Goal: Task Accomplishment & Management: Manage account settings

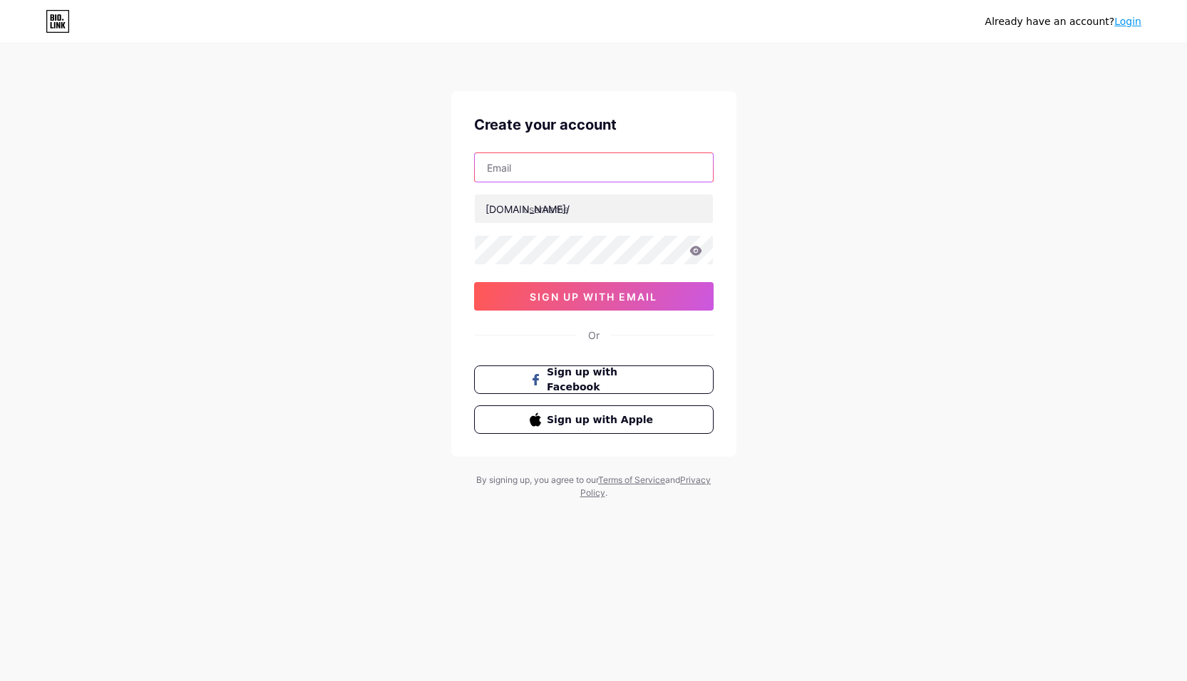
click at [547, 178] on input "text" at bounding box center [594, 167] width 238 height 29
type input "[EMAIL_ADDRESS][DOMAIN_NAME]"
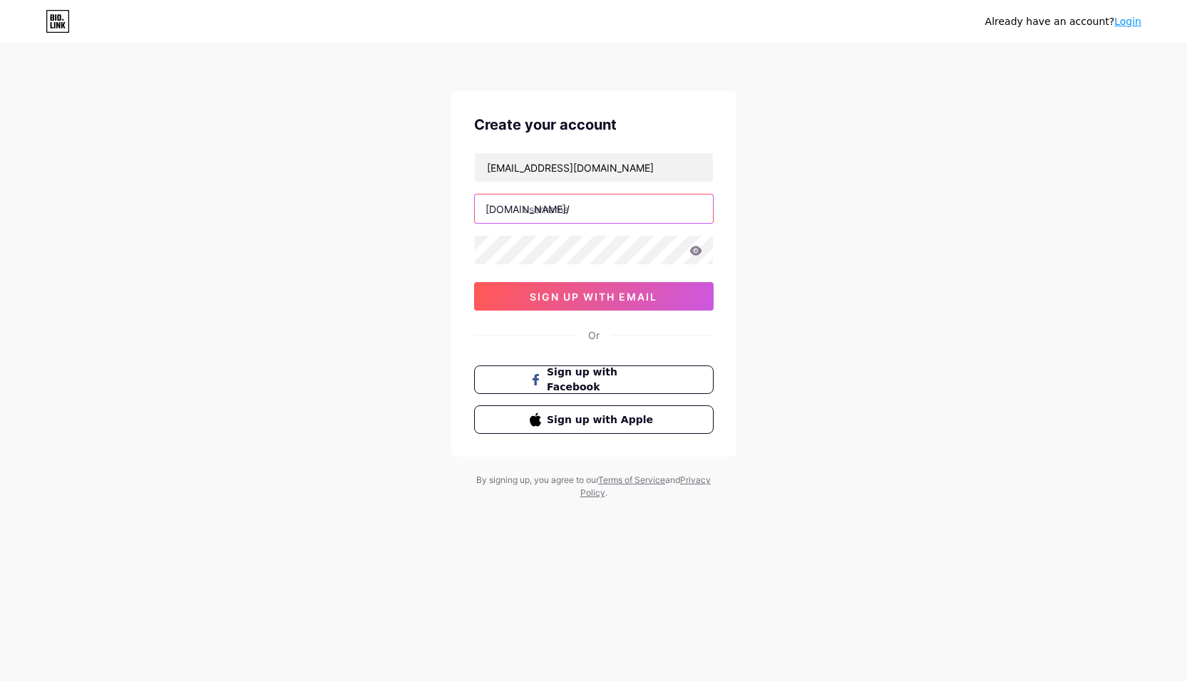
click at [565, 215] on input "text" at bounding box center [594, 209] width 238 height 29
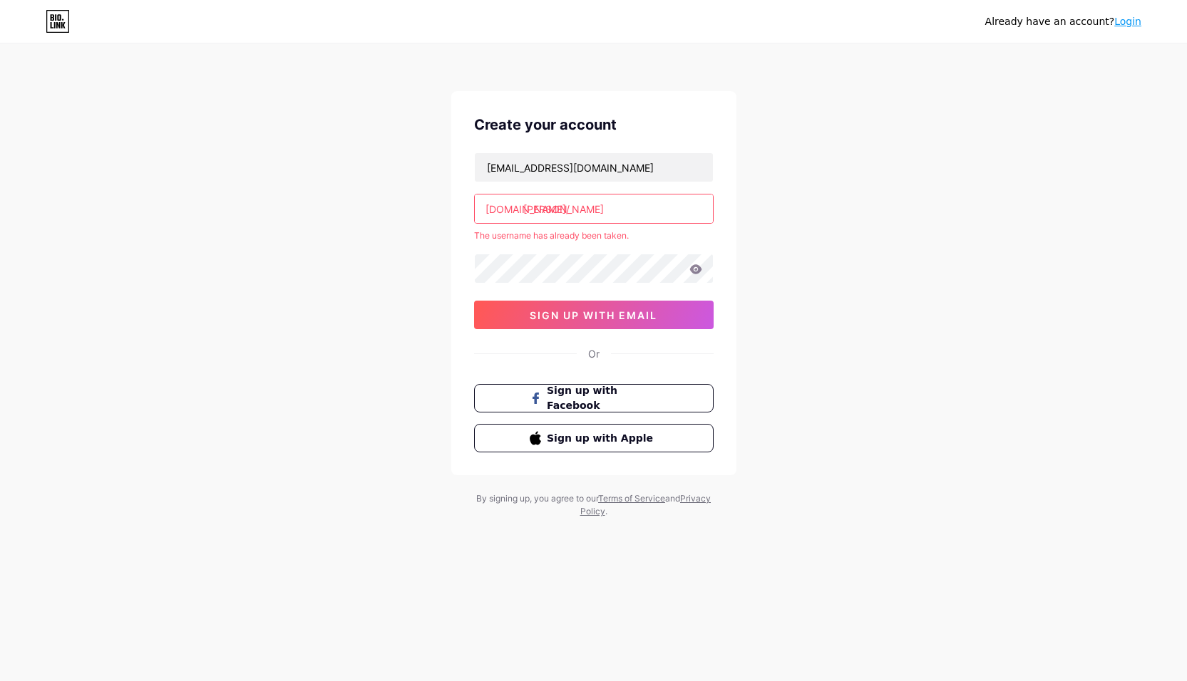
drag, startPoint x: 825, startPoint y: 234, endPoint x: 815, endPoint y: 235, distance: 10.0
click at [825, 234] on div "Already have an account? Login Create your account [EMAIL_ADDRESS][DOMAIN_NAME]…" at bounding box center [593, 282] width 1187 height 564
click at [593, 207] on input "[PERSON_NAME]" at bounding box center [594, 209] width 238 height 29
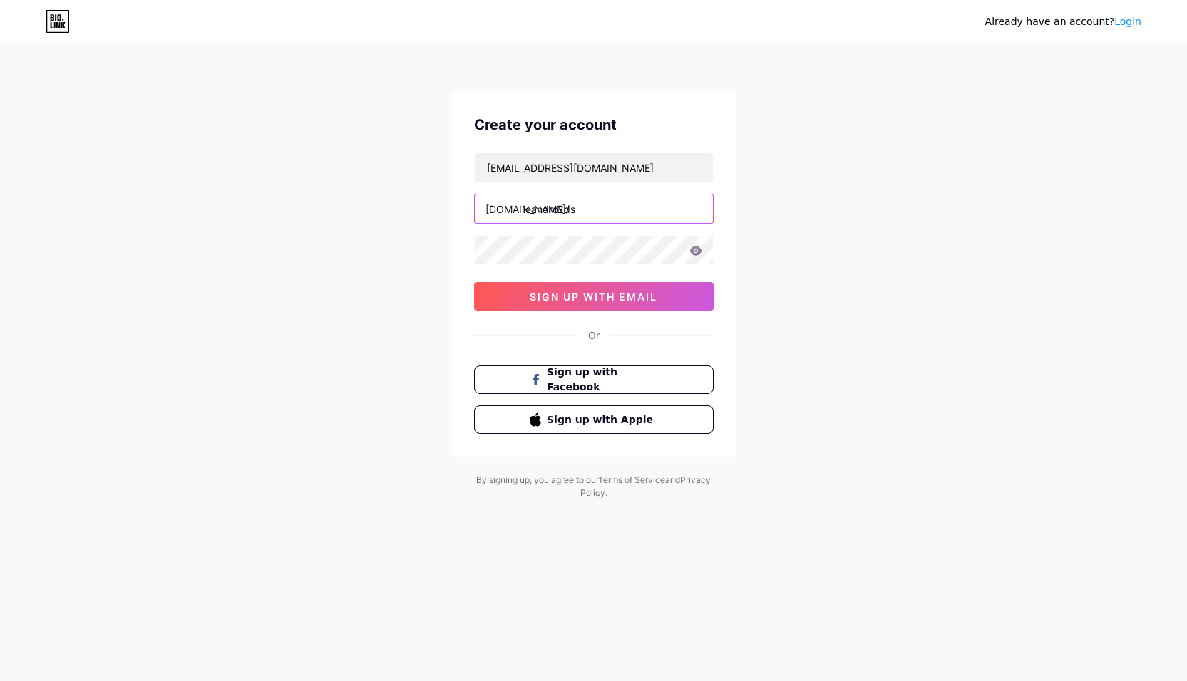
type input "leandroxds"
click at [694, 251] on icon at bounding box center [695, 250] width 12 height 9
click at [460, 254] on div "Create your account [EMAIL_ADDRESS][DOMAIN_NAME] [DOMAIN_NAME]/ leandroxds sign…" at bounding box center [593, 274] width 285 height 366
click at [698, 257] on icon at bounding box center [695, 251] width 14 height 14
click at [609, 303] on button "sign up with email" at bounding box center [594, 296] width 240 height 29
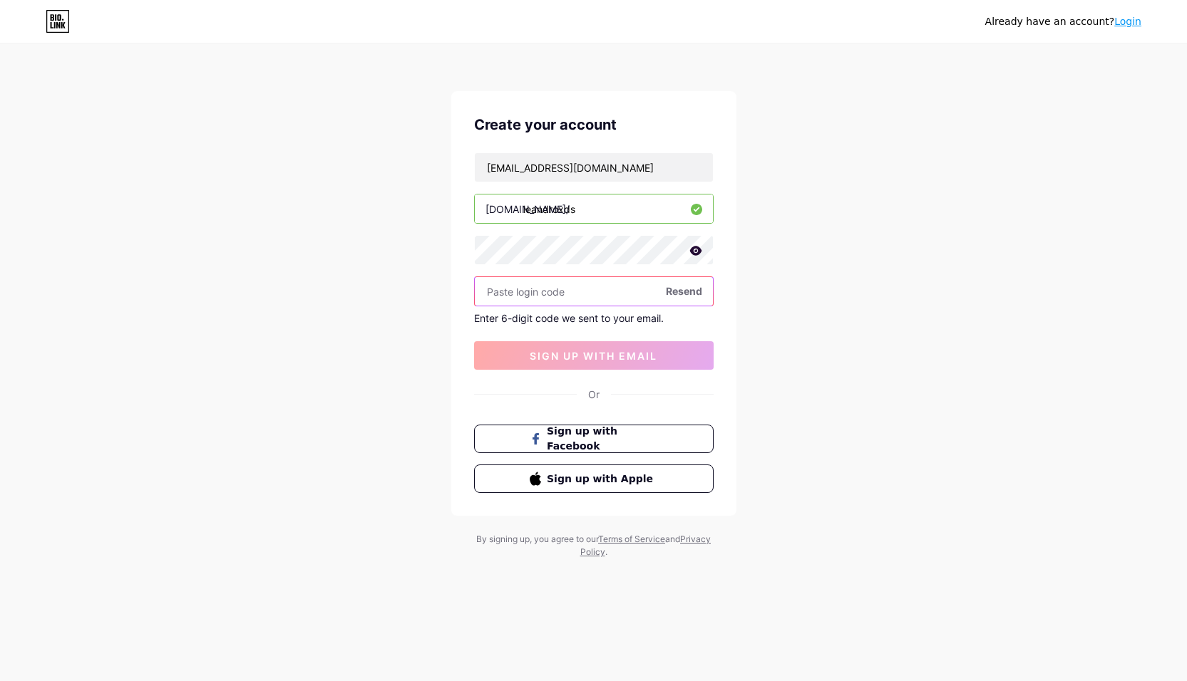
click at [609, 279] on input "text" at bounding box center [594, 291] width 238 height 29
type input "5"
click at [681, 290] on span "Resend" at bounding box center [684, 291] width 36 height 15
drag, startPoint x: 488, startPoint y: 160, endPoint x: 414, endPoint y: 192, distance: 80.1
click at [407, 192] on div "Already have an account? Login Create your account [EMAIL_ADDRESS][DOMAIN_NAME]…" at bounding box center [593, 302] width 1187 height 604
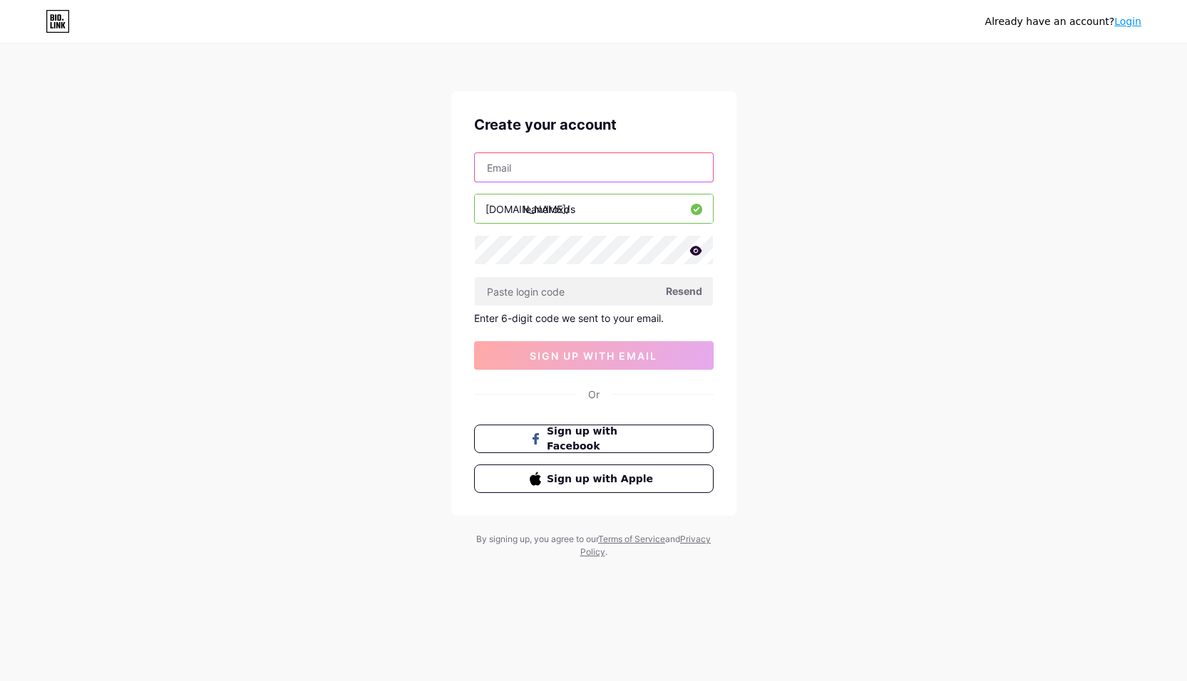
click at [501, 162] on input "text" at bounding box center [594, 167] width 238 height 29
type input "[EMAIL_ADDRESS][DOMAIN_NAME]"
drag, startPoint x: 577, startPoint y: 171, endPoint x: 449, endPoint y: 190, distance: 129.7
click at [449, 190] on div "Already have an account? Login Create your account [EMAIL_ADDRESS][DOMAIN_NAME]…" at bounding box center [593, 302] width 1187 height 604
click at [501, 162] on input "text" at bounding box center [594, 167] width 238 height 29
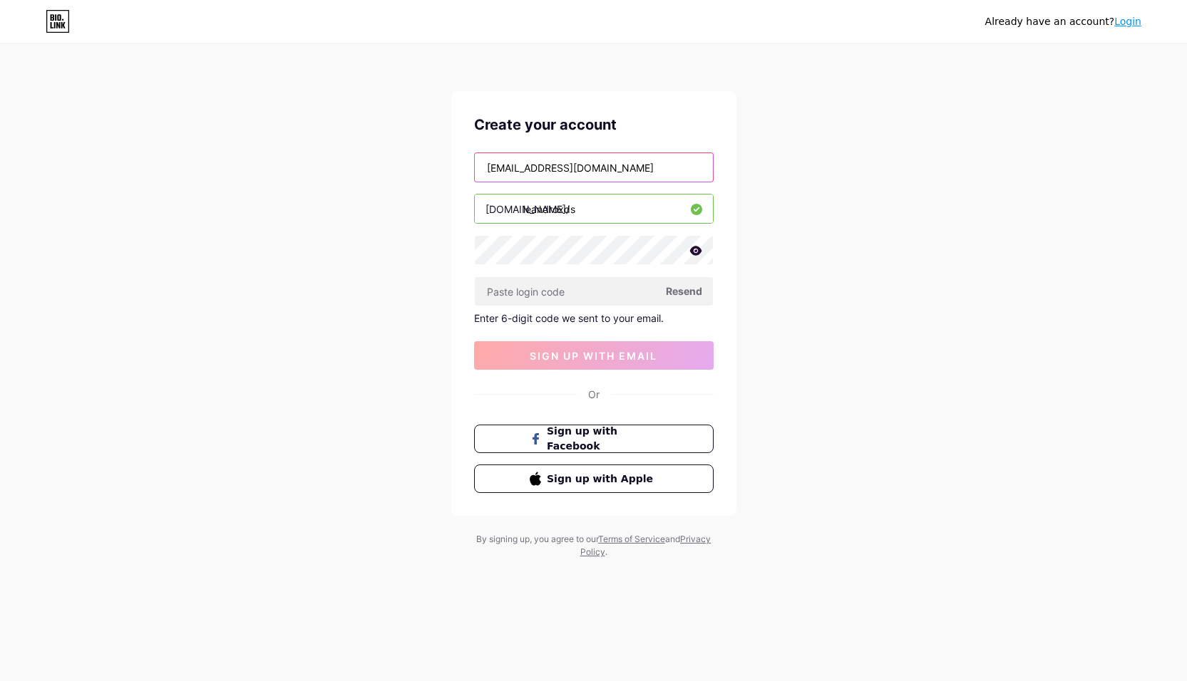
type input "[EMAIL_ADDRESS][DOMAIN_NAME]"
drag, startPoint x: 634, startPoint y: 170, endPoint x: 421, endPoint y: 197, distance: 214.8
click at [424, 196] on div "Already have an account? Login Create your account [EMAIL_ADDRESS][DOMAIN_NAME]…" at bounding box center [593, 302] width 1187 height 604
click at [526, 177] on input "text" at bounding box center [594, 167] width 238 height 29
type input "[EMAIL_ADDRESS][DOMAIN_NAME]"
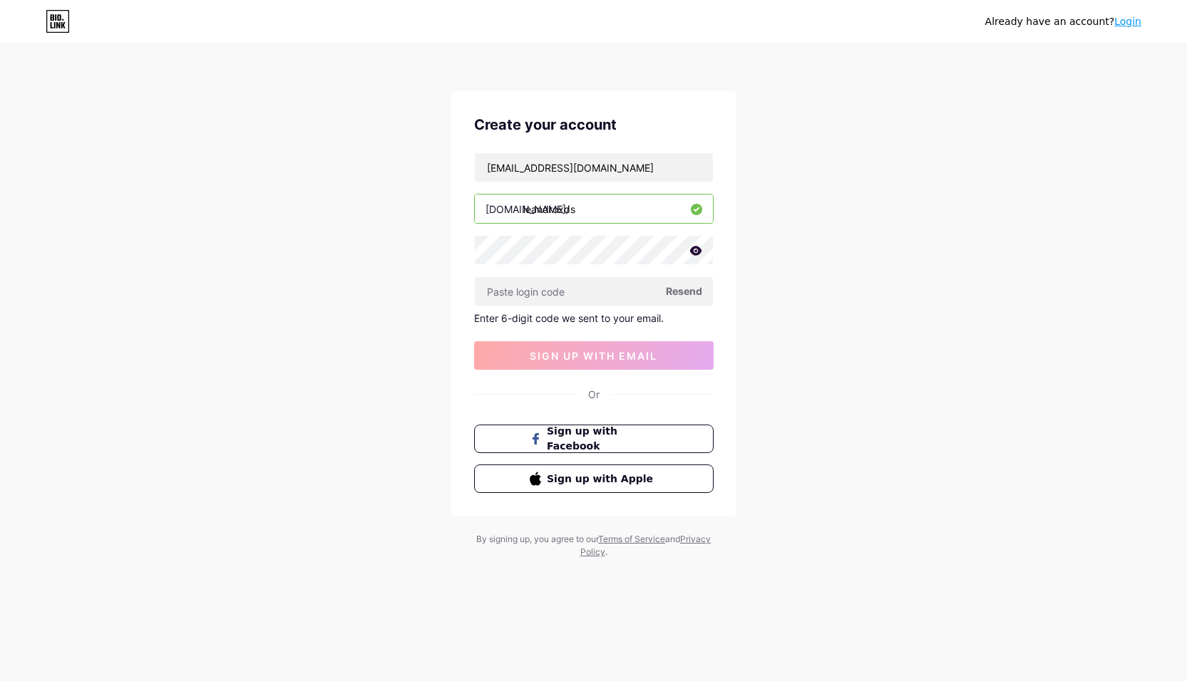
click at [686, 294] on span "Resend" at bounding box center [684, 291] width 36 height 15
paste input "987022"
type input "987022"
click at [550, 355] on span "sign up with email" at bounding box center [594, 356] width 128 height 12
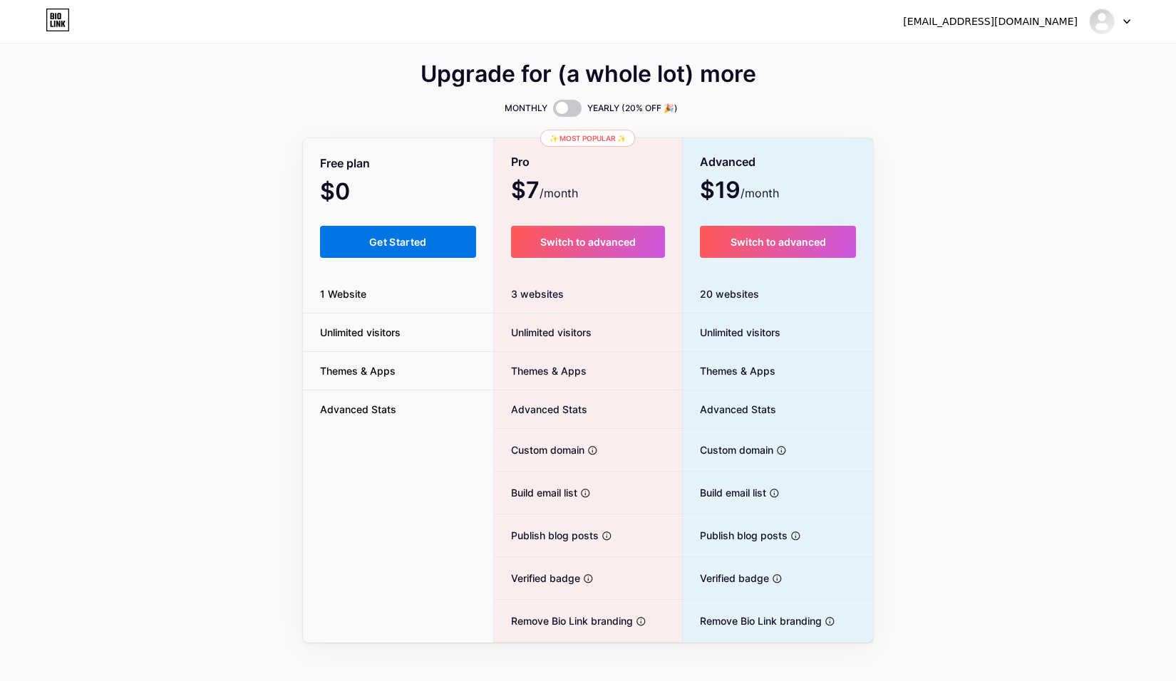
click at [381, 247] on span "Get Started" at bounding box center [398, 242] width 58 height 12
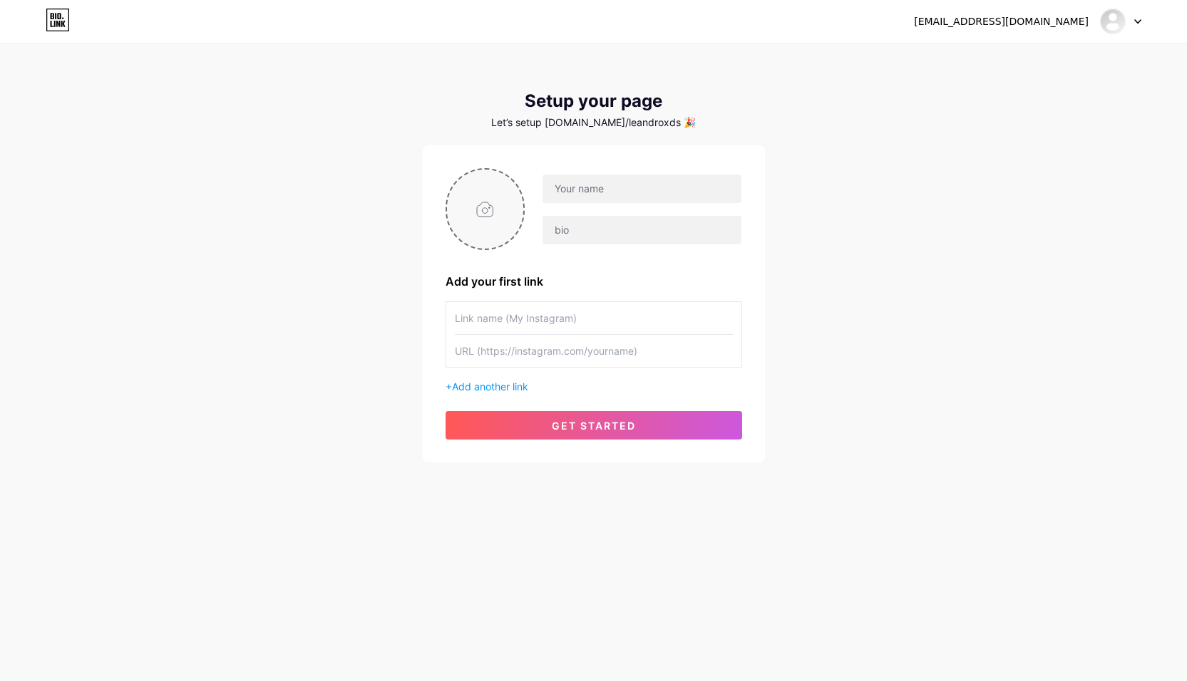
click at [491, 206] on input "file" at bounding box center [485, 209] width 77 height 79
type input "C:\fakepath\Captura de ecrã [DATE] 213021.png"
click at [515, 173] on circle at bounding box center [516, 179] width 16 height 16
click at [485, 213] on input "file" at bounding box center [485, 209] width 77 height 79
click at [479, 231] on input "file" at bounding box center [485, 209] width 77 height 79
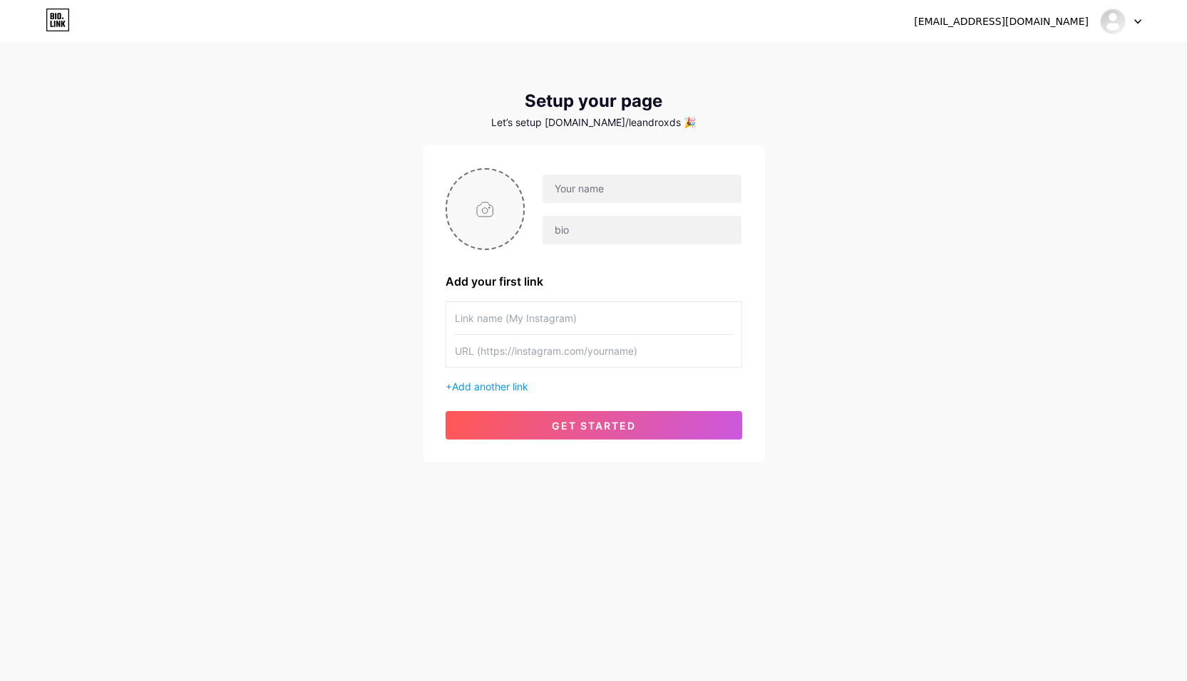
type input "C:\fakepath\IMG_9884.webp"
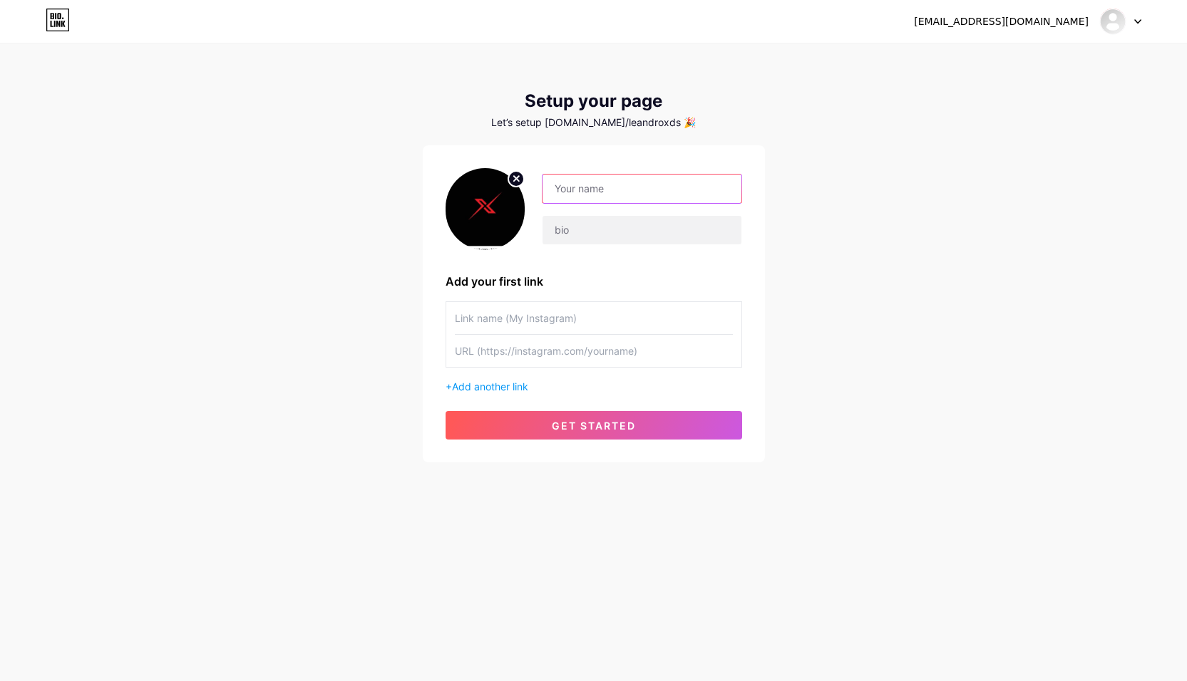
click at [574, 197] on input "text" at bounding box center [641, 189] width 198 height 29
type input "Bem-vindo!"
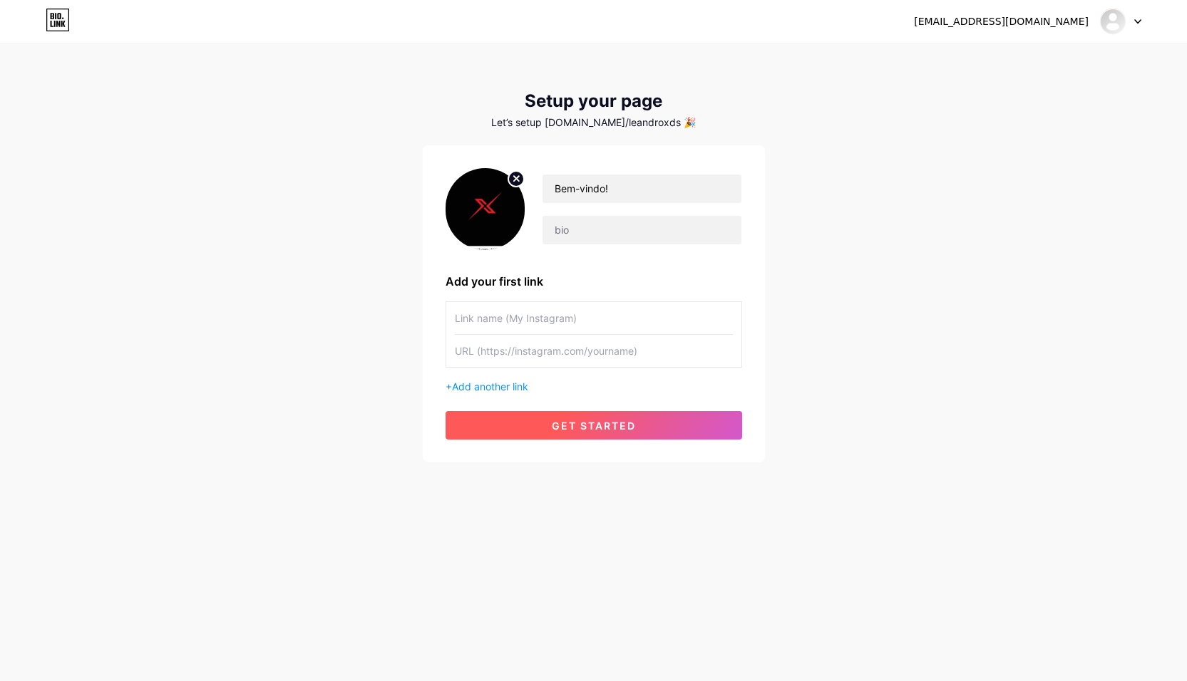
click at [603, 430] on span "get started" at bounding box center [594, 426] width 84 height 12
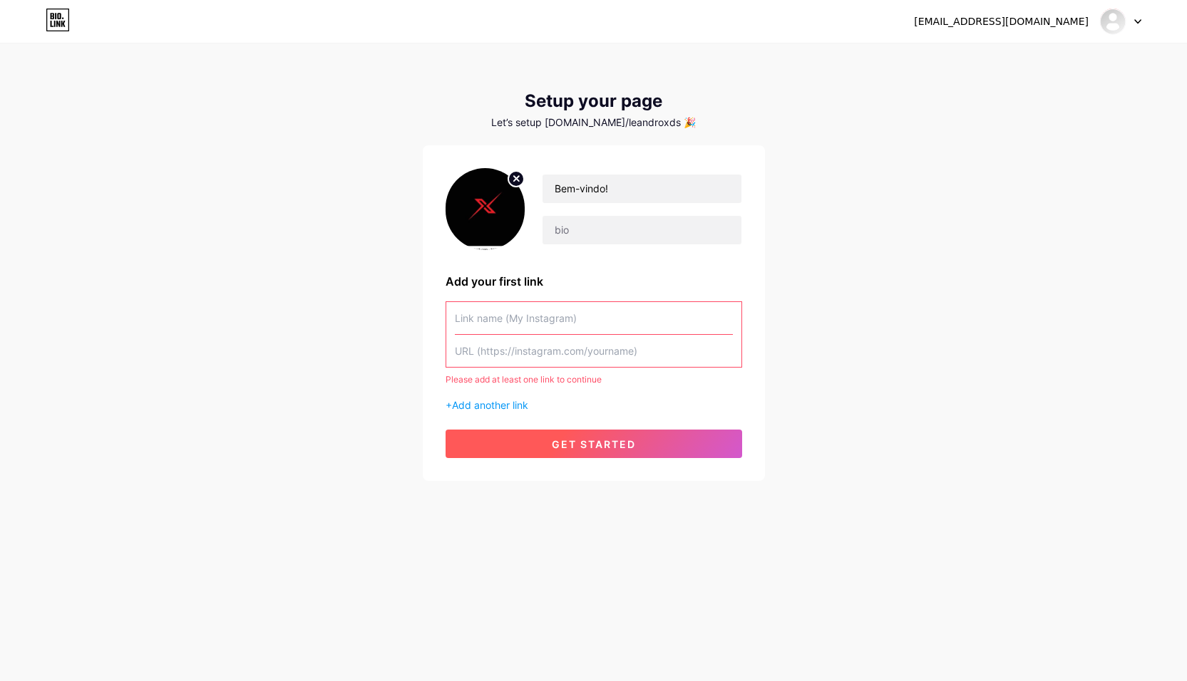
click at [598, 448] on span "get started" at bounding box center [594, 444] width 84 height 12
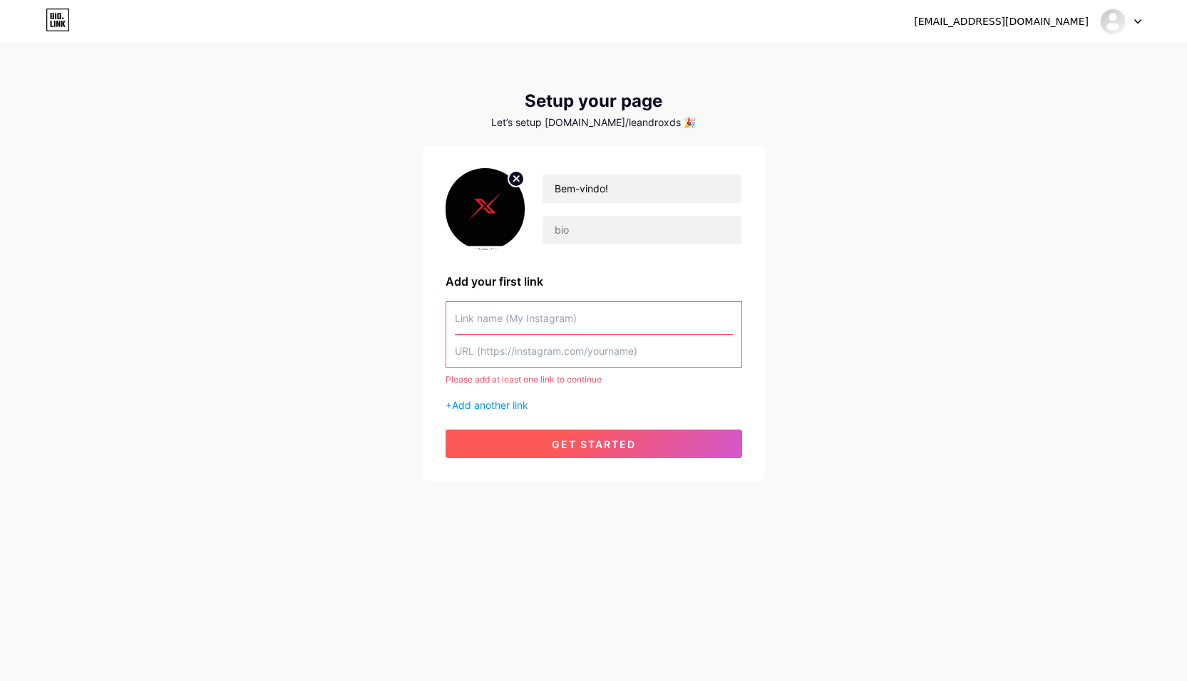
click at [597, 448] on span "get started" at bounding box center [594, 444] width 84 height 12
click at [596, 448] on span "get started" at bounding box center [594, 444] width 84 height 12
click at [481, 404] on span "Add another link" at bounding box center [490, 405] width 76 height 12
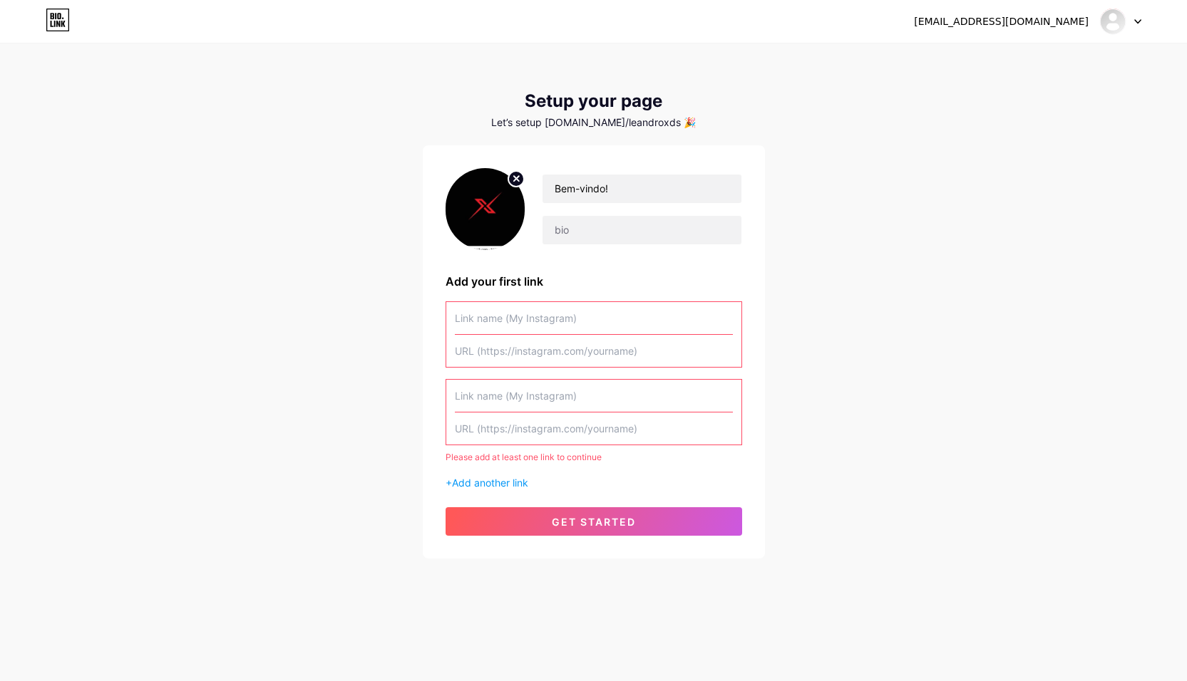
click at [545, 393] on input "text" at bounding box center [594, 396] width 278 height 32
click at [483, 324] on input "text" at bounding box center [594, 318] width 278 height 32
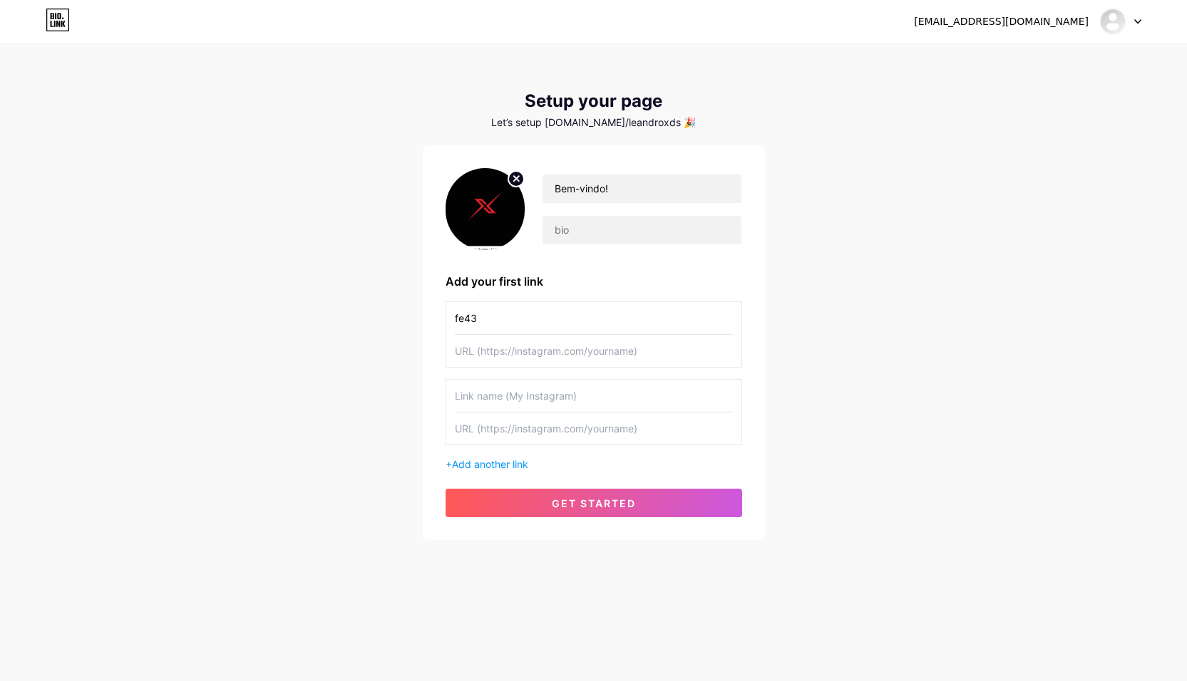
type input "fe43"
click at [137, 334] on div "[EMAIL_ADDRESS][DOMAIN_NAME] Dashboard Logout Setup your page Let’s setup [DOMA…" at bounding box center [593, 293] width 1187 height 586
click at [487, 352] on input "text" at bounding box center [594, 351] width 278 height 32
paste input "[URL][DOMAIN_NAME]"
type input "[URL][DOMAIN_NAME]"
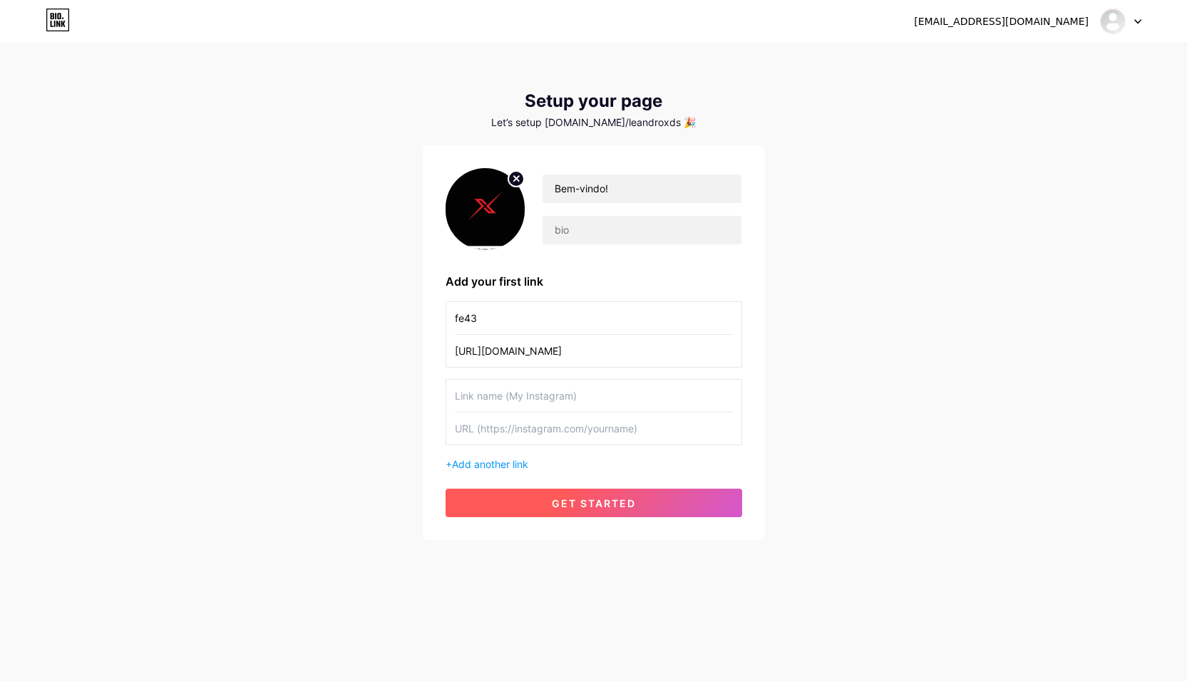
click at [503, 499] on button "get started" at bounding box center [594, 503] width 297 height 29
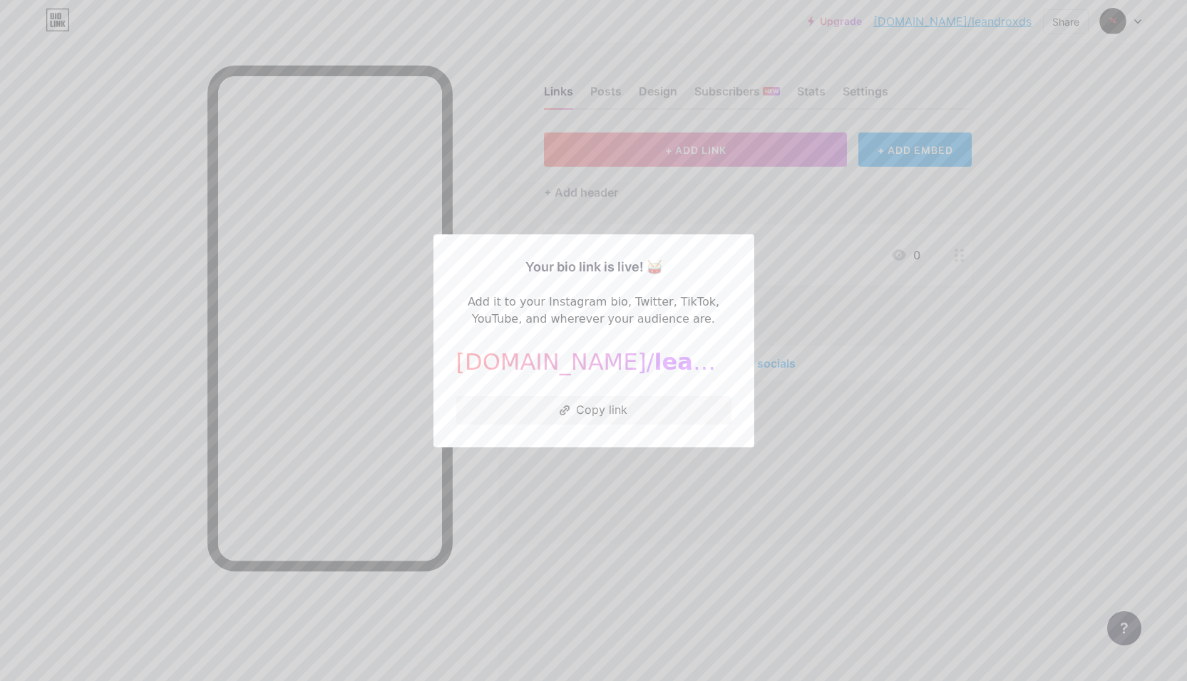
click at [591, 498] on div at bounding box center [593, 340] width 1187 height 681
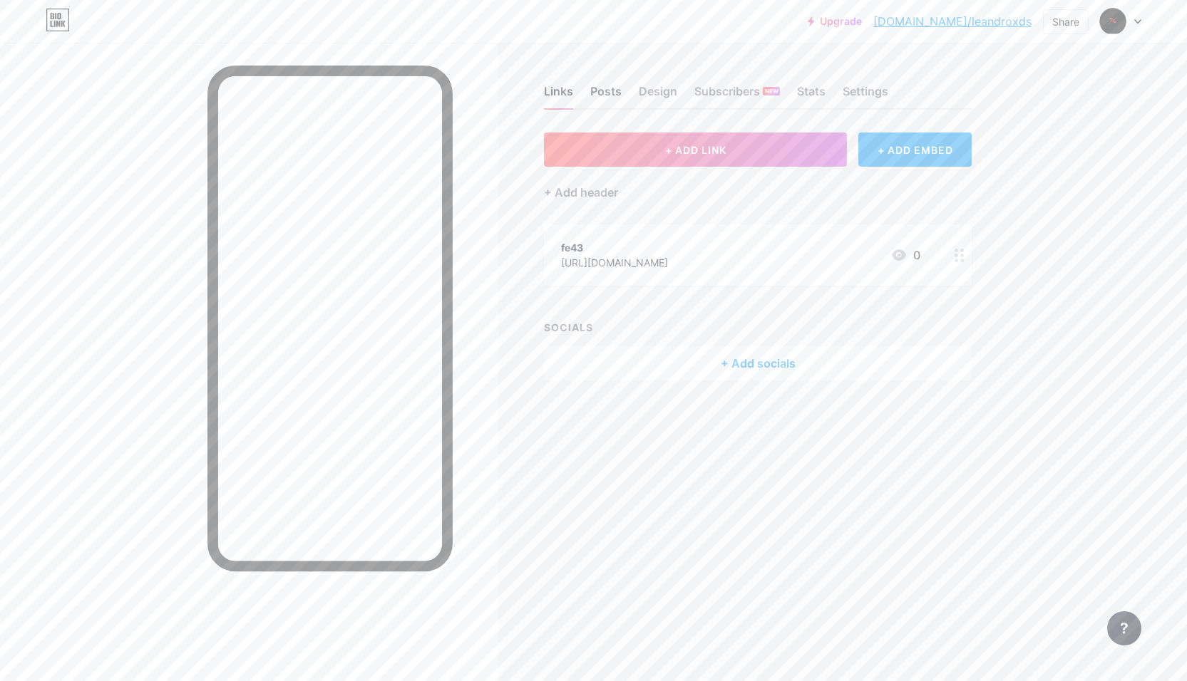
click at [611, 83] on div "Posts" at bounding box center [605, 96] width 31 height 26
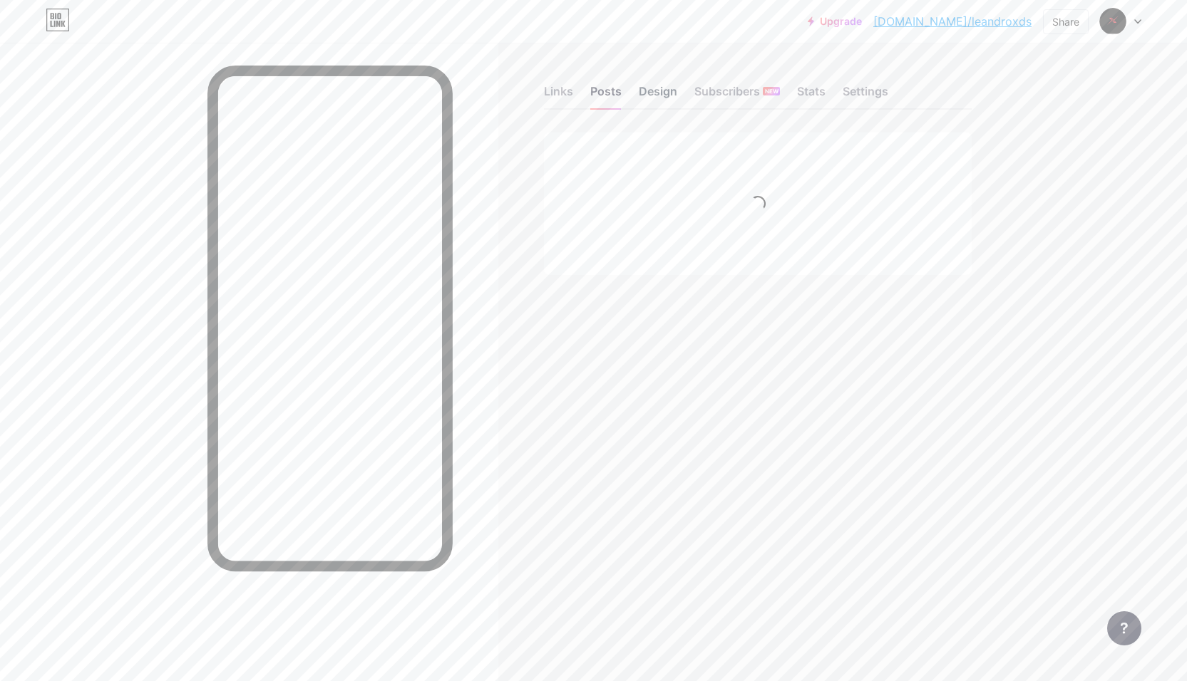
click at [668, 90] on div "Design" at bounding box center [658, 96] width 38 height 26
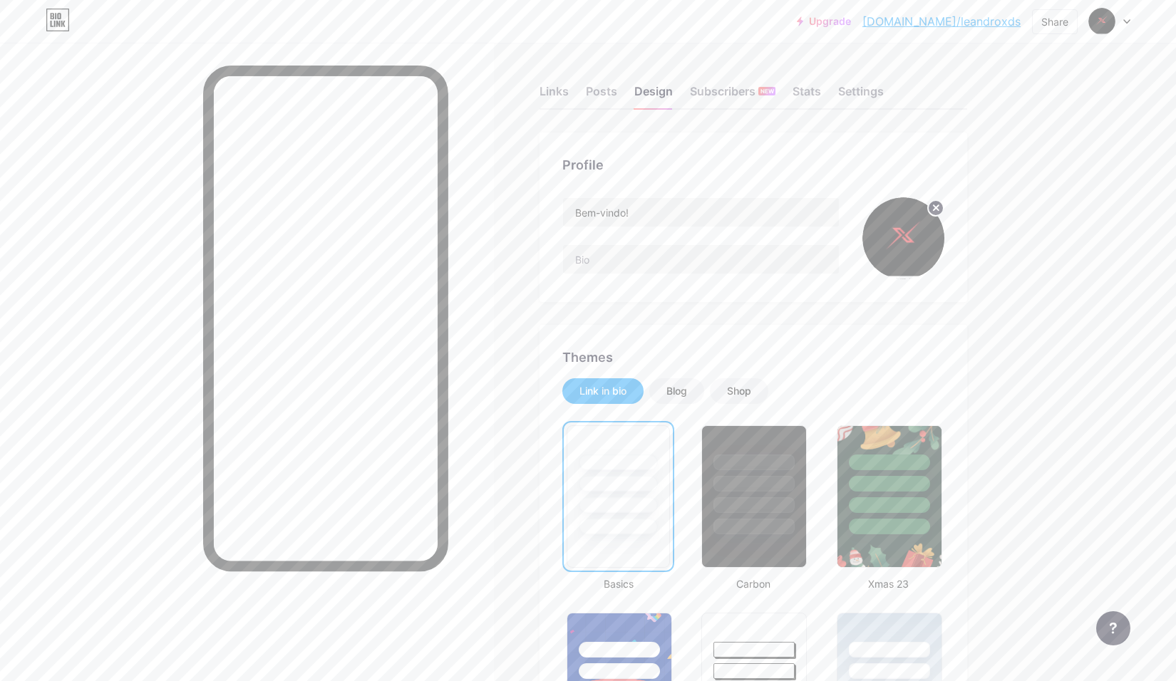
scroll to position [285, 0]
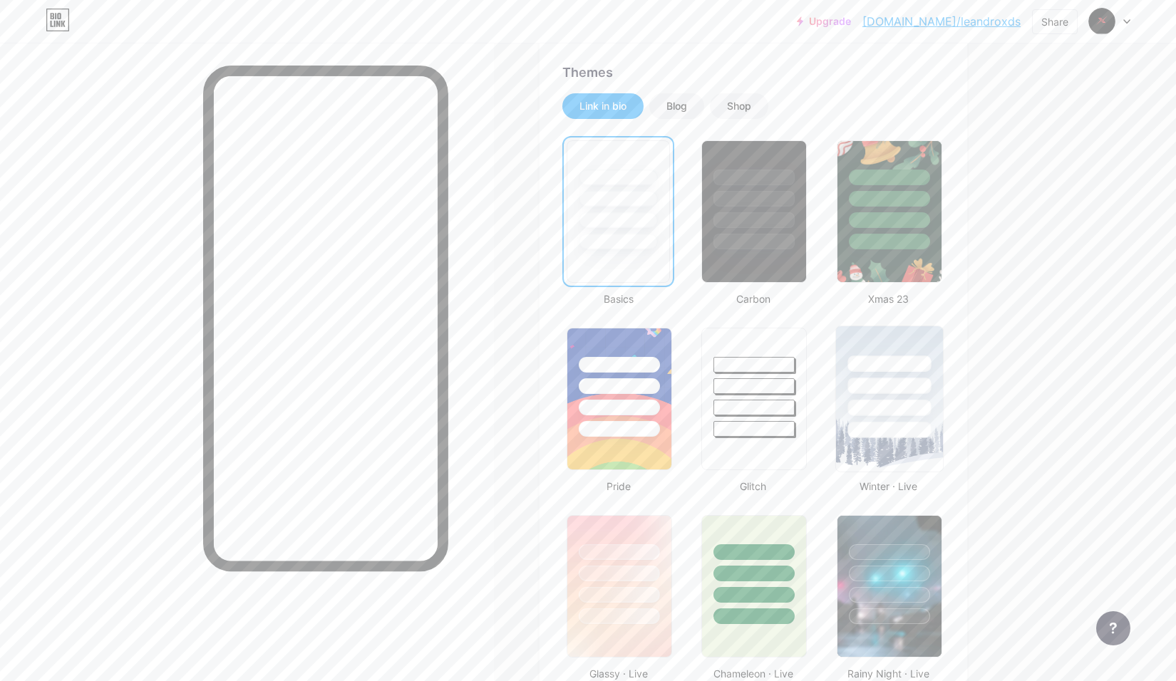
click at [878, 423] on div at bounding box center [889, 430] width 83 height 16
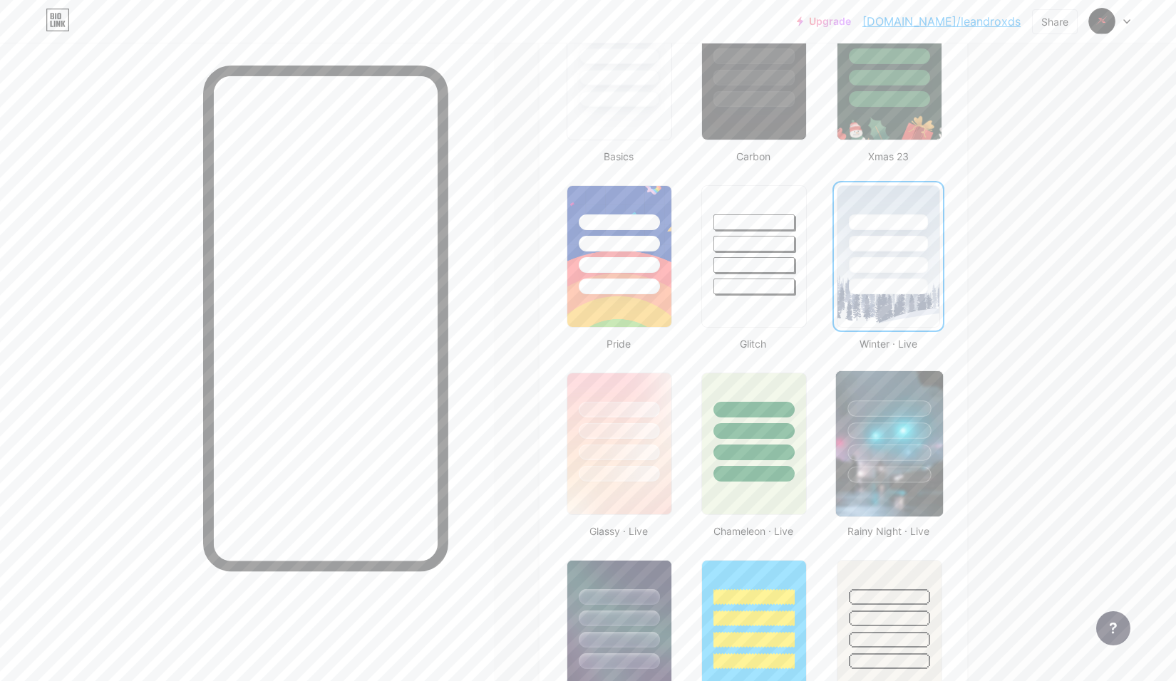
click at [871, 458] on div at bounding box center [889, 453] width 83 height 16
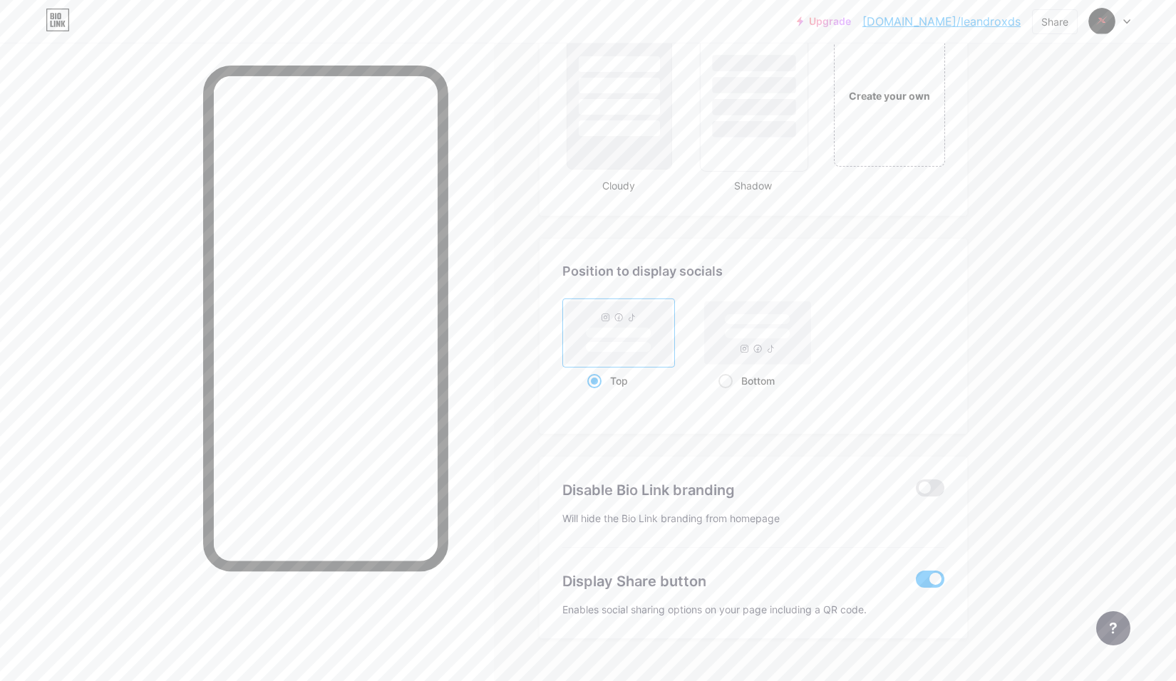
scroll to position [1497, 0]
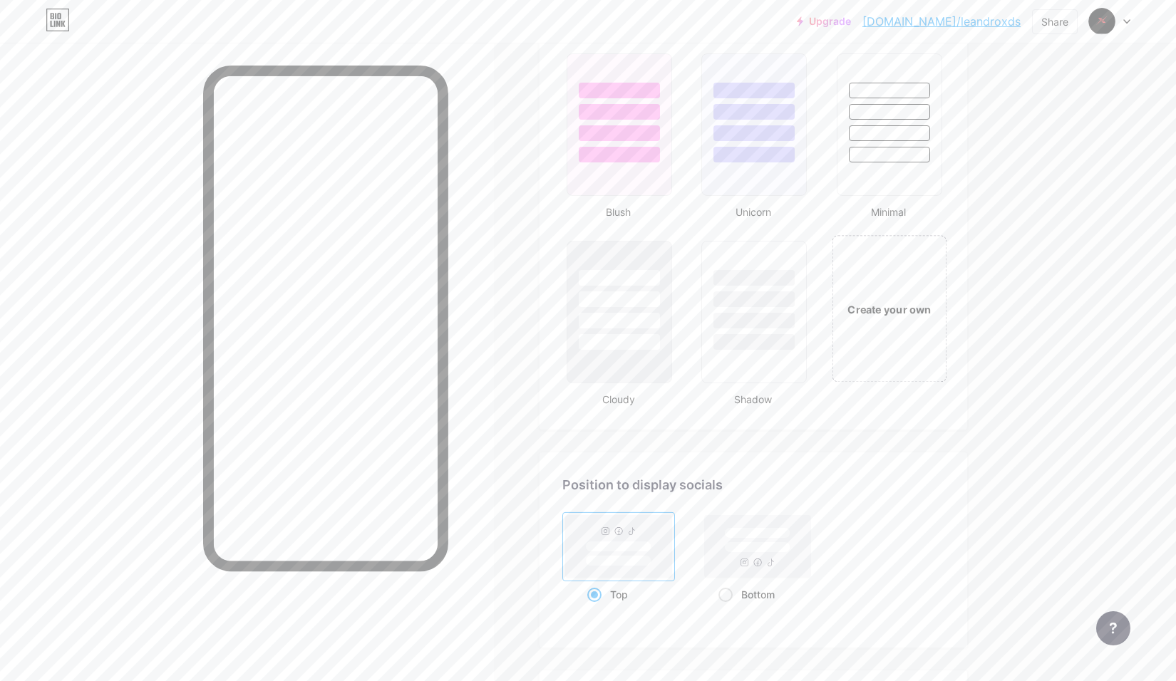
click at [884, 346] on div "Create your own" at bounding box center [889, 308] width 115 height 147
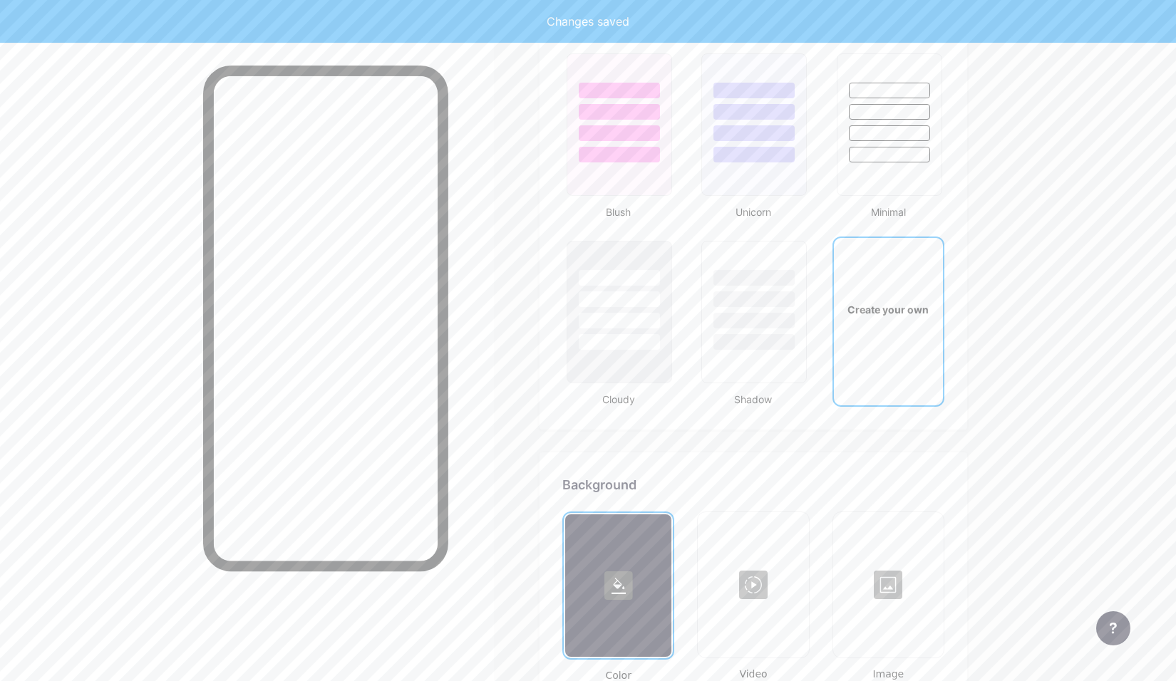
scroll to position [1893, 0]
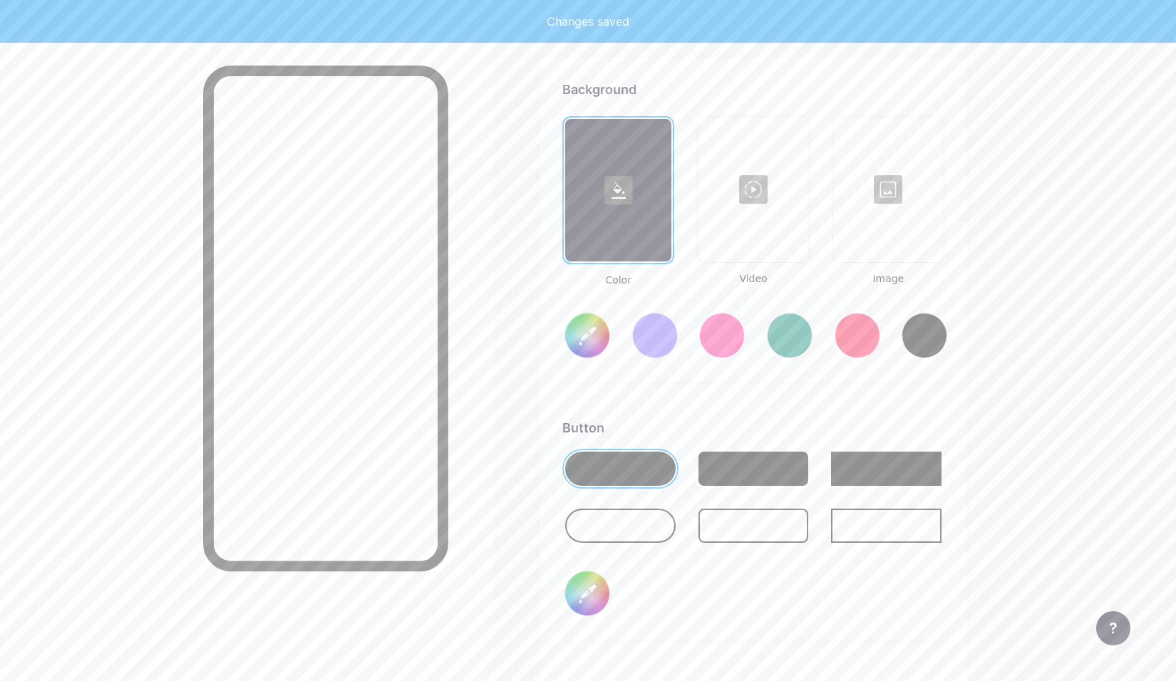
type input "#ffffff"
type input "#000000"
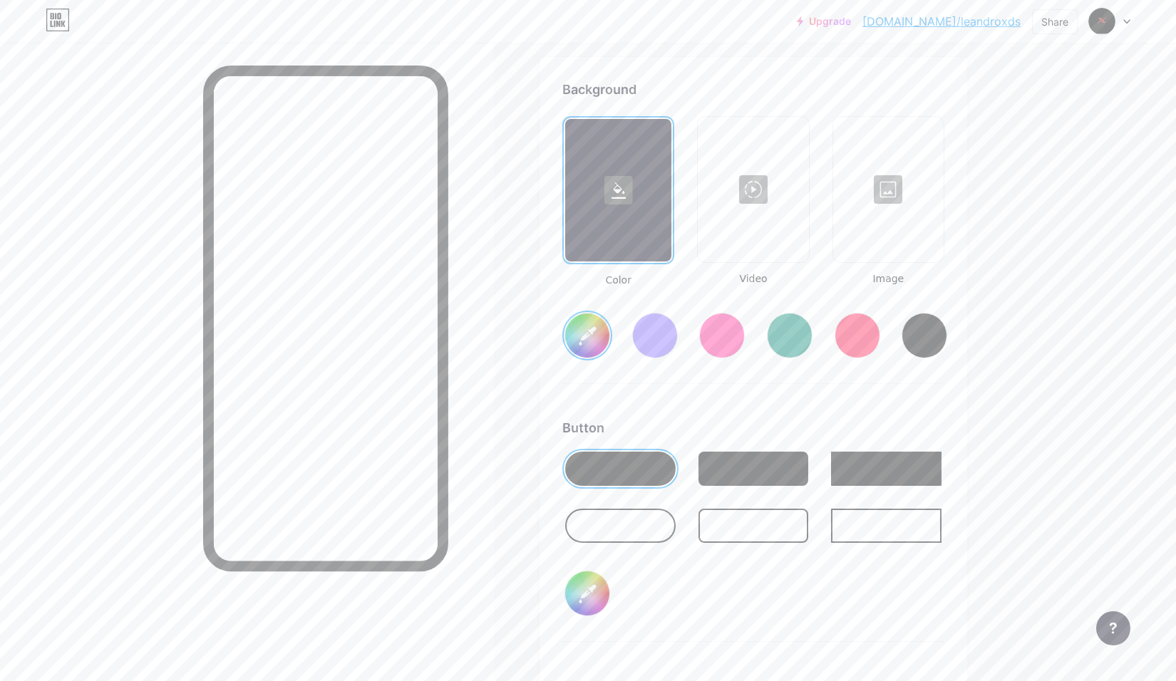
click at [637, 535] on div at bounding box center [620, 526] width 110 height 34
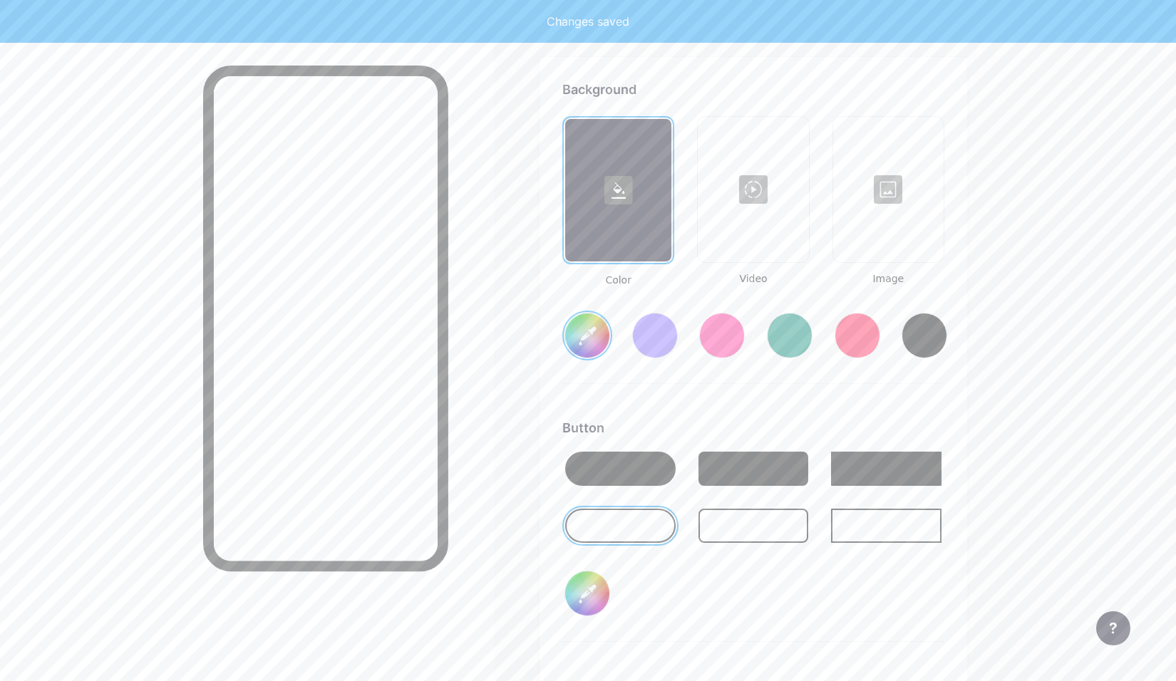
type input "#ffffff"
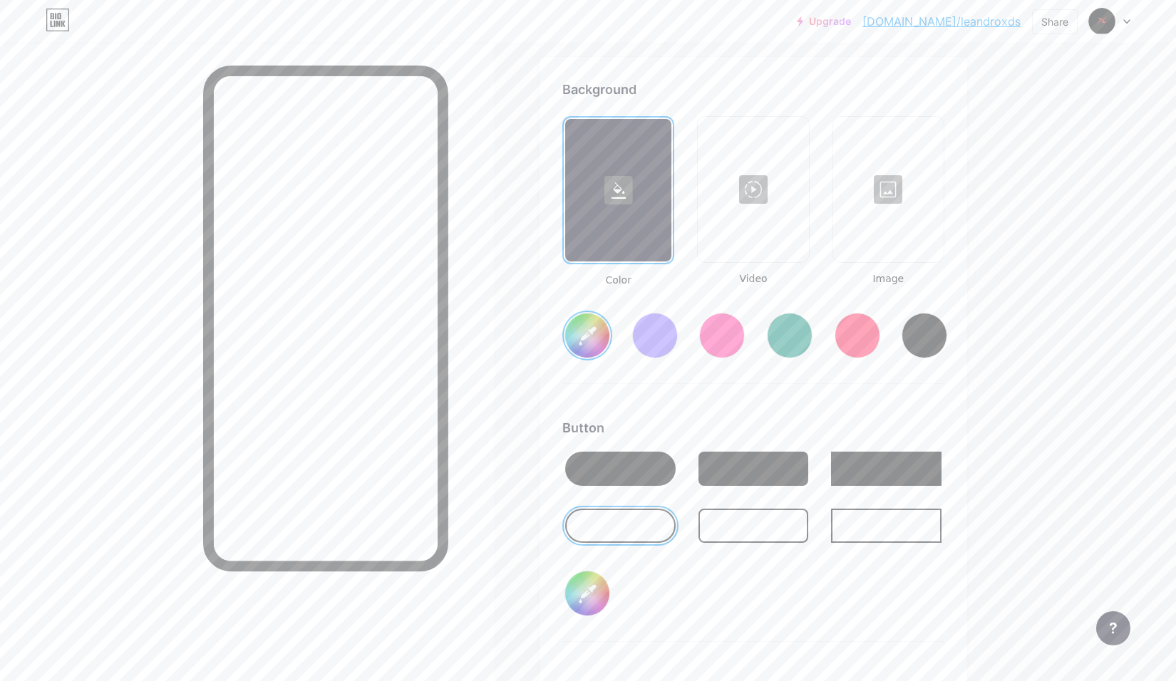
click at [761, 235] on div at bounding box center [753, 189] width 108 height 143
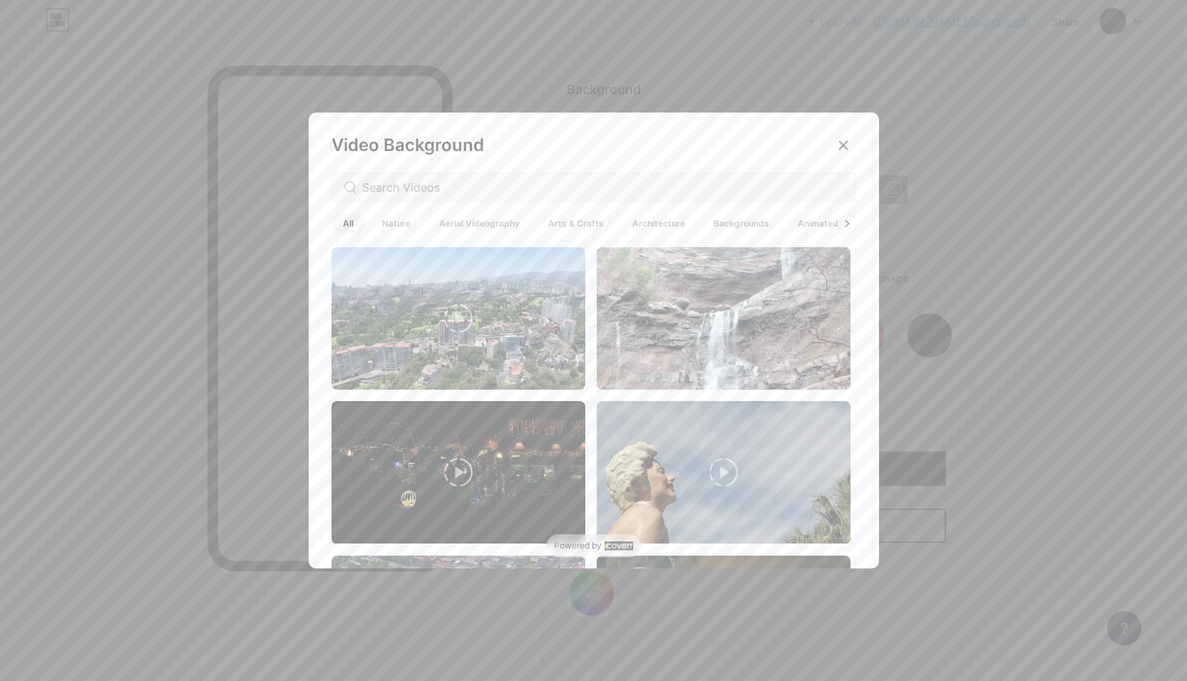
click at [460, 329] on icon at bounding box center [458, 318] width 29 height 29
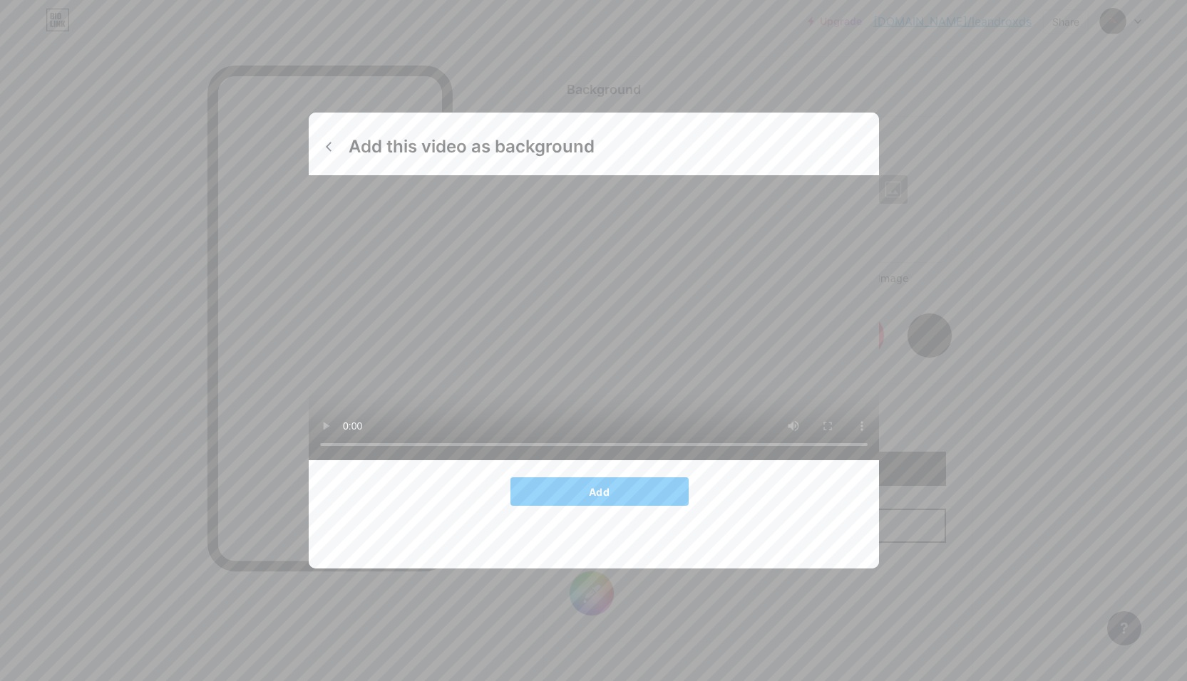
click at [508, 344] on video at bounding box center [594, 317] width 570 height 285
click at [564, 506] on button "Add" at bounding box center [599, 492] width 178 height 29
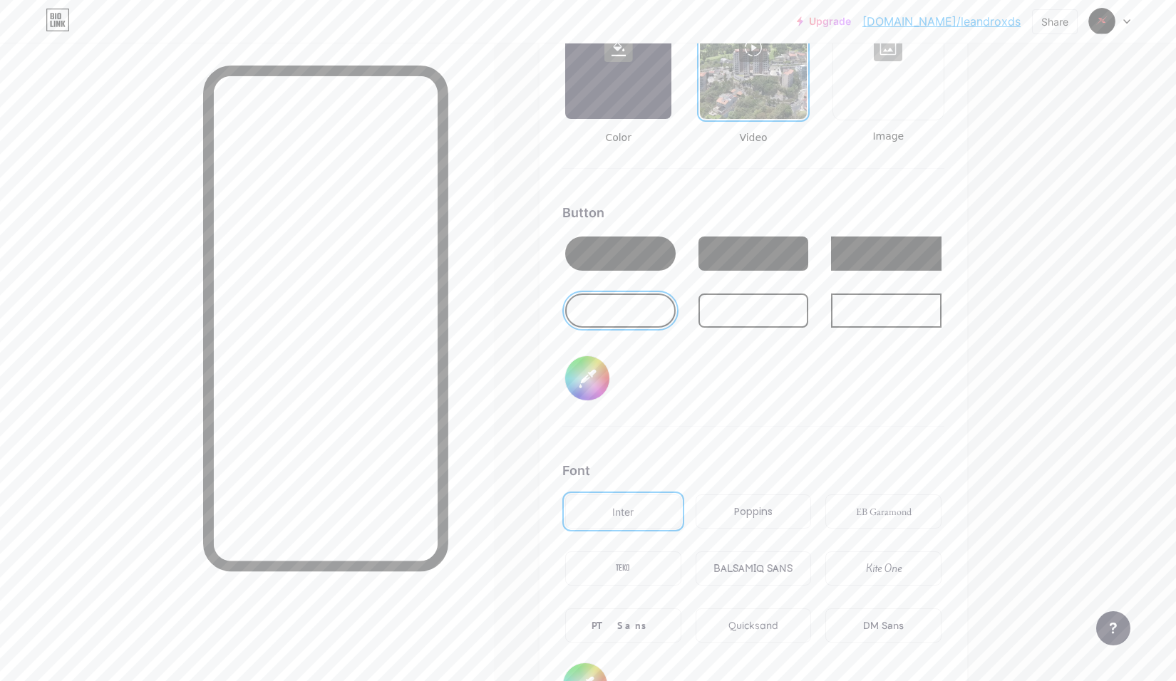
scroll to position [2249, 0]
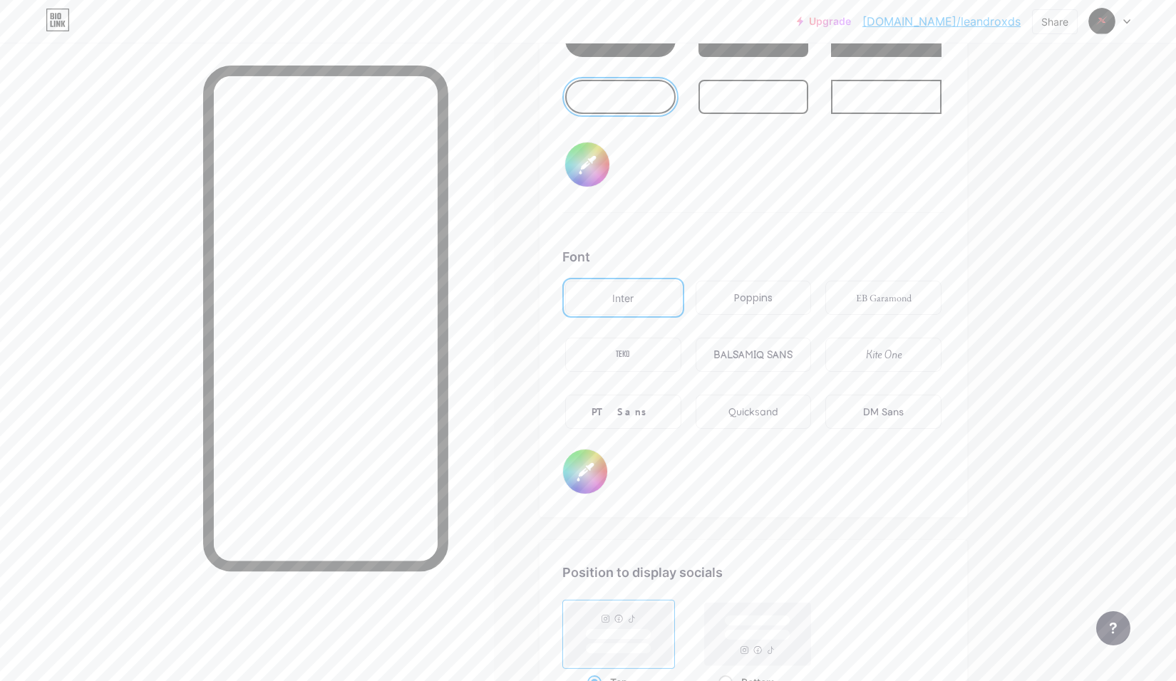
click at [646, 418] on div "PT Sans" at bounding box center [623, 412] width 116 height 34
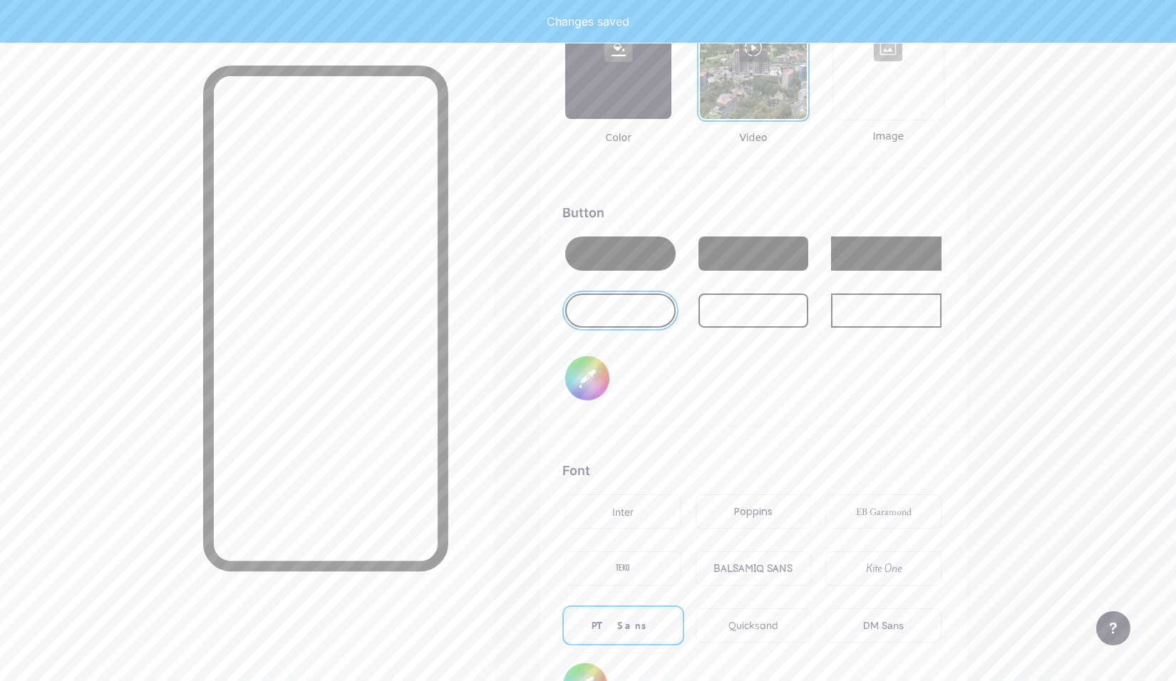
scroll to position [1893, 0]
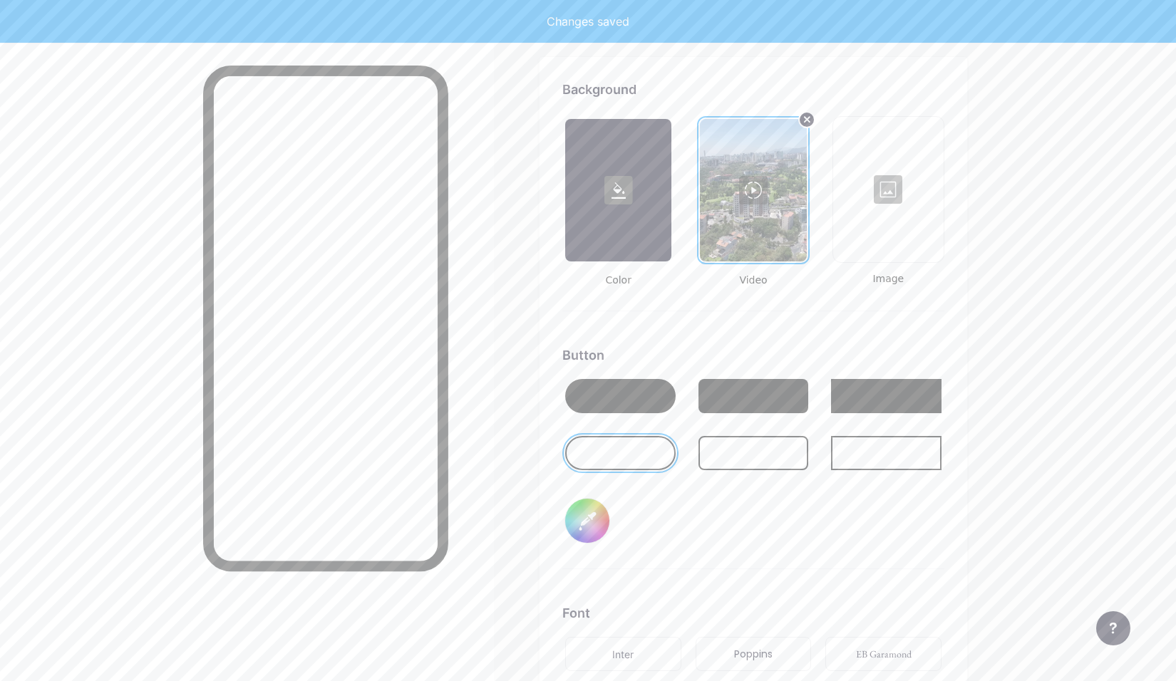
click at [587, 513] on input "#000000" at bounding box center [587, 521] width 44 height 44
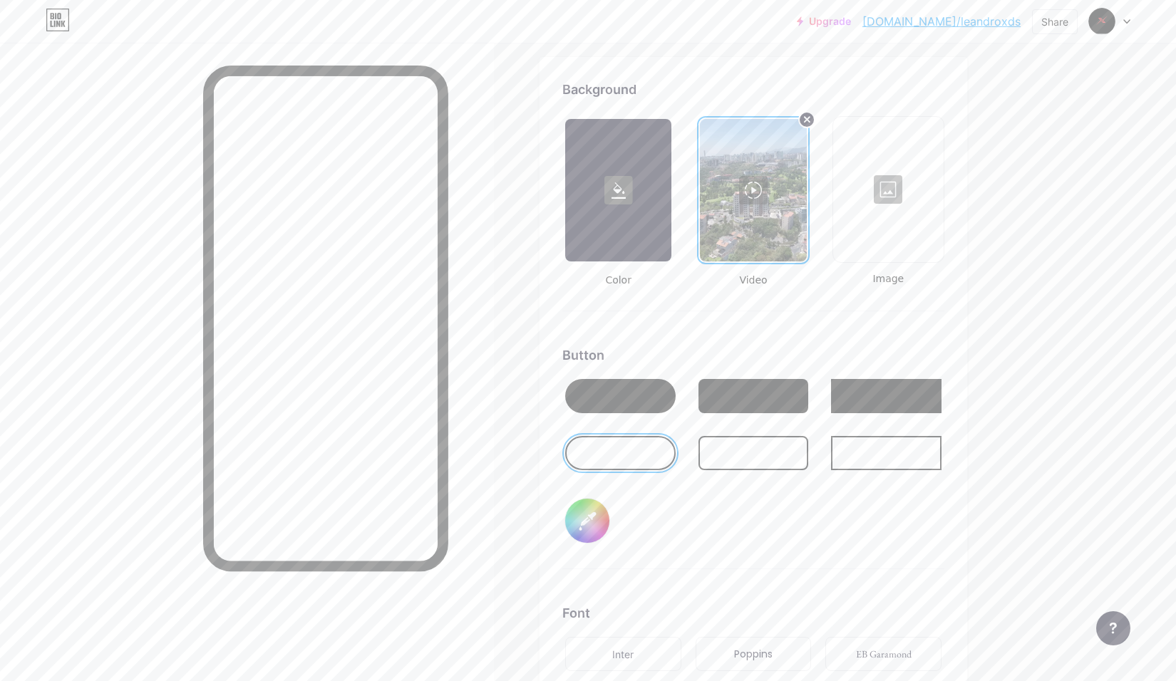
type input "#ffffff"
click at [661, 520] on div "Button #ffffff" at bounding box center [753, 458] width 382 height 224
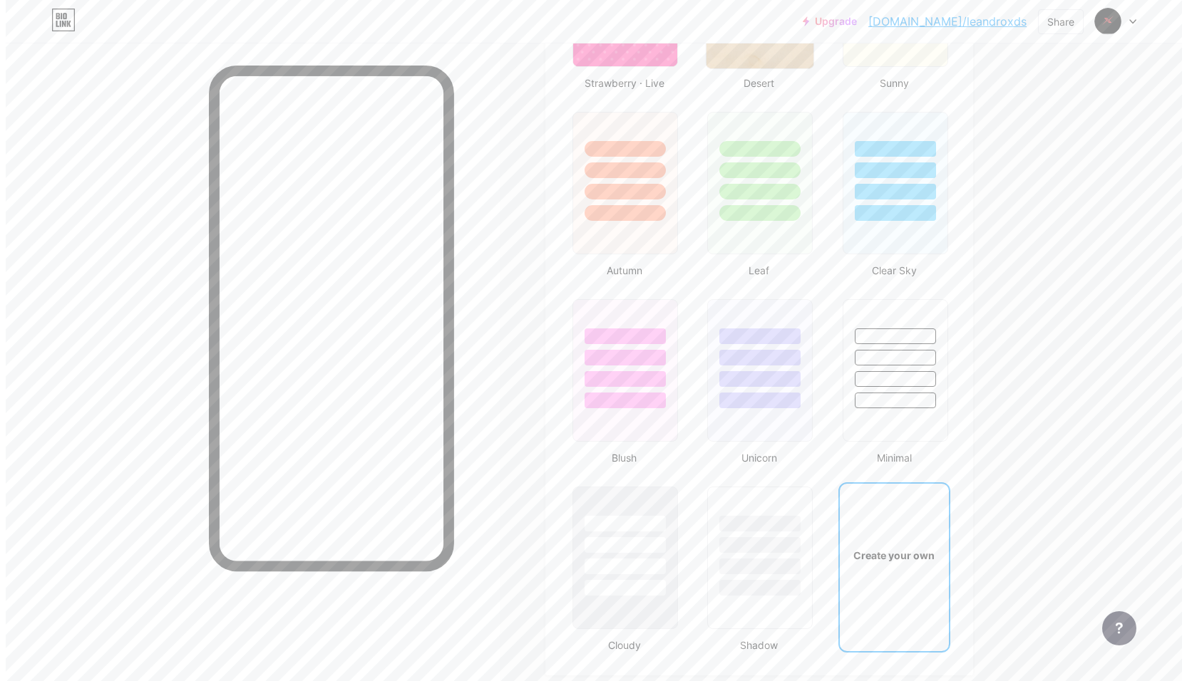
scroll to position [1536, 0]
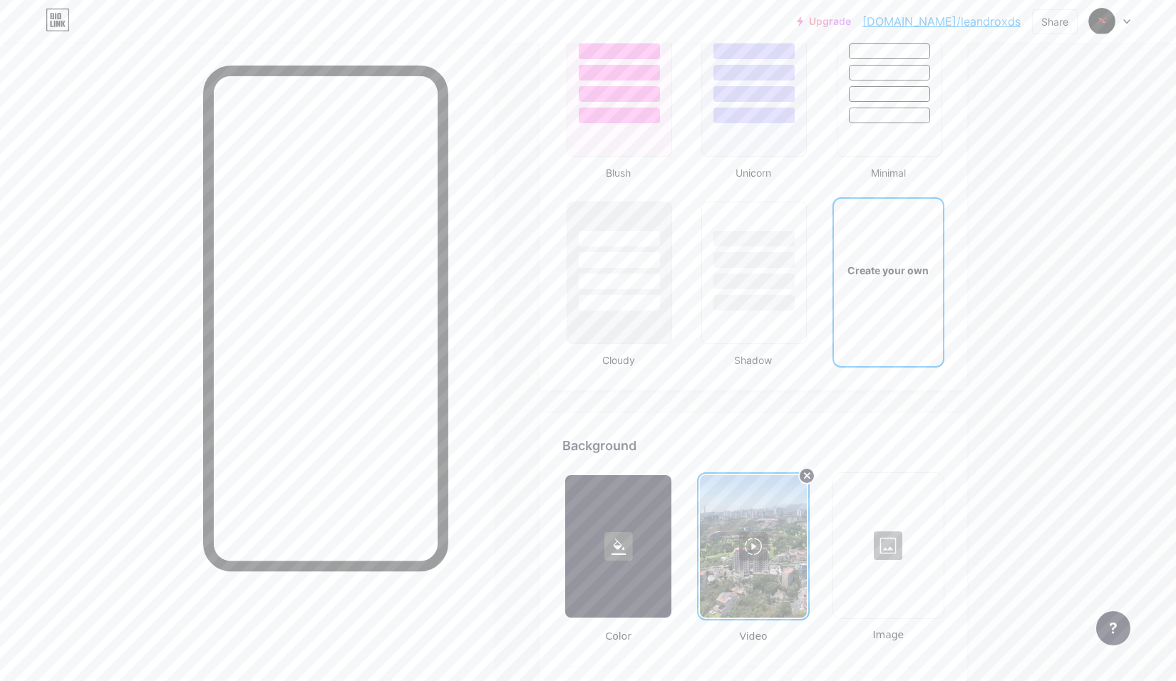
click at [754, 537] on div at bounding box center [753, 546] width 106 height 143
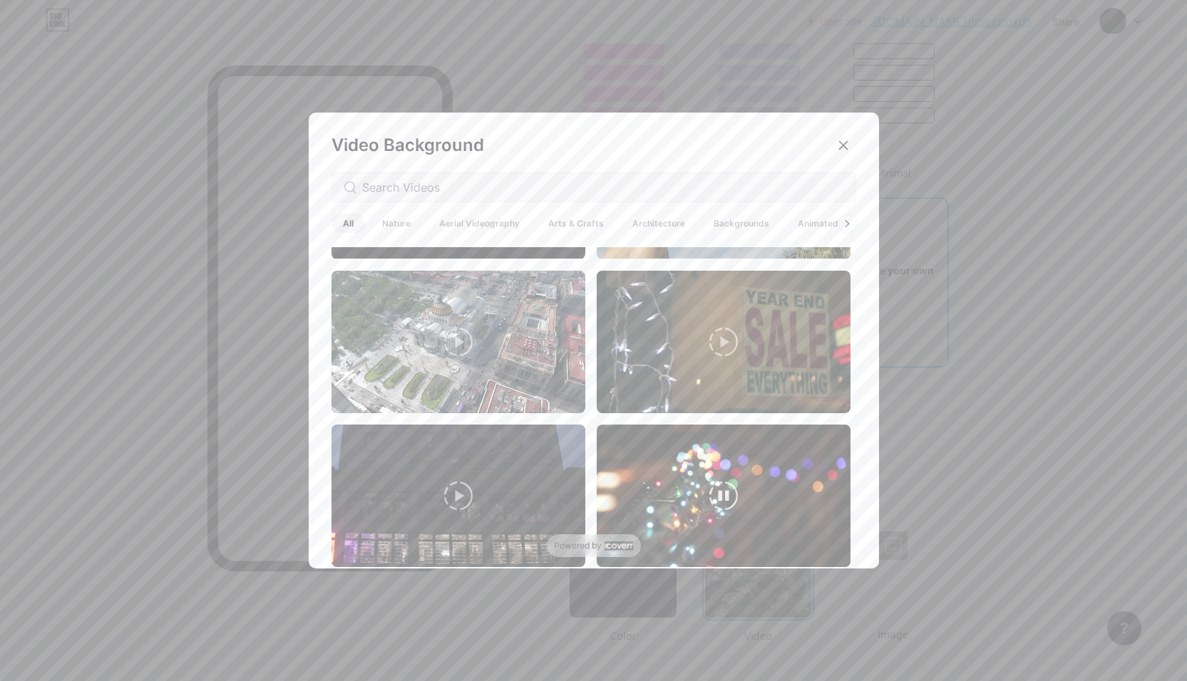
scroll to position [642, 0]
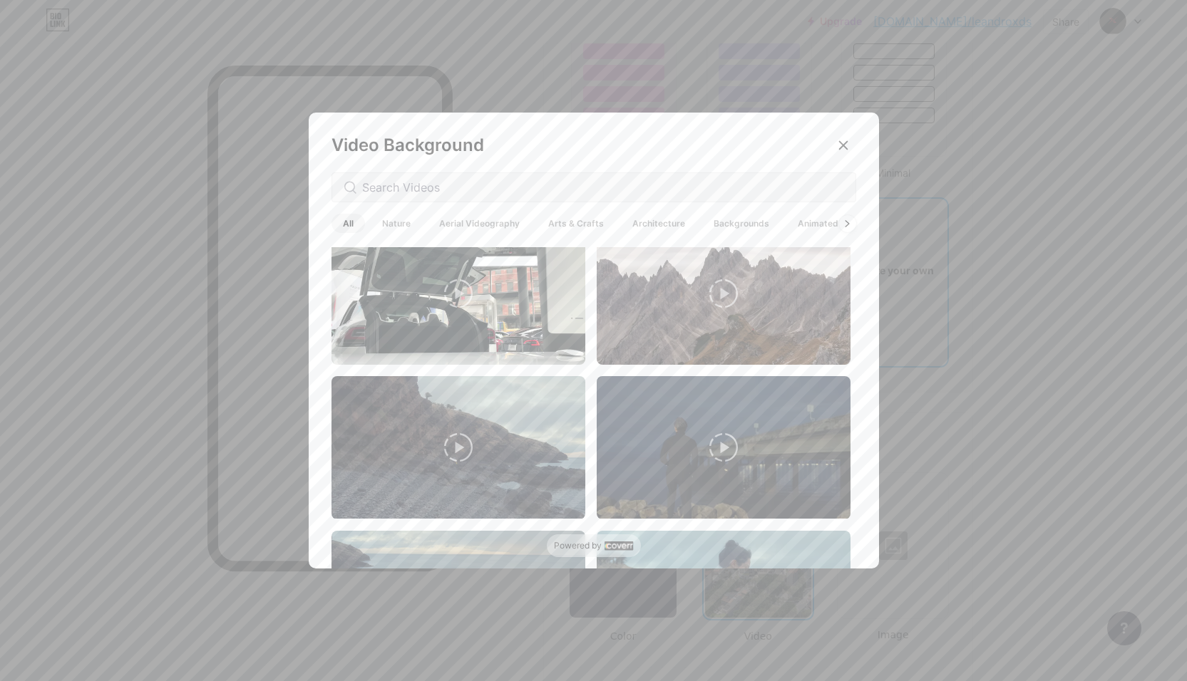
click at [388, 227] on span "Nature" at bounding box center [396, 223] width 51 height 19
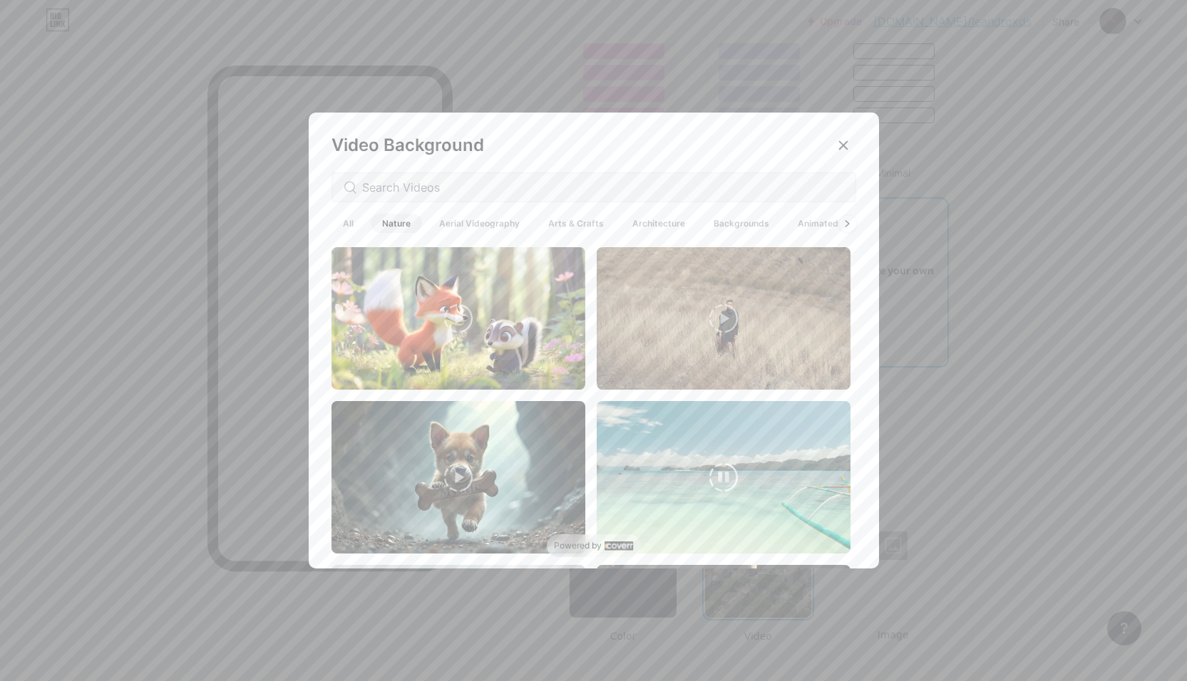
click at [723, 458] on video at bounding box center [724, 477] width 254 height 153
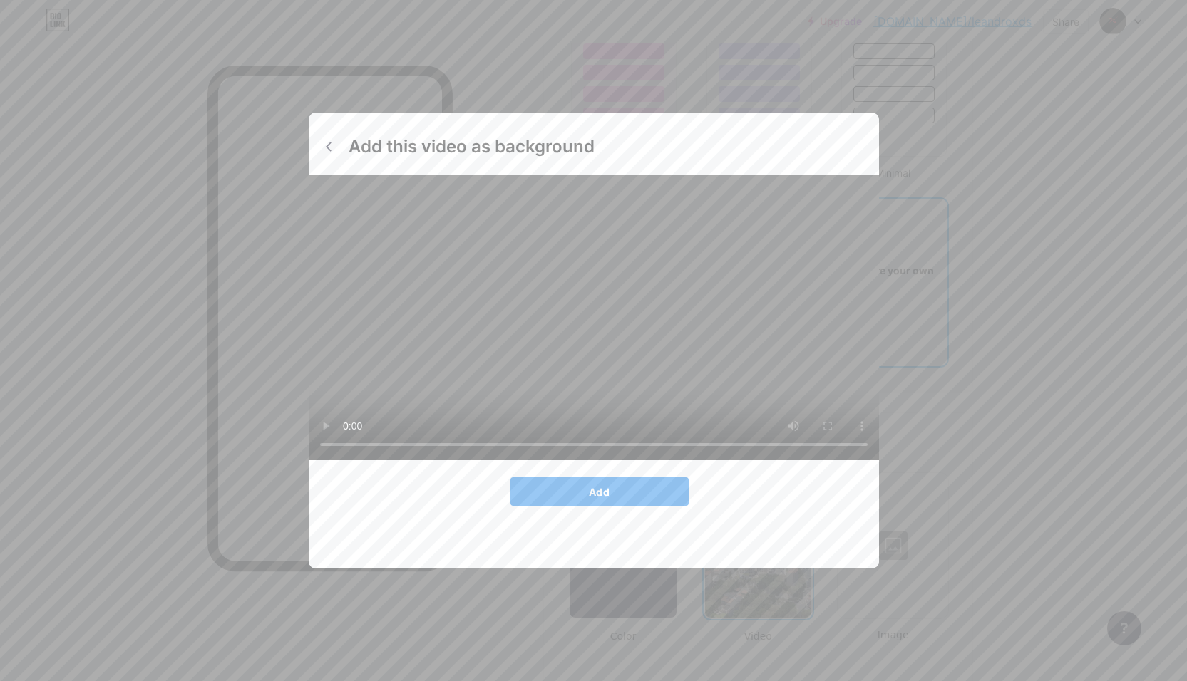
click at [611, 506] on button "Add" at bounding box center [599, 492] width 178 height 29
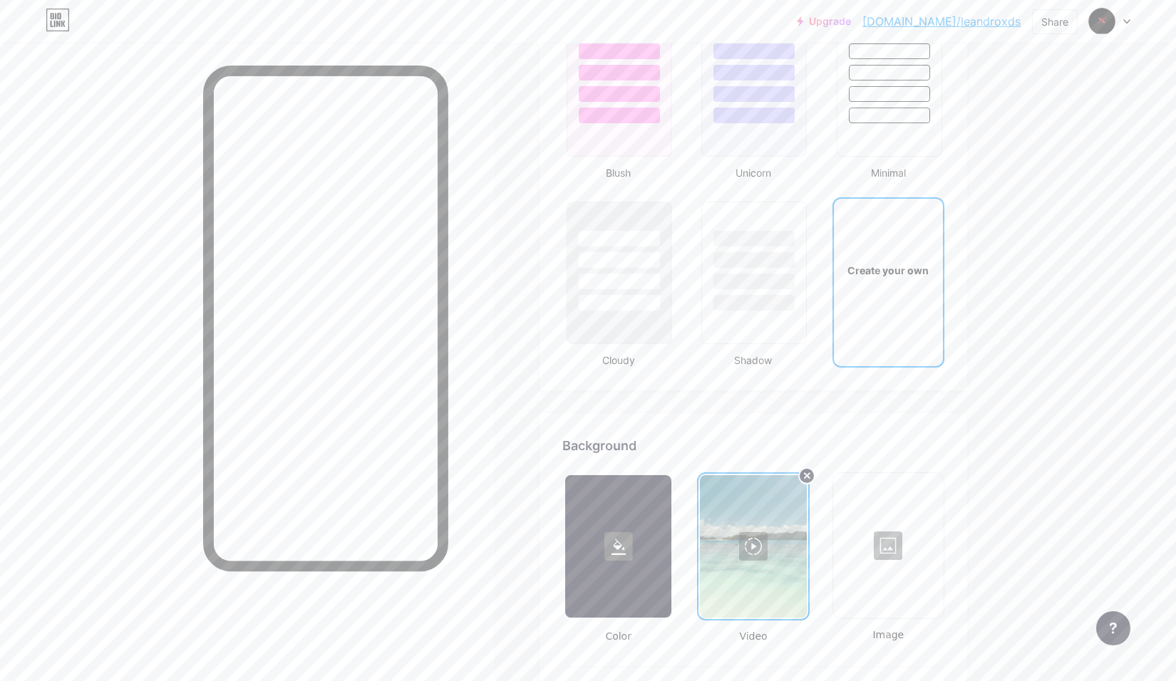
click at [773, 529] on div at bounding box center [753, 546] width 106 height 143
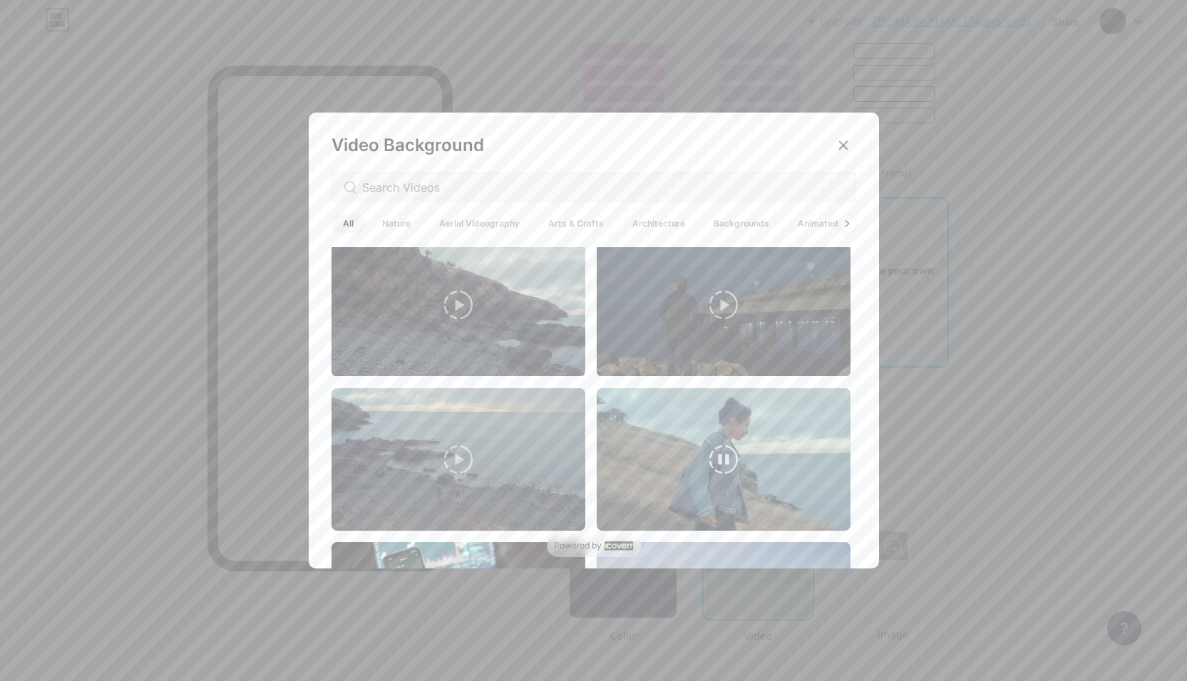
scroll to position [998, 0]
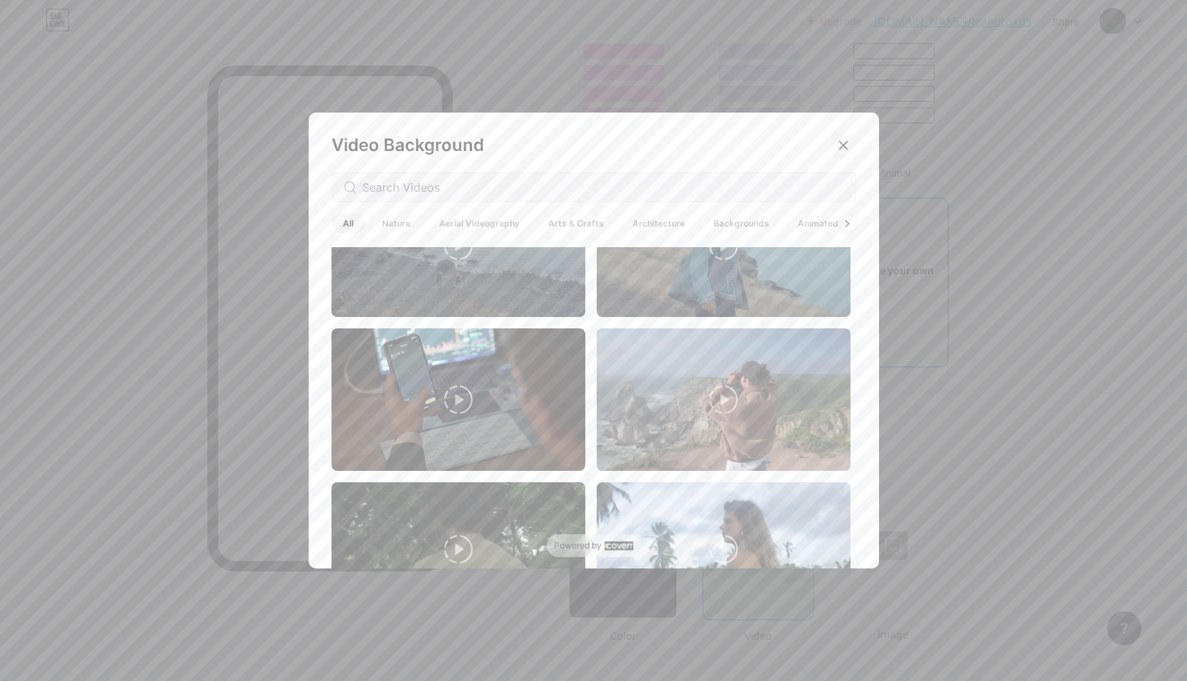
click at [838, 150] on icon at bounding box center [843, 145] width 11 height 11
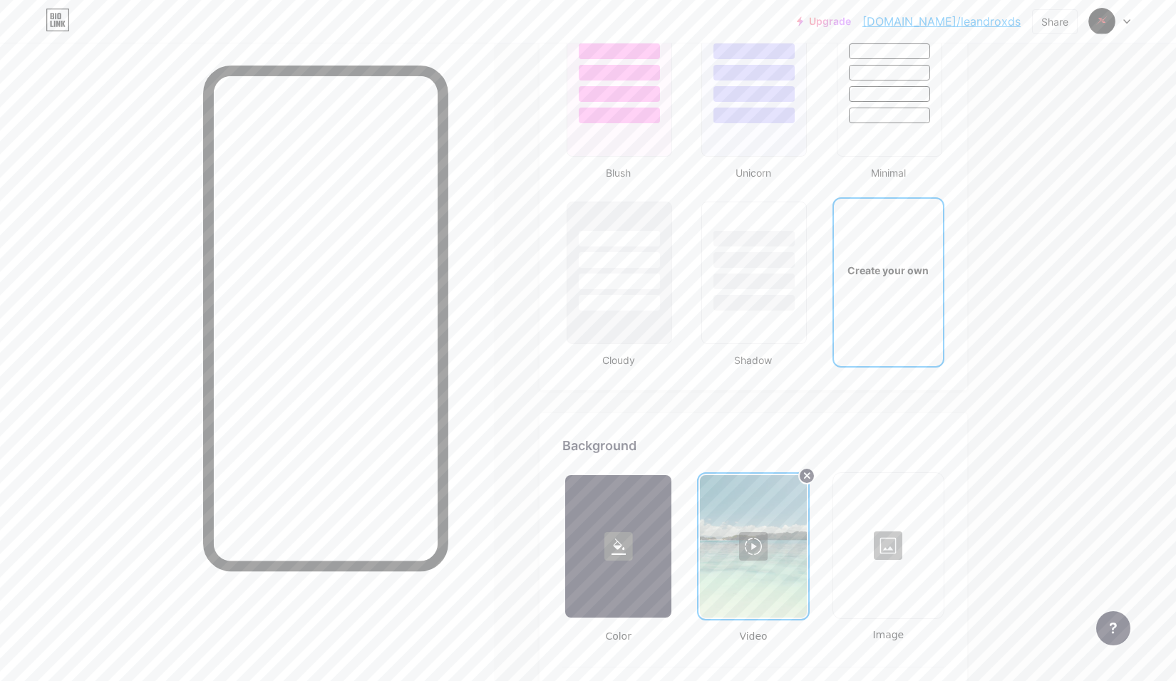
click at [771, 547] on div at bounding box center [753, 546] width 106 height 143
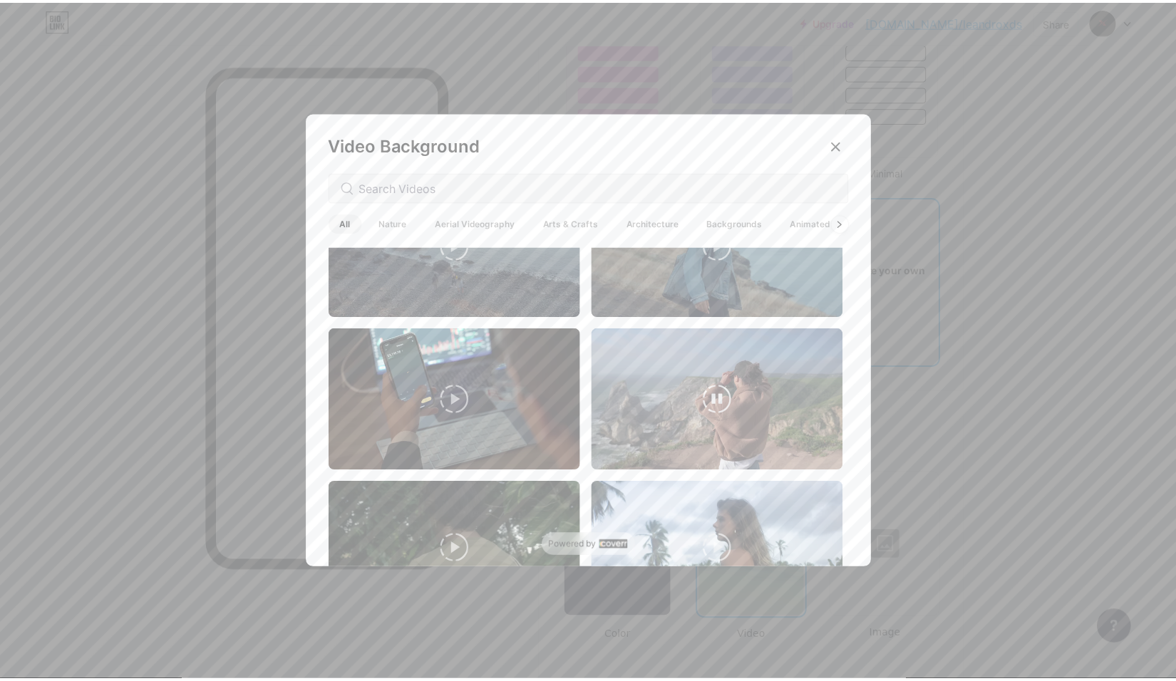
scroll to position [784, 0]
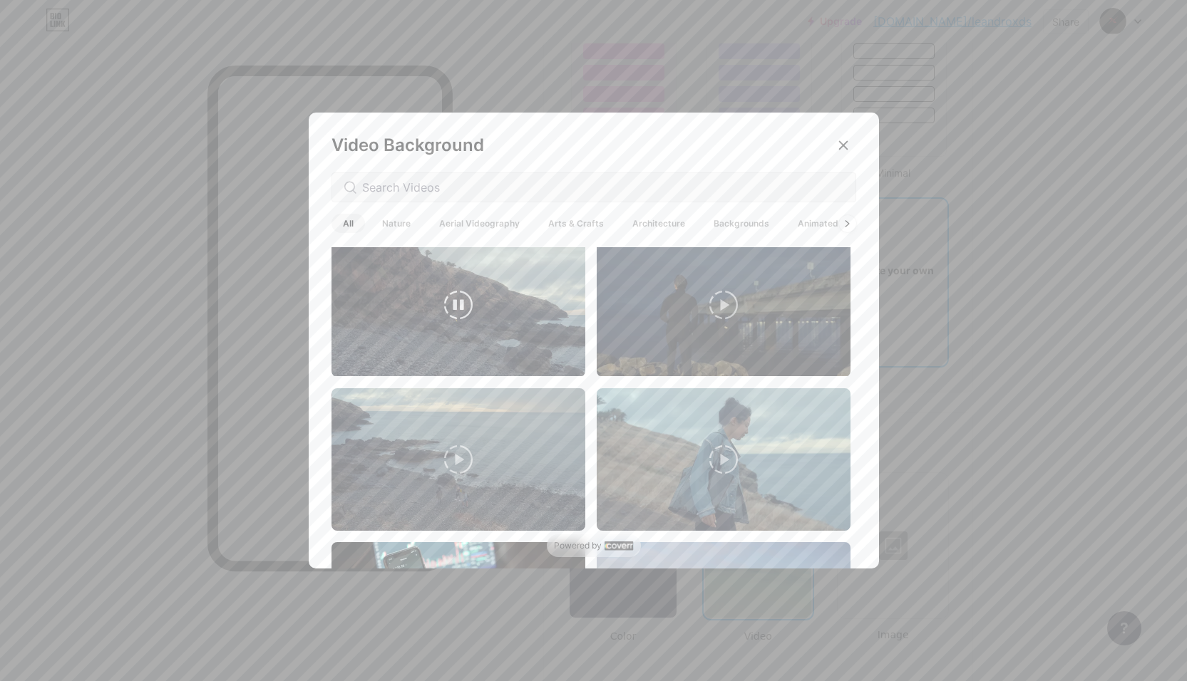
click at [482, 318] on video at bounding box center [458, 305] width 254 height 143
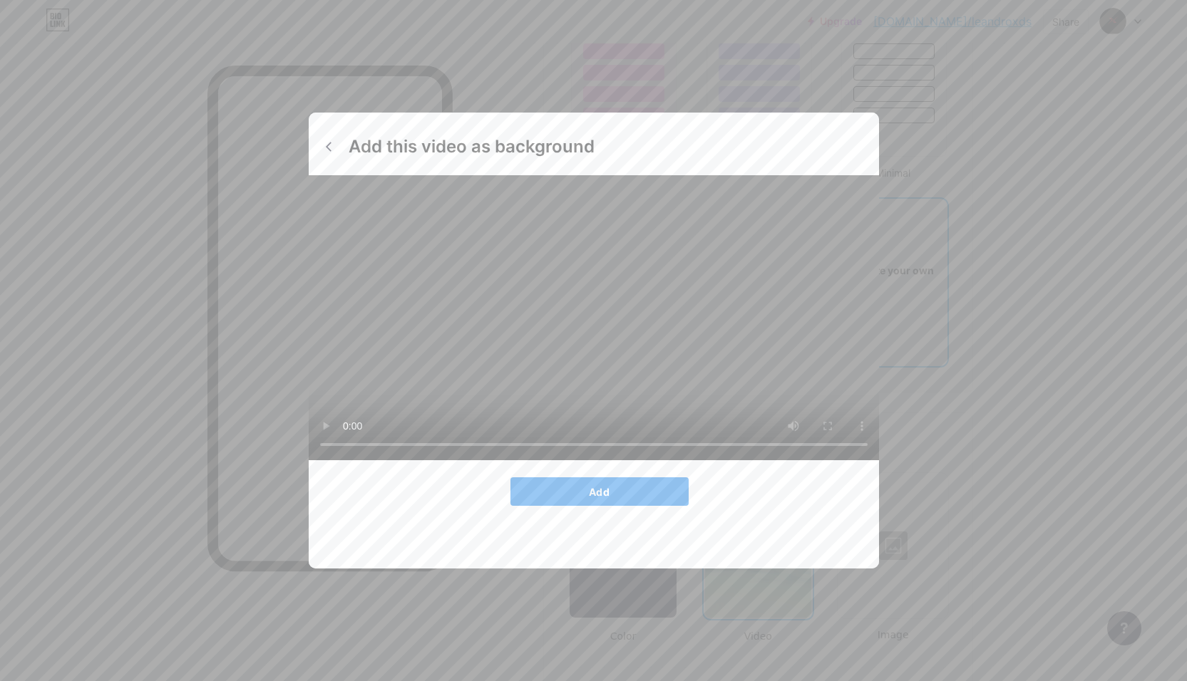
click at [589, 506] on button "Add" at bounding box center [599, 492] width 178 height 29
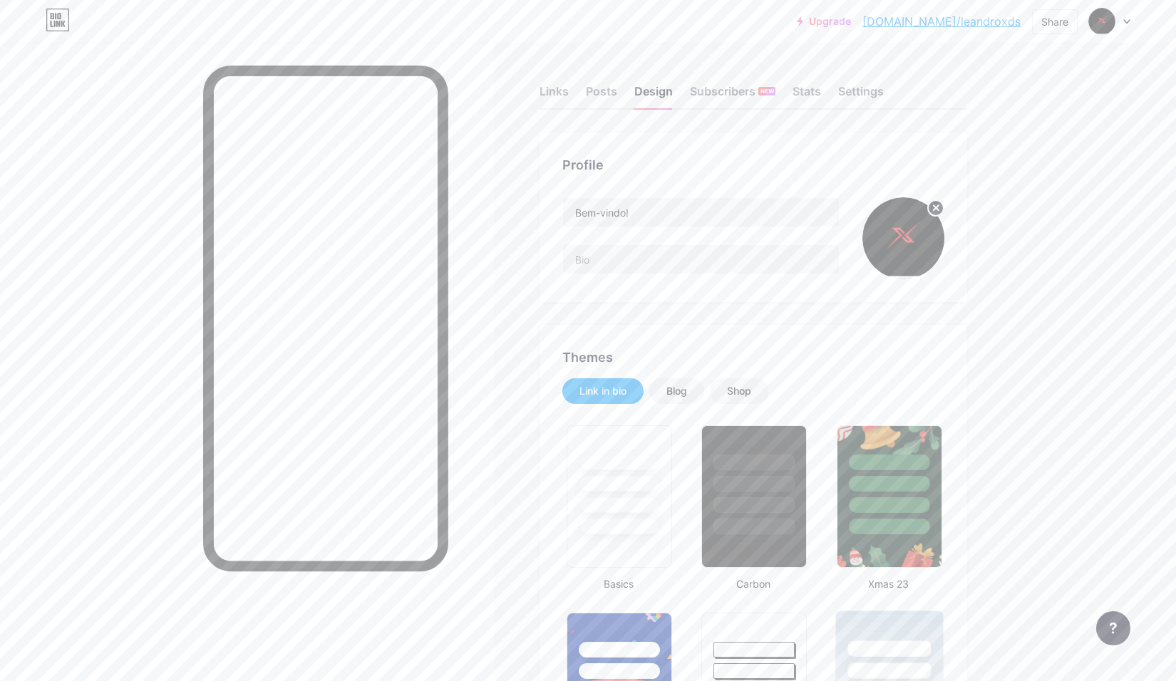
scroll to position [143, 0]
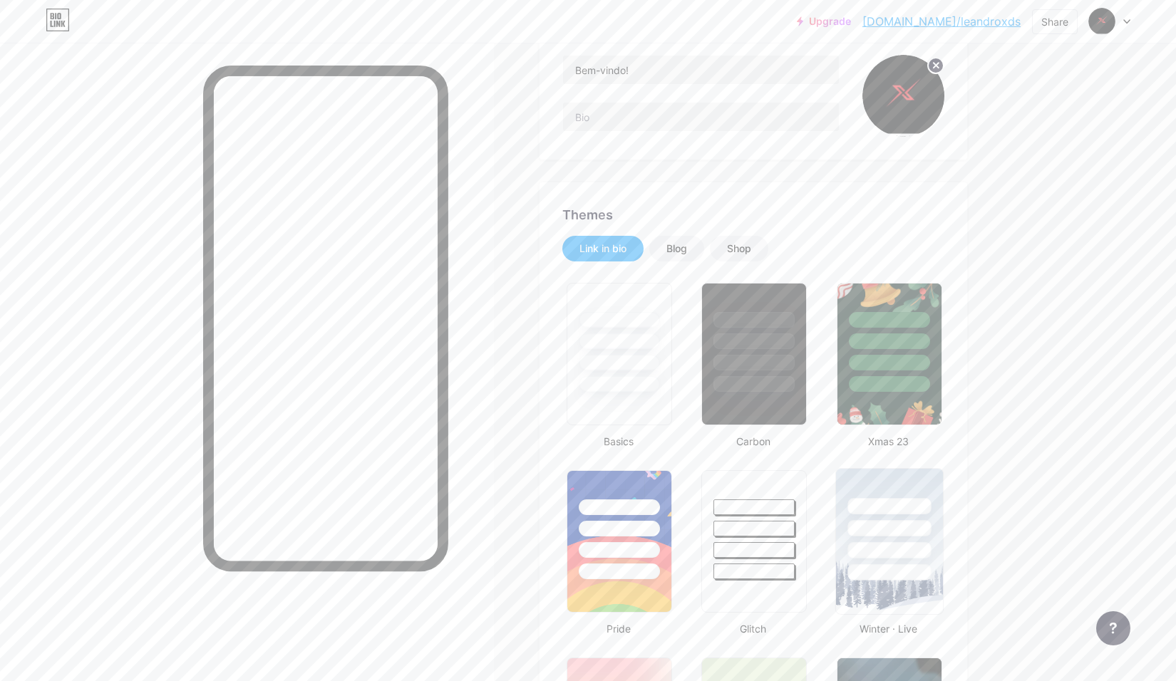
drag, startPoint x: 915, startPoint y: 530, endPoint x: 923, endPoint y: 530, distance: 8.6
click at [919, 530] on div at bounding box center [889, 528] width 83 height 16
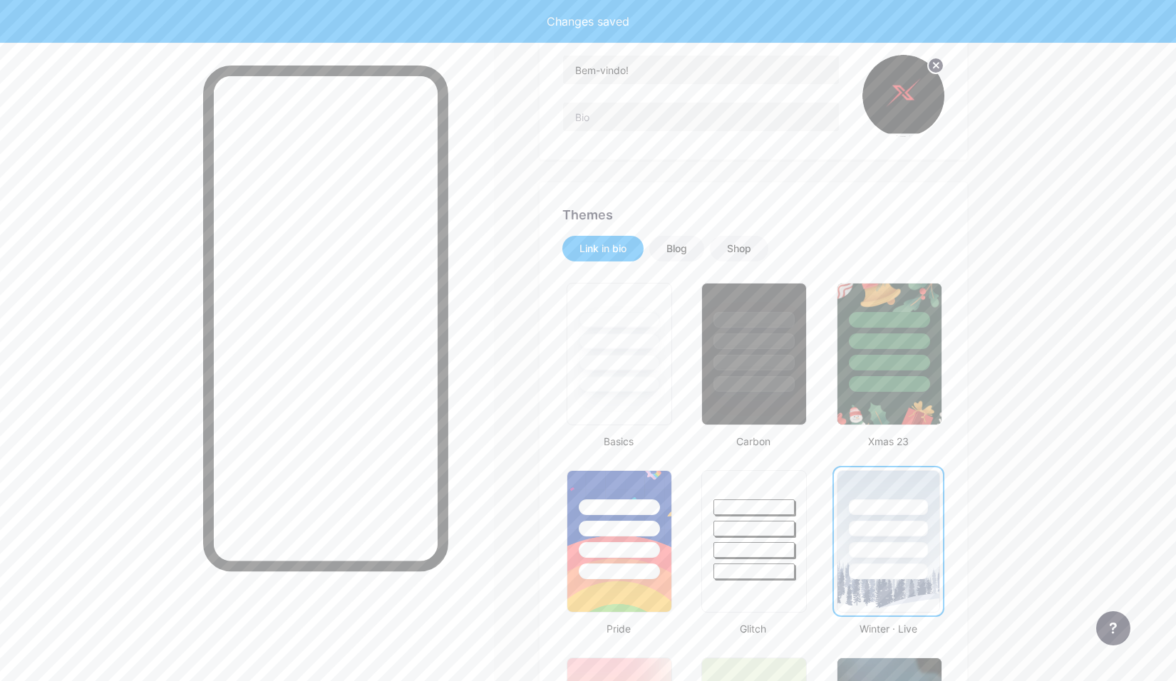
scroll to position [570, 0]
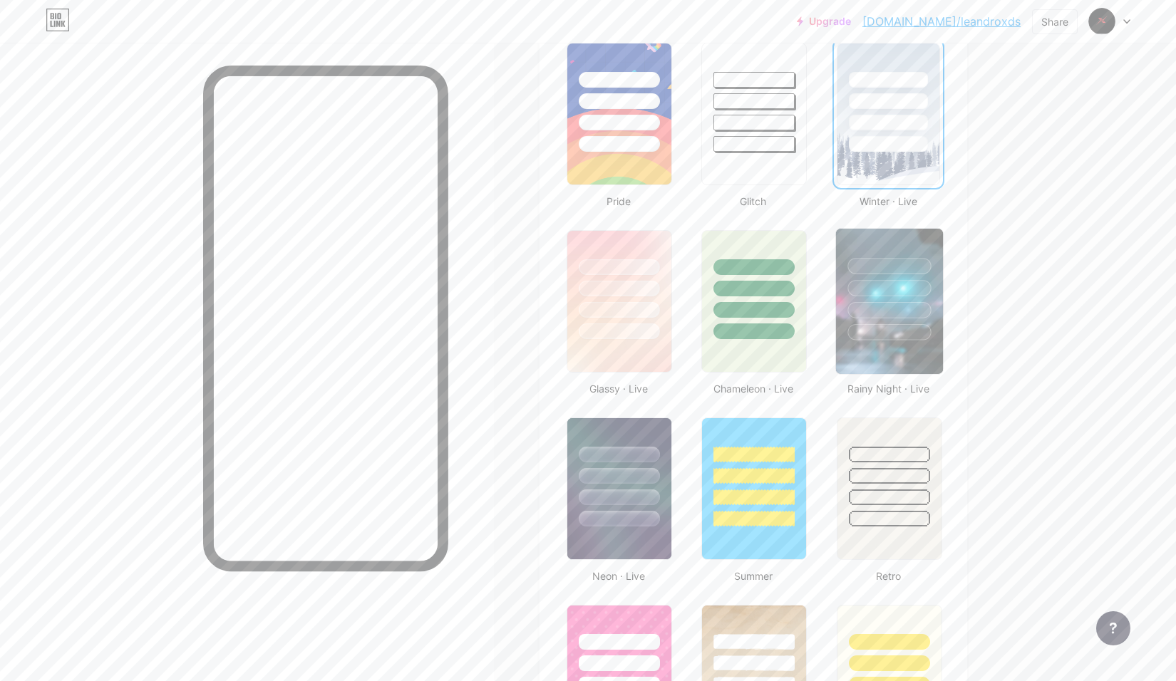
click at [924, 320] on div at bounding box center [888, 285] width 107 height 112
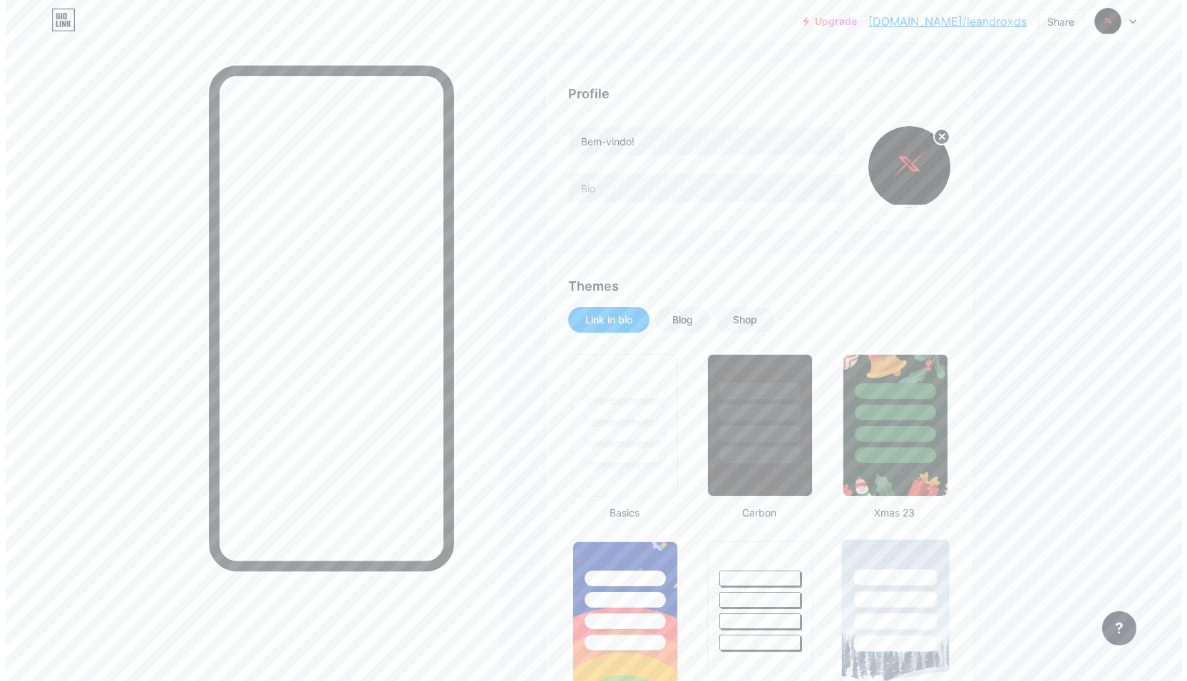
scroll to position [0, 0]
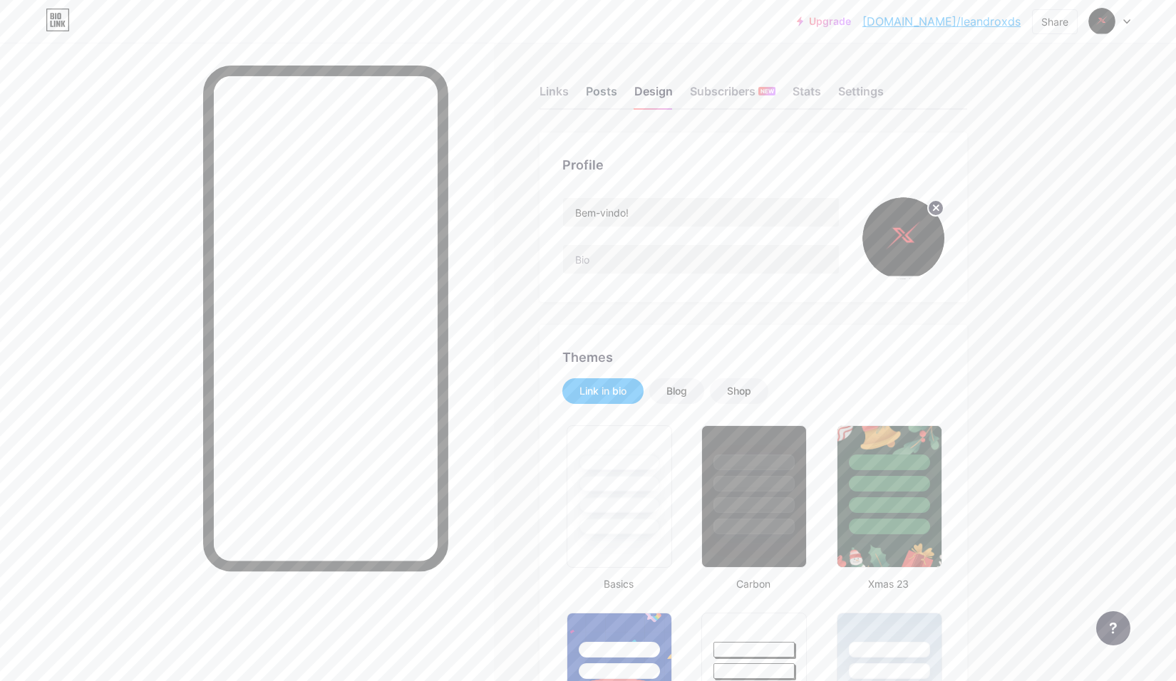
click at [599, 96] on div "Posts" at bounding box center [601, 96] width 31 height 26
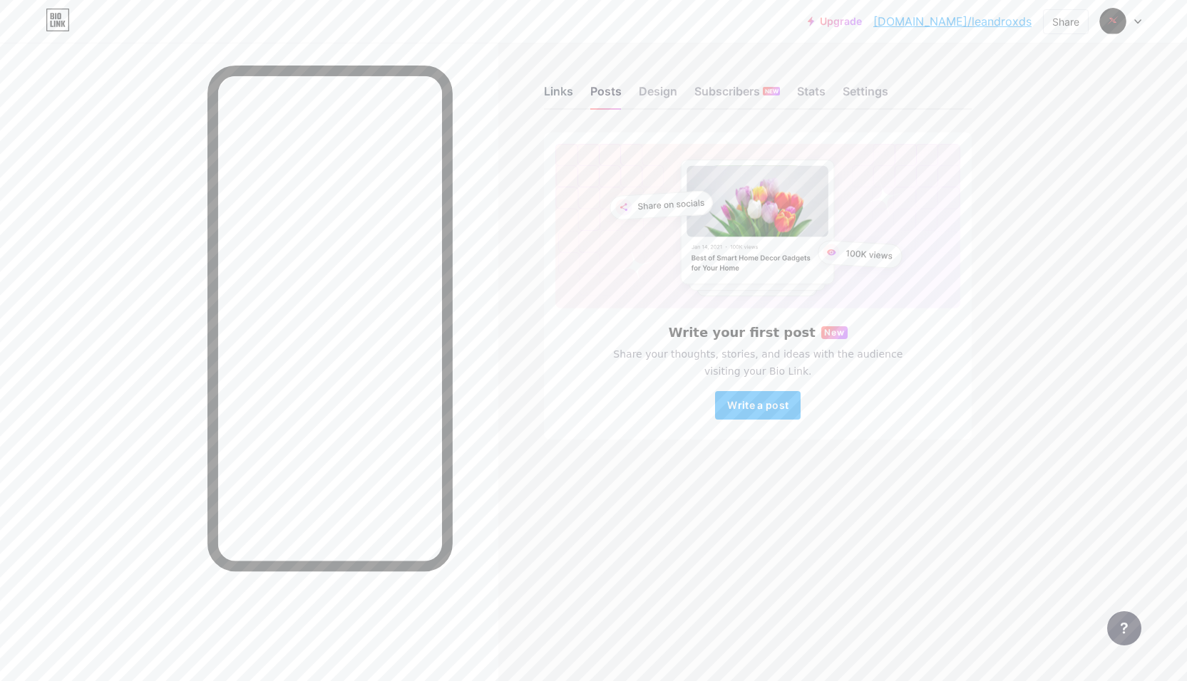
click at [559, 95] on div "Links" at bounding box center [558, 96] width 29 height 26
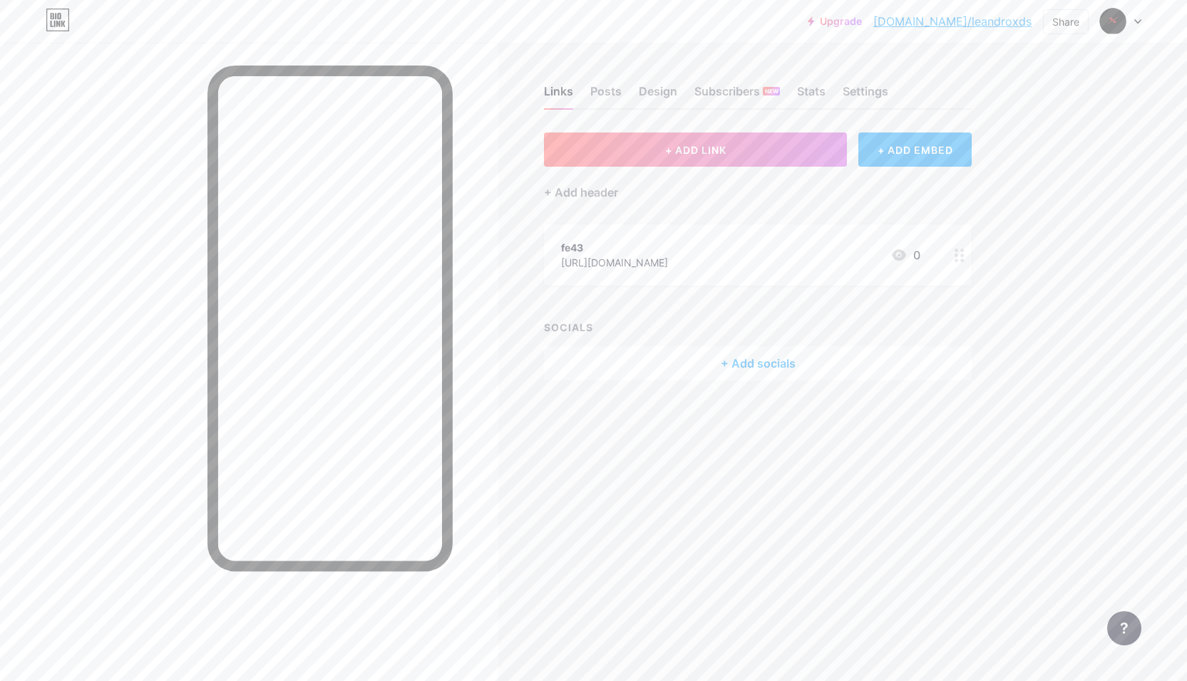
click at [835, 254] on div "fe43 [URL][DOMAIN_NAME] 0" at bounding box center [740, 255] width 359 height 33
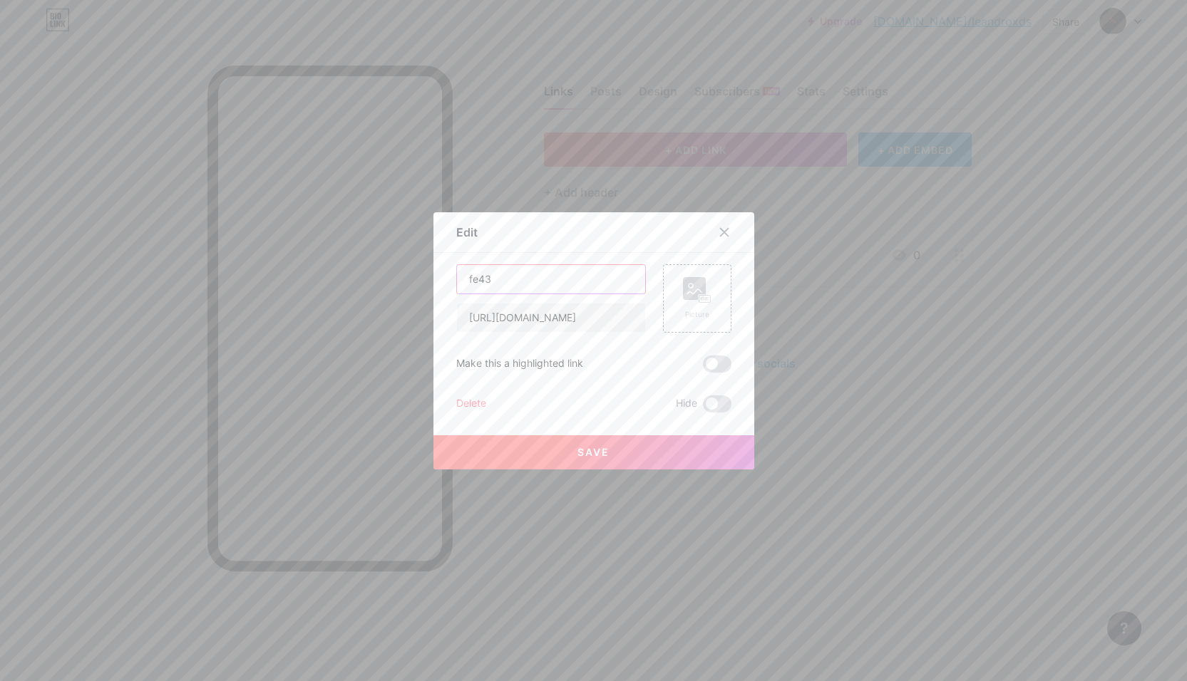
drag, startPoint x: 499, startPoint y: 277, endPoint x: 449, endPoint y: 272, distance: 50.1
click at [449, 272] on div "Edit Content YouTube Play YouTube video without leaving your page. ADD Vimeo Pl…" at bounding box center [593, 340] width 321 height 257
drag, startPoint x: 458, startPoint y: 323, endPoint x: 657, endPoint y: 331, distance: 199.8
click at [657, 331] on div "[URL][DOMAIN_NAME] Picture" at bounding box center [593, 298] width 275 height 68
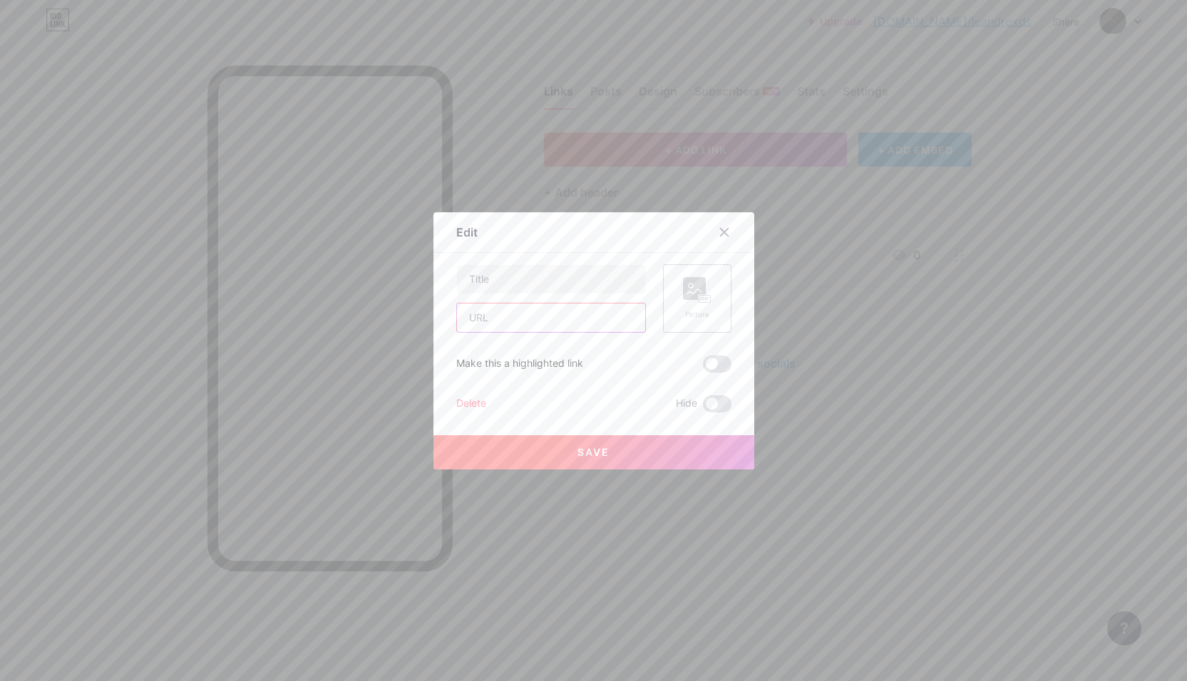
scroll to position [0, 0]
paste input "[URL][DOMAIN_NAME]"
type input "[URL][DOMAIN_NAME]"
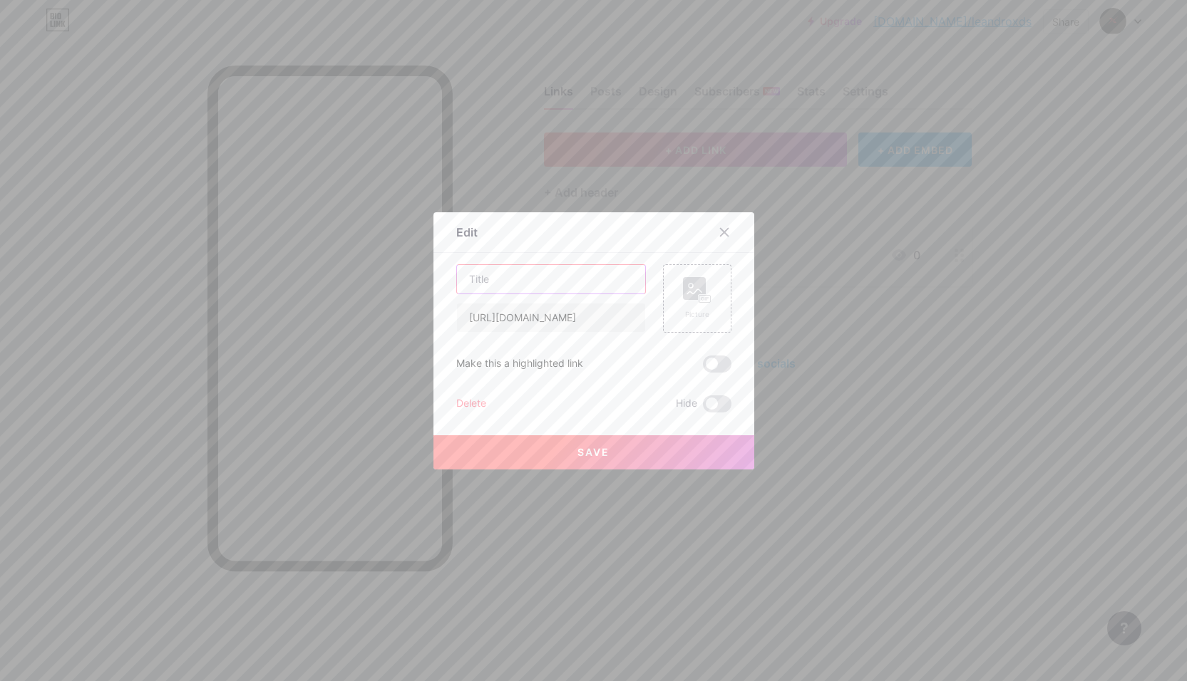
click at [487, 284] on input "text" at bounding box center [551, 279] width 188 height 29
type input "donate"
click at [702, 301] on rect at bounding box center [704, 298] width 11 height 7
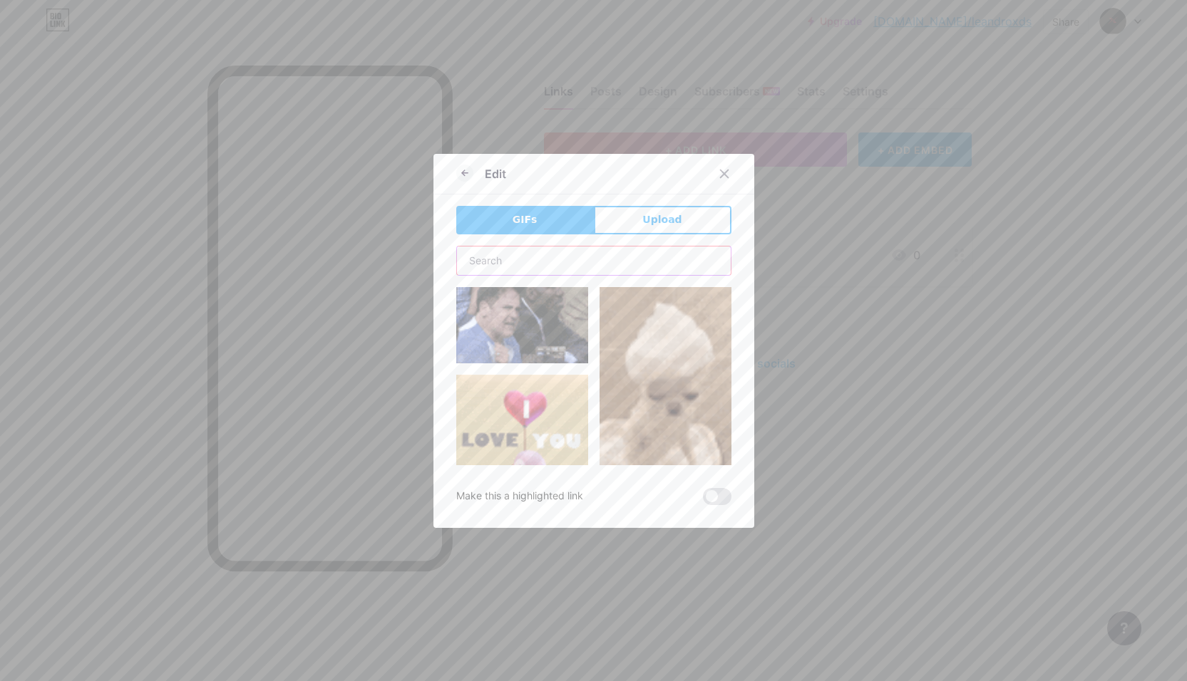
click at [537, 253] on input "text" at bounding box center [594, 261] width 274 height 29
type input "donate"
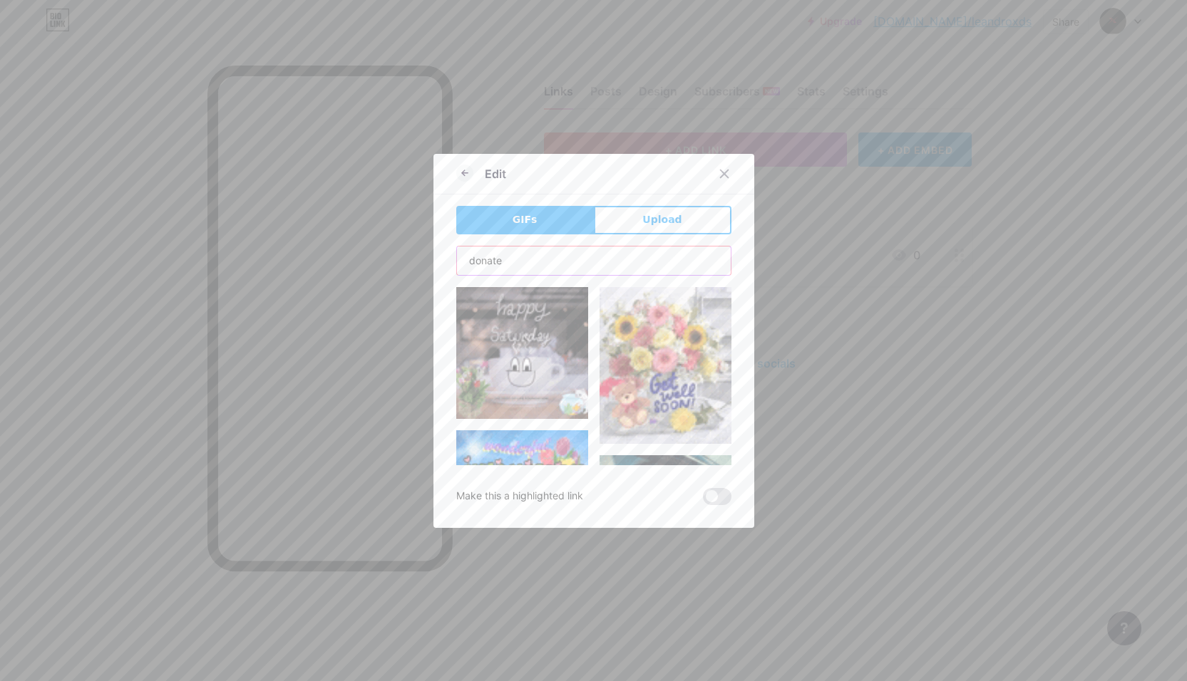
drag, startPoint x: 537, startPoint y: 253, endPoint x: 428, endPoint y: 251, distance: 109.1
click at [433, 251] on div "Edit GIFs Upload Content YouTube Play YouTube video without leaving your page. …" at bounding box center [593, 341] width 321 height 374
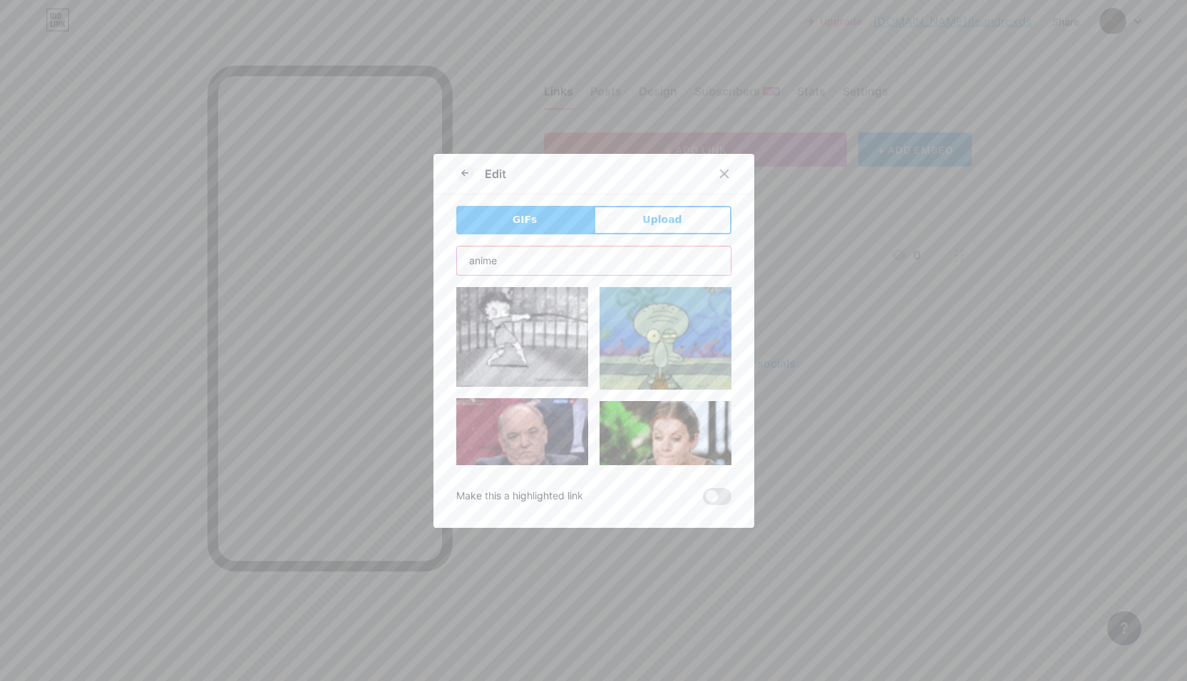
type input "anime"
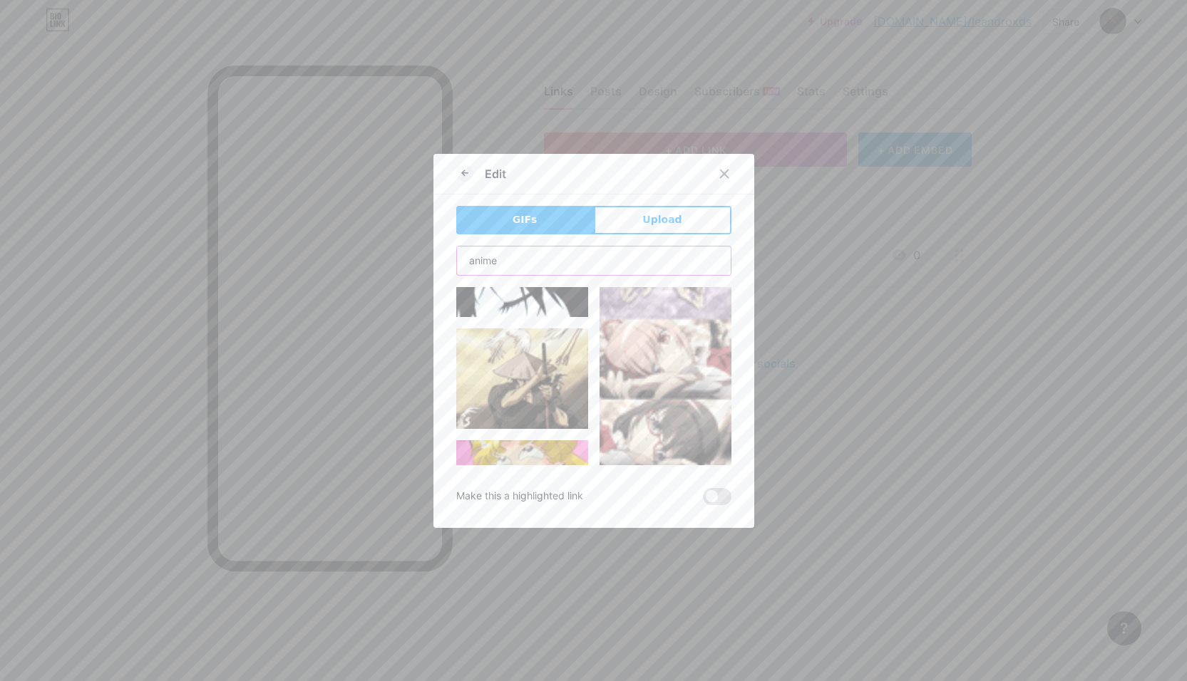
scroll to position [143, 0]
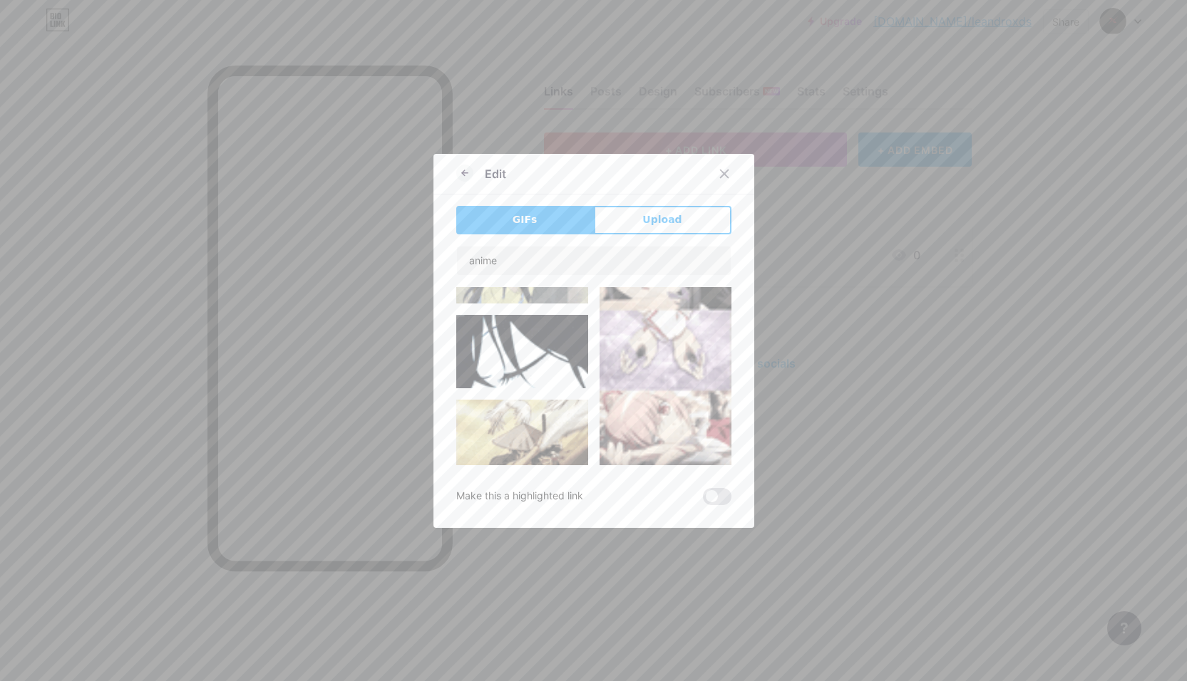
click at [517, 345] on img at bounding box center [522, 352] width 132 height 74
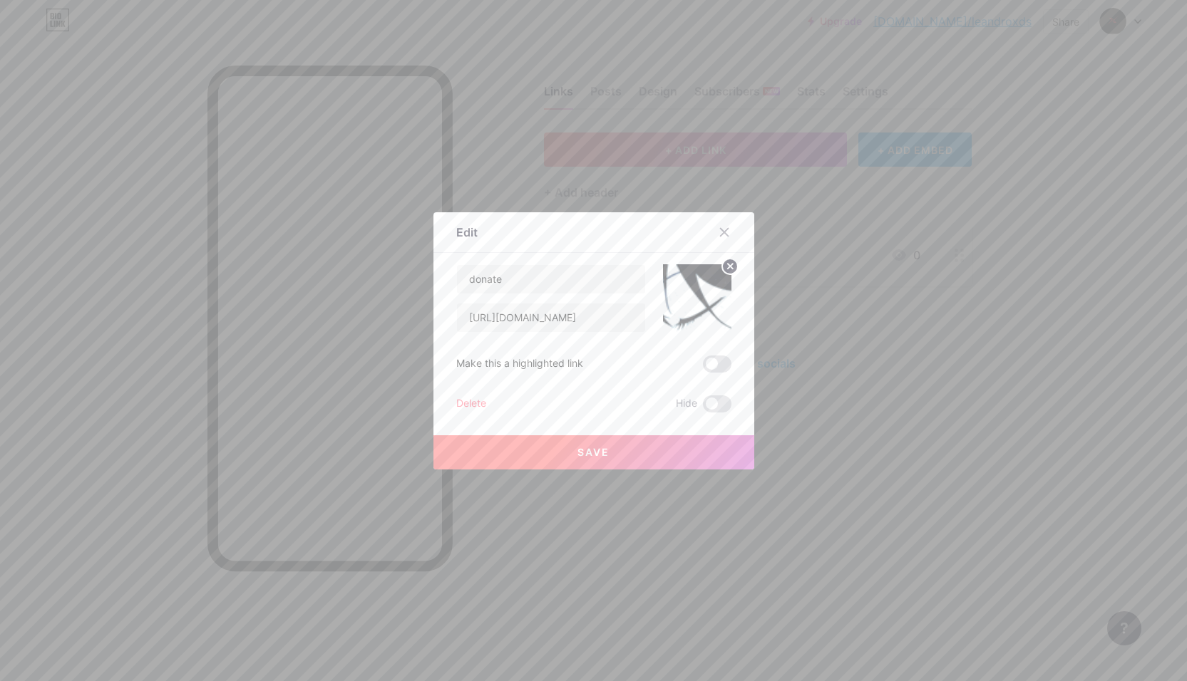
click at [575, 445] on button "Save" at bounding box center [593, 453] width 321 height 34
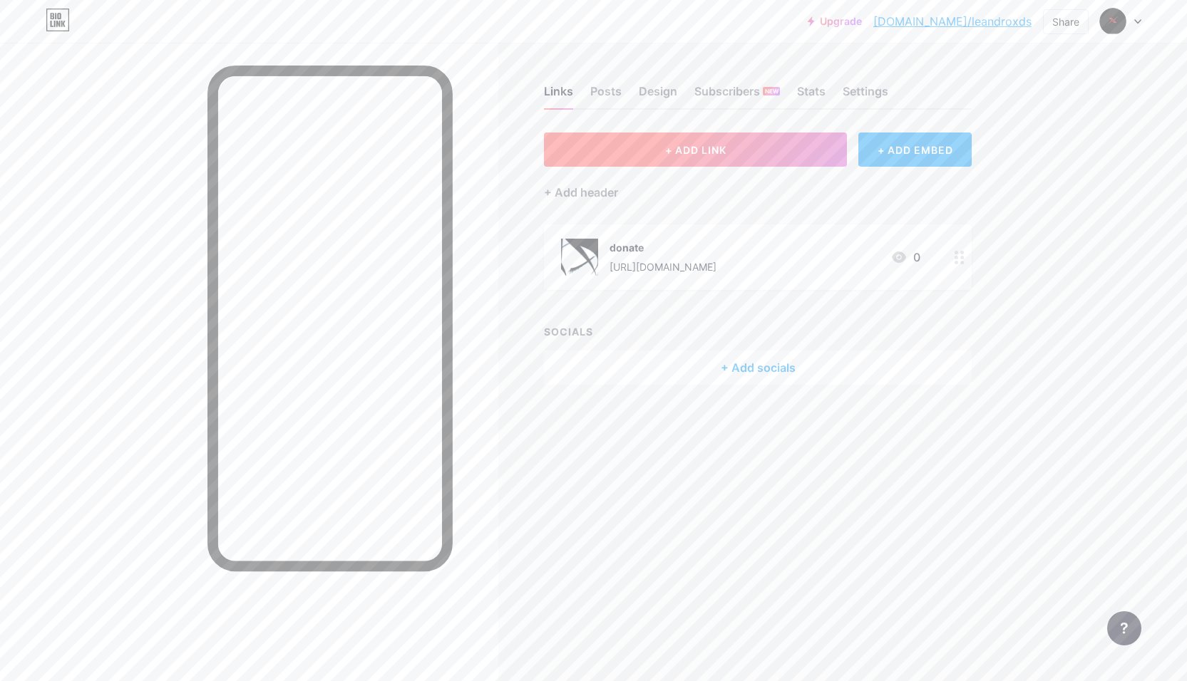
click at [605, 156] on button "+ ADD LINK" at bounding box center [695, 150] width 303 height 34
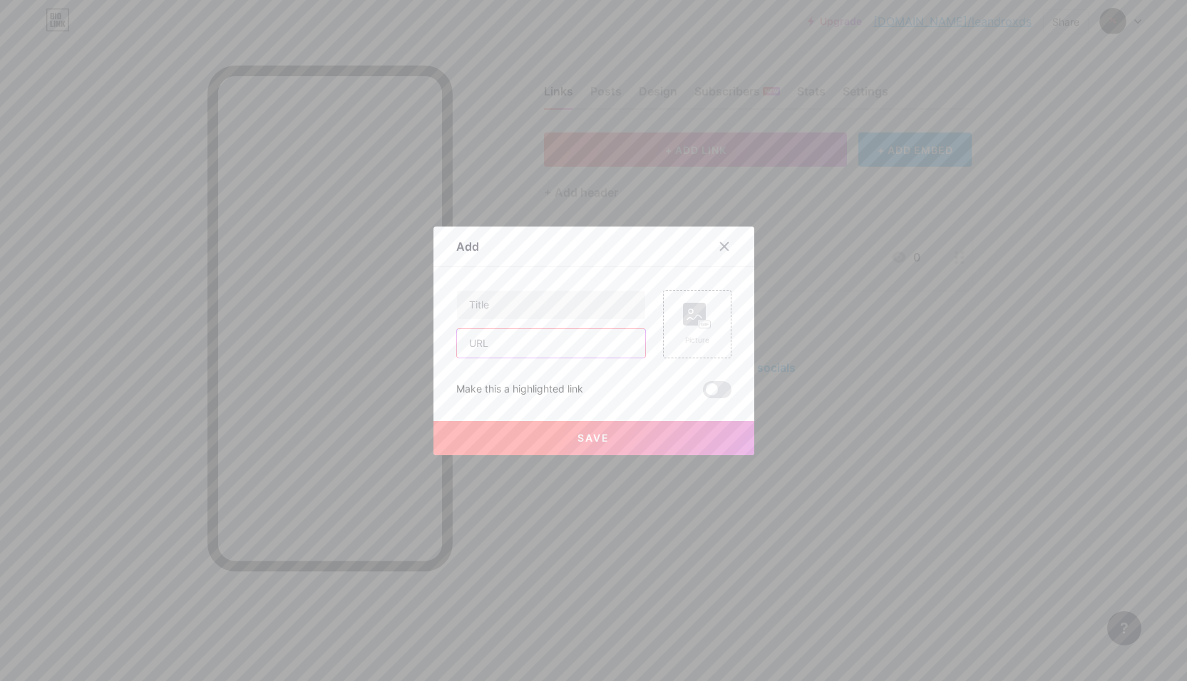
click at [517, 341] on input "text" at bounding box center [551, 343] width 188 height 29
paste input "[URL][DOMAIN_NAME]"
type input "[URL][DOMAIN_NAME]"
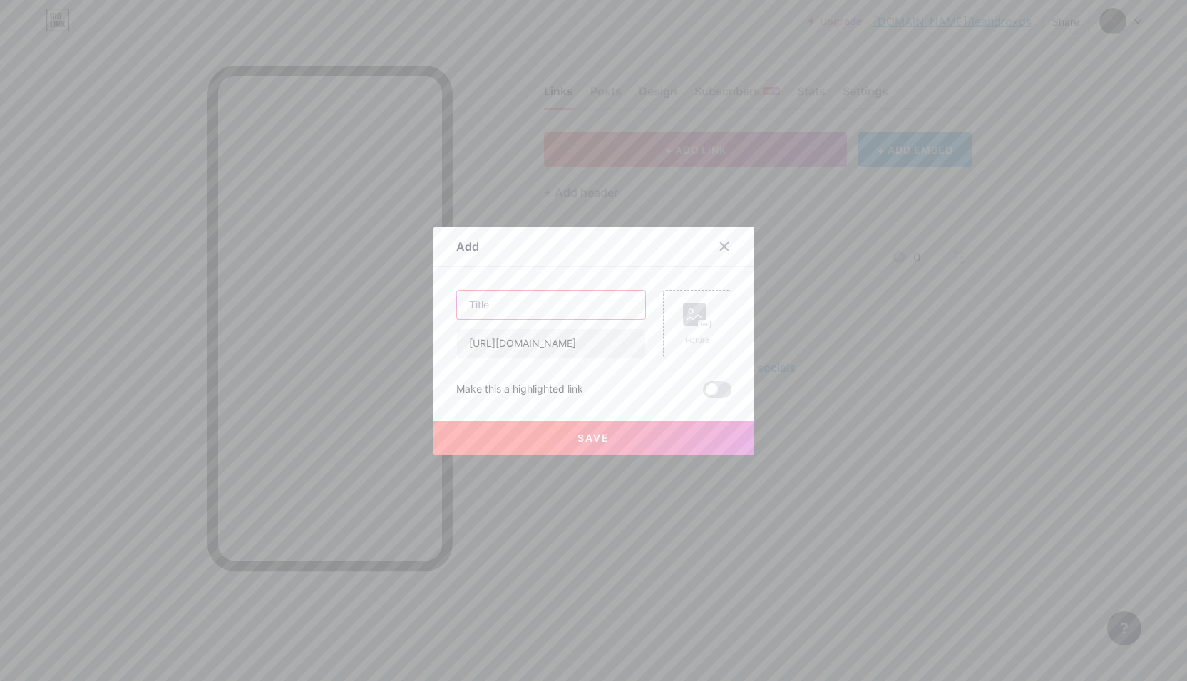
click at [508, 306] on input "text" at bounding box center [551, 305] width 188 height 29
type input "TikTok"
click at [718, 329] on div "Picture" at bounding box center [697, 324] width 68 height 68
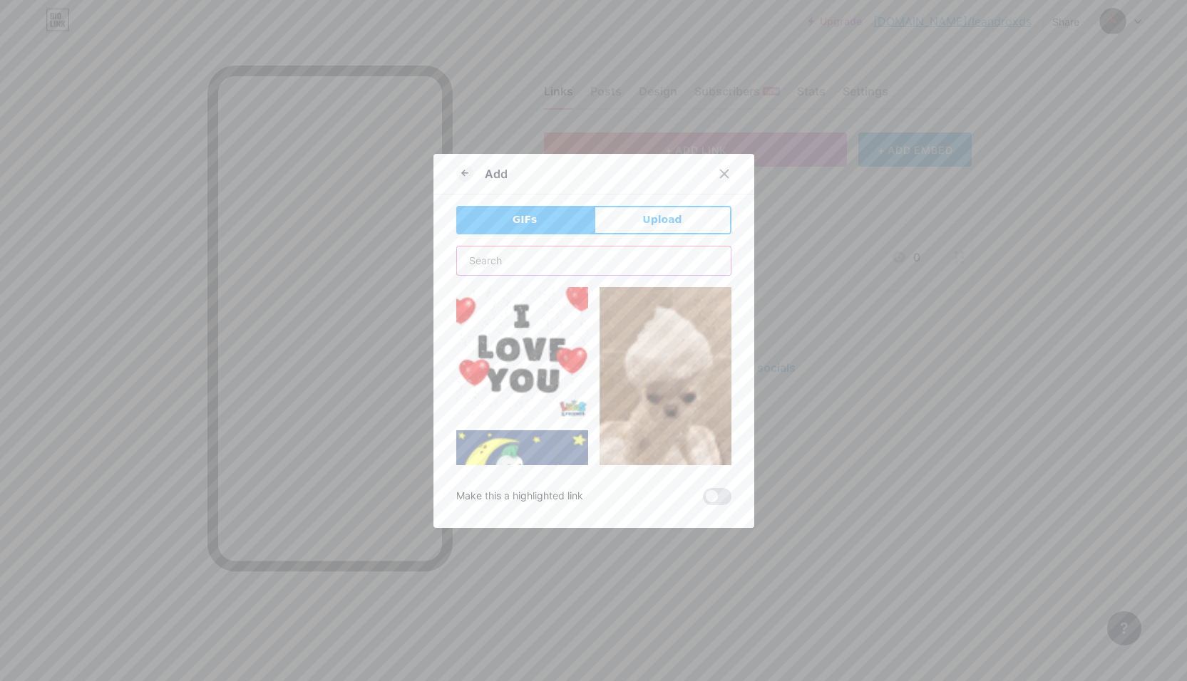
click at [522, 249] on input "text" at bounding box center [594, 261] width 274 height 29
type input "anime"
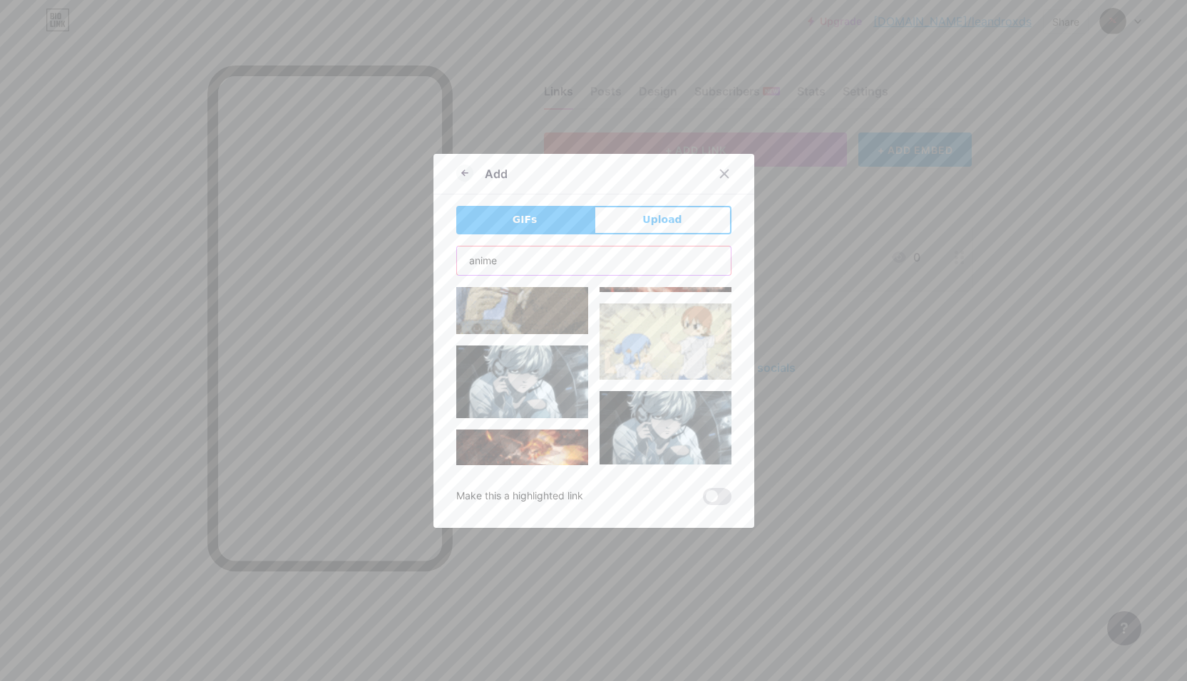
scroll to position [1208, 0]
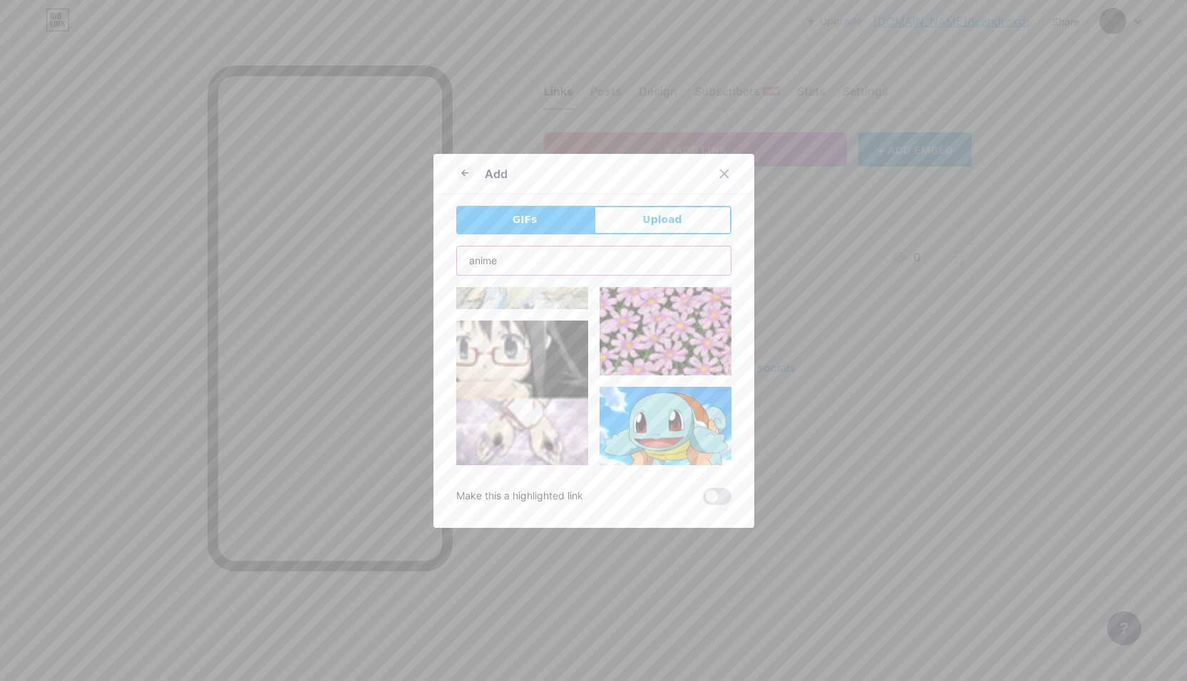
drag, startPoint x: 515, startPoint y: 255, endPoint x: 436, endPoint y: 262, distance: 78.7
click at [436, 262] on div "Add GIFs Upload Content YouTube Play YouTube video without leaving your page. A…" at bounding box center [593, 341] width 321 height 374
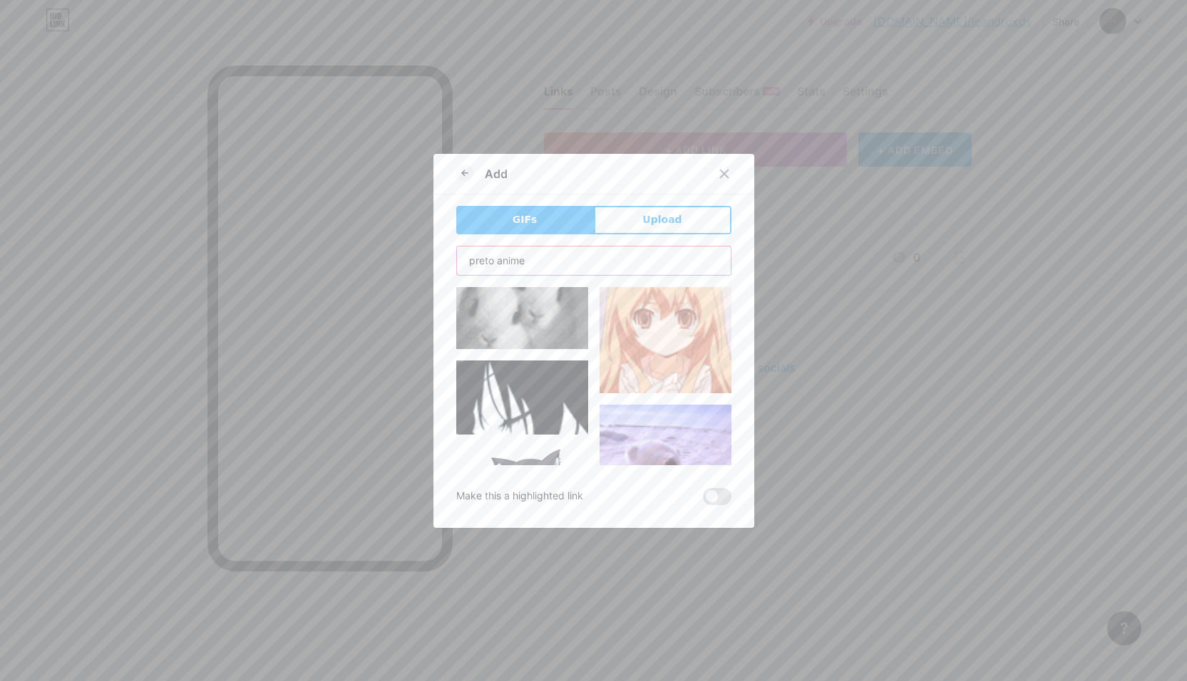
scroll to position [4093, 0]
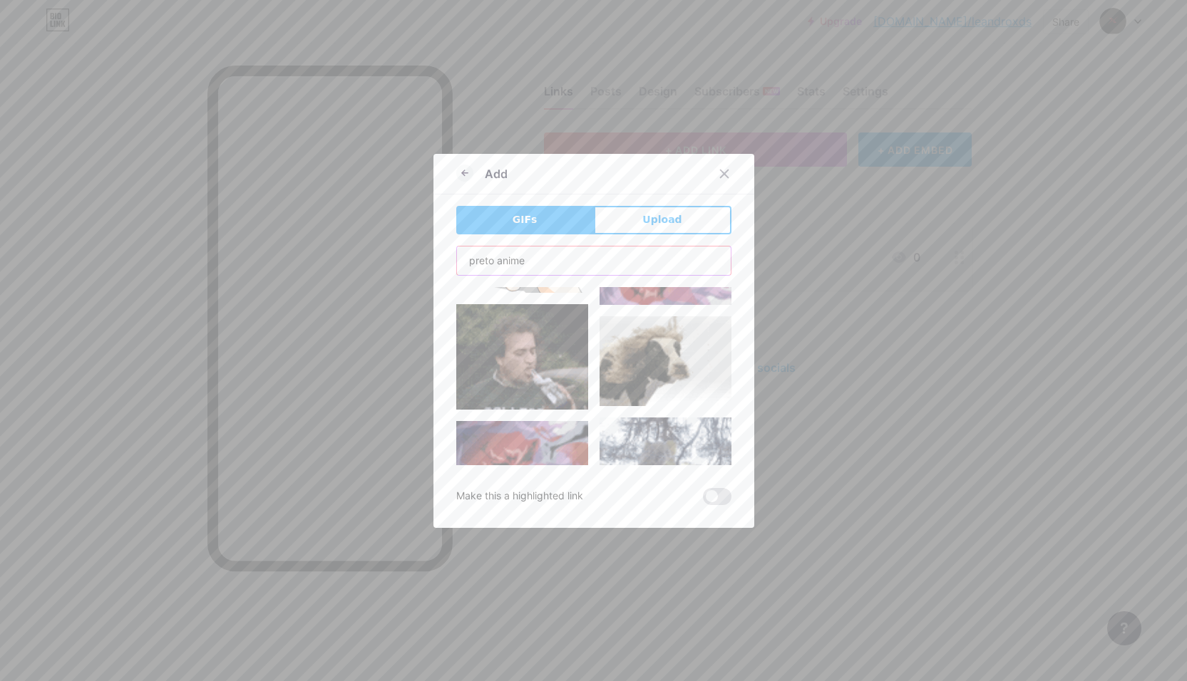
drag, startPoint x: 540, startPoint y: 266, endPoint x: 490, endPoint y: 269, distance: 50.7
click at [490, 269] on input "preto anime" at bounding box center [594, 261] width 274 height 29
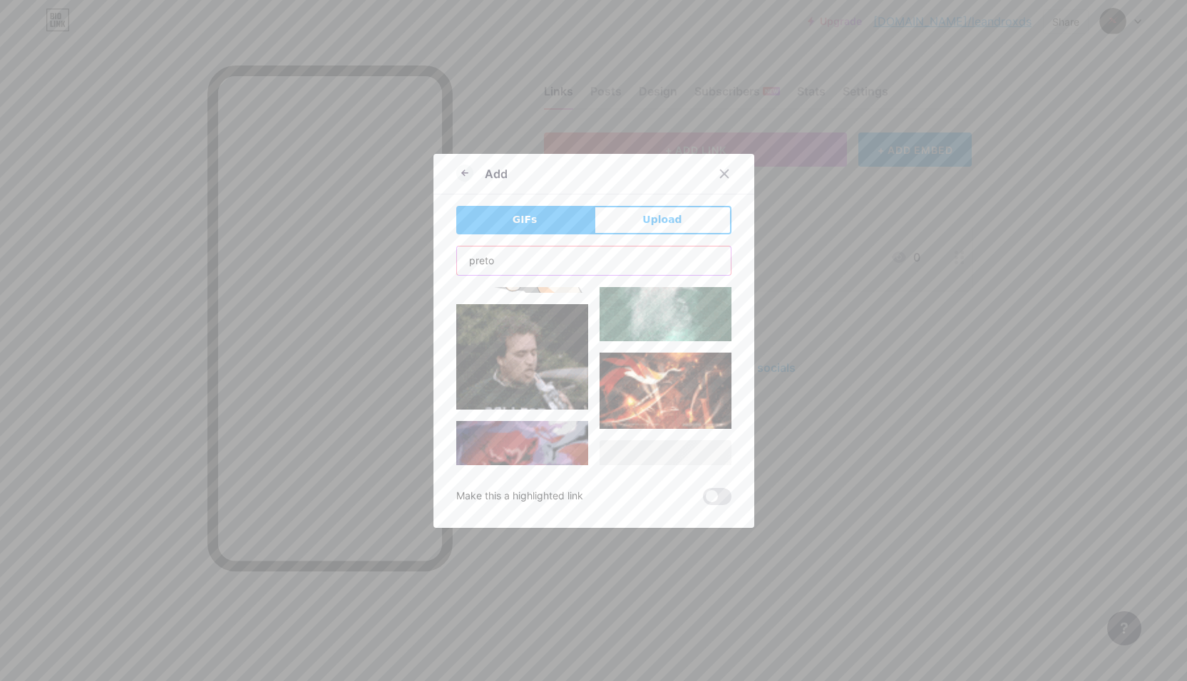
type input "preto"
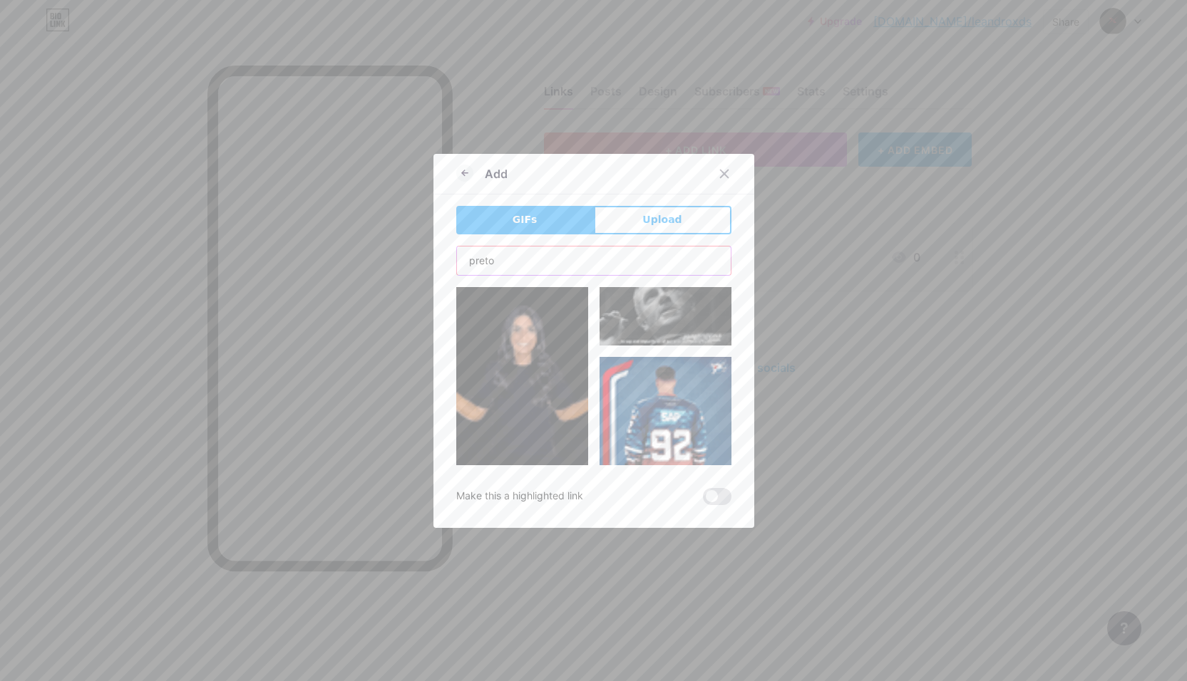
scroll to position [1639, 0]
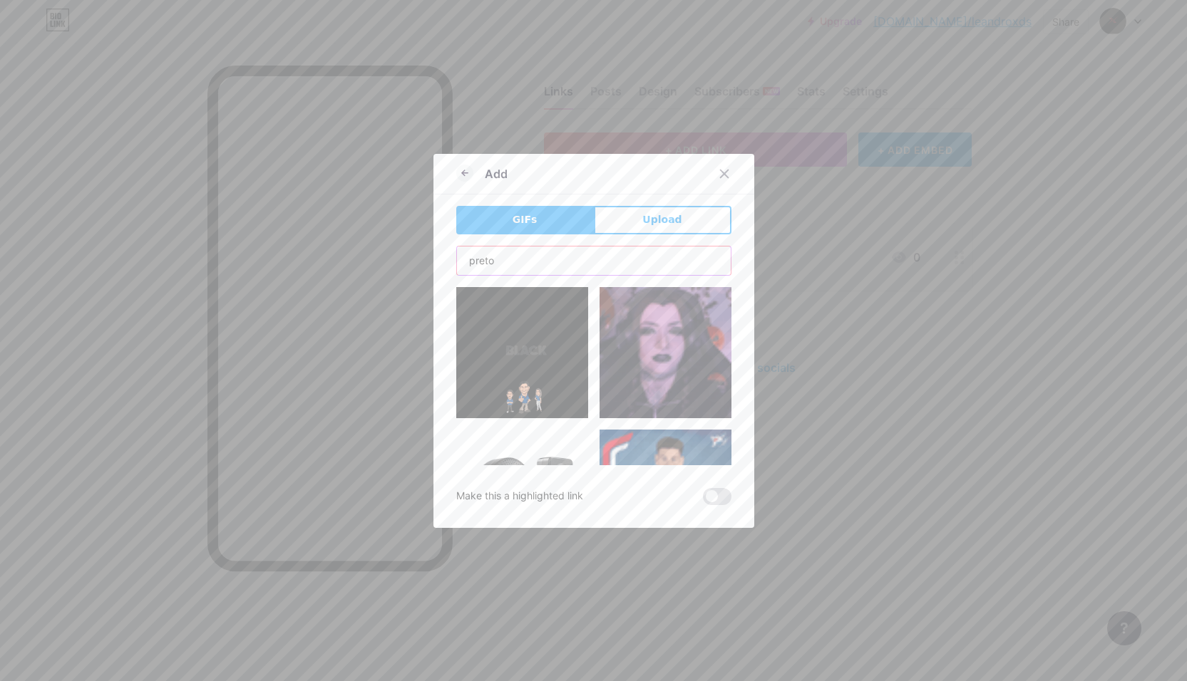
drag, startPoint x: 535, startPoint y: 265, endPoint x: 453, endPoint y: 273, distance: 83.1
click at [457, 272] on input "preto" at bounding box center [594, 261] width 274 height 29
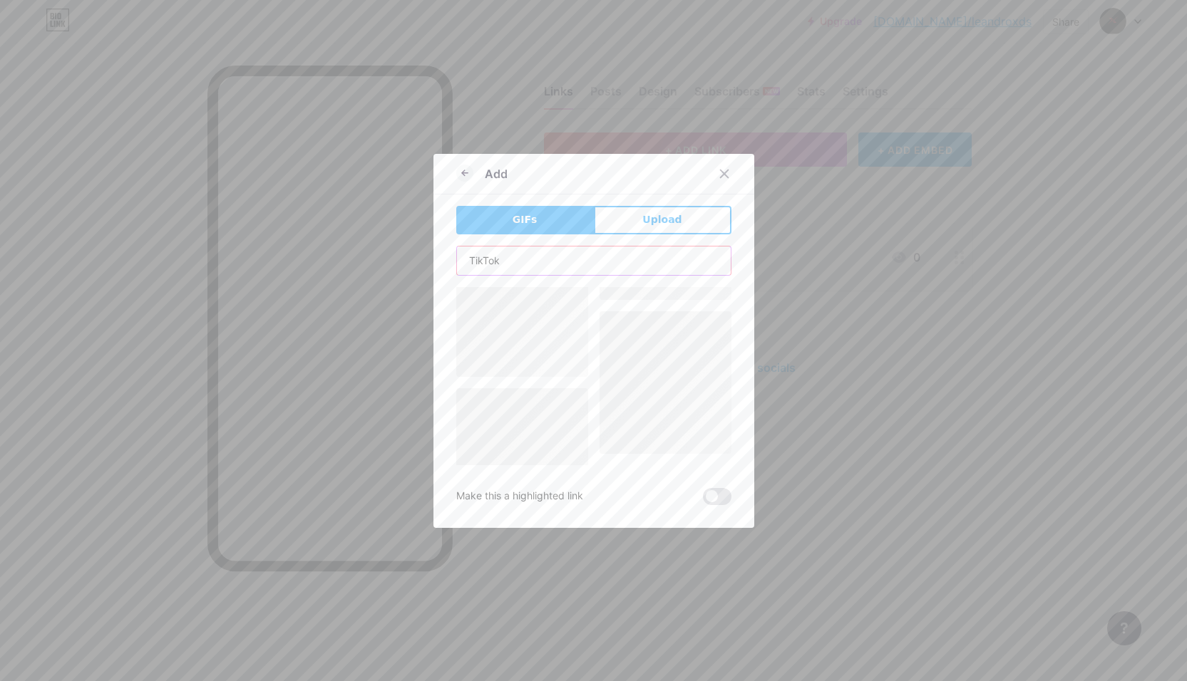
scroll to position [0, 0]
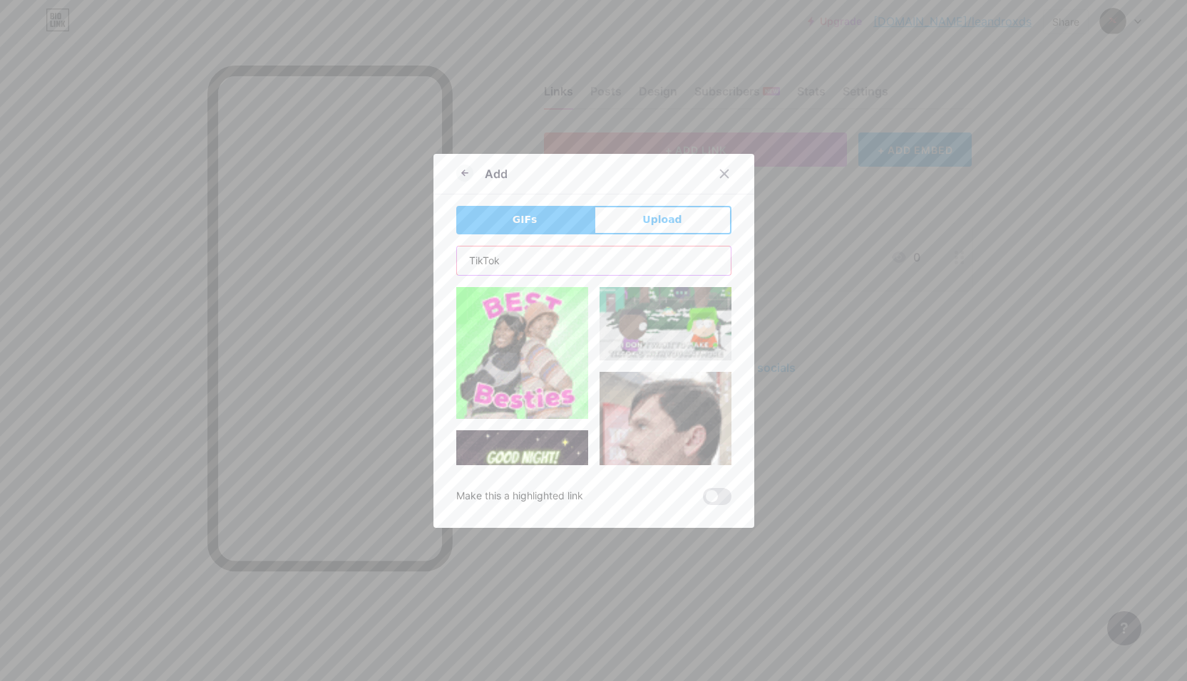
click at [519, 263] on input "TikTok" at bounding box center [594, 261] width 274 height 29
type input "T"
type input "gif"
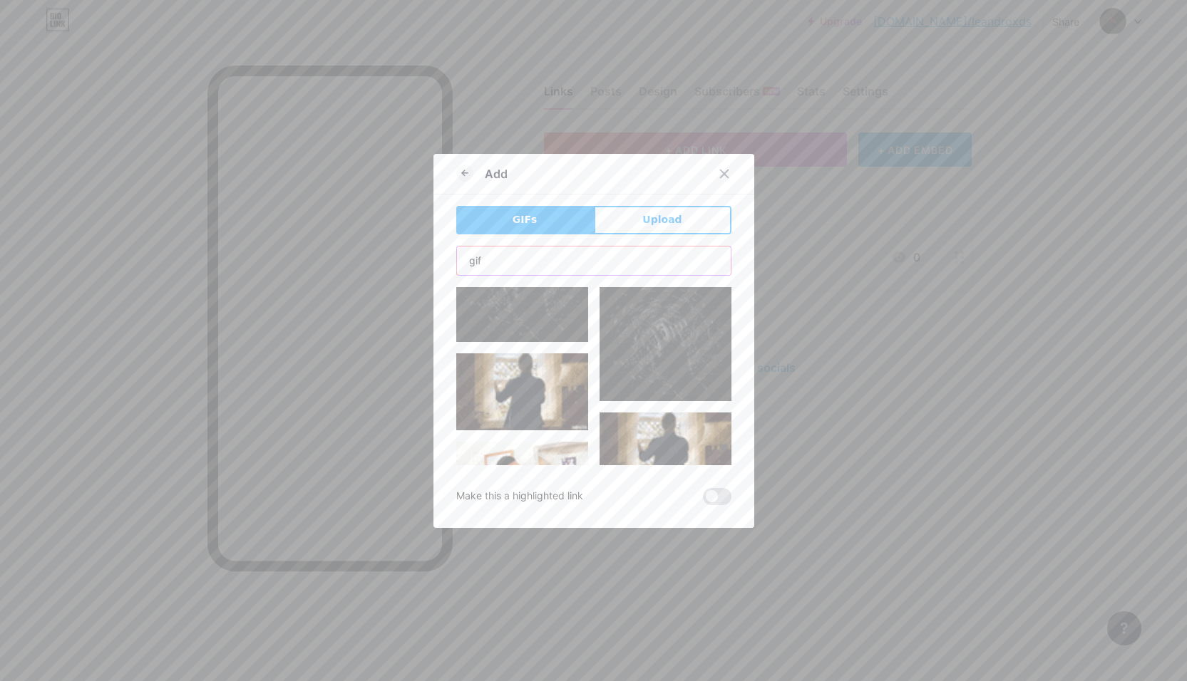
scroll to position [1212, 0]
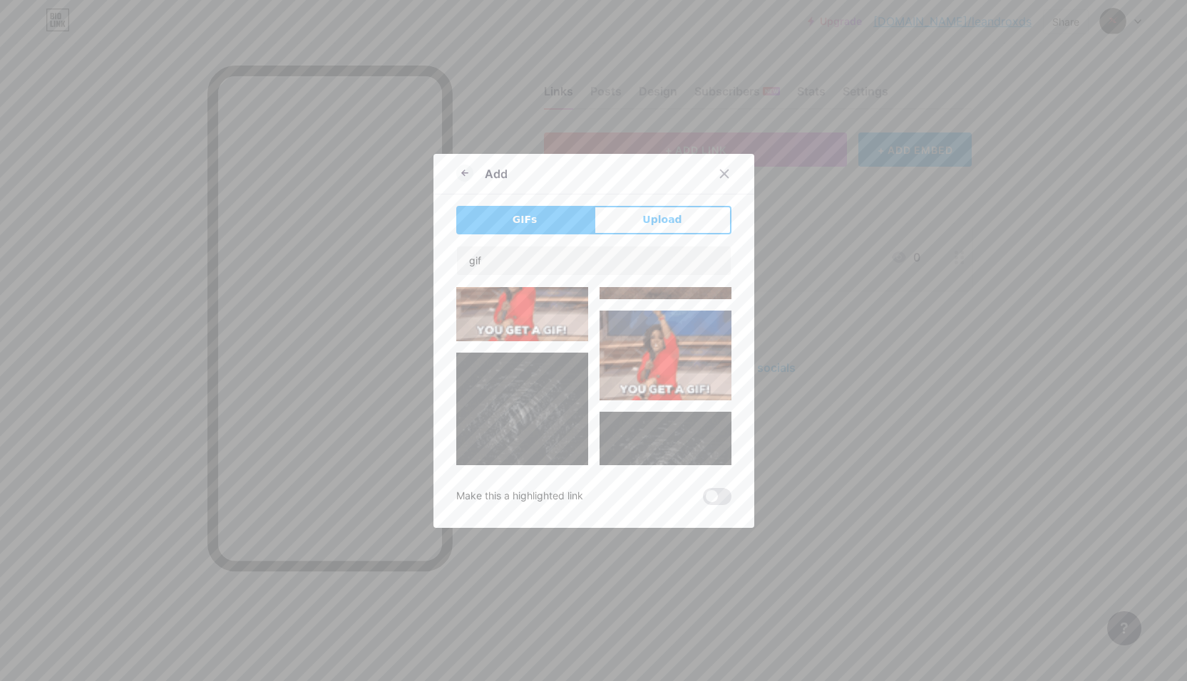
click at [542, 385] on img at bounding box center [522, 419] width 132 height 132
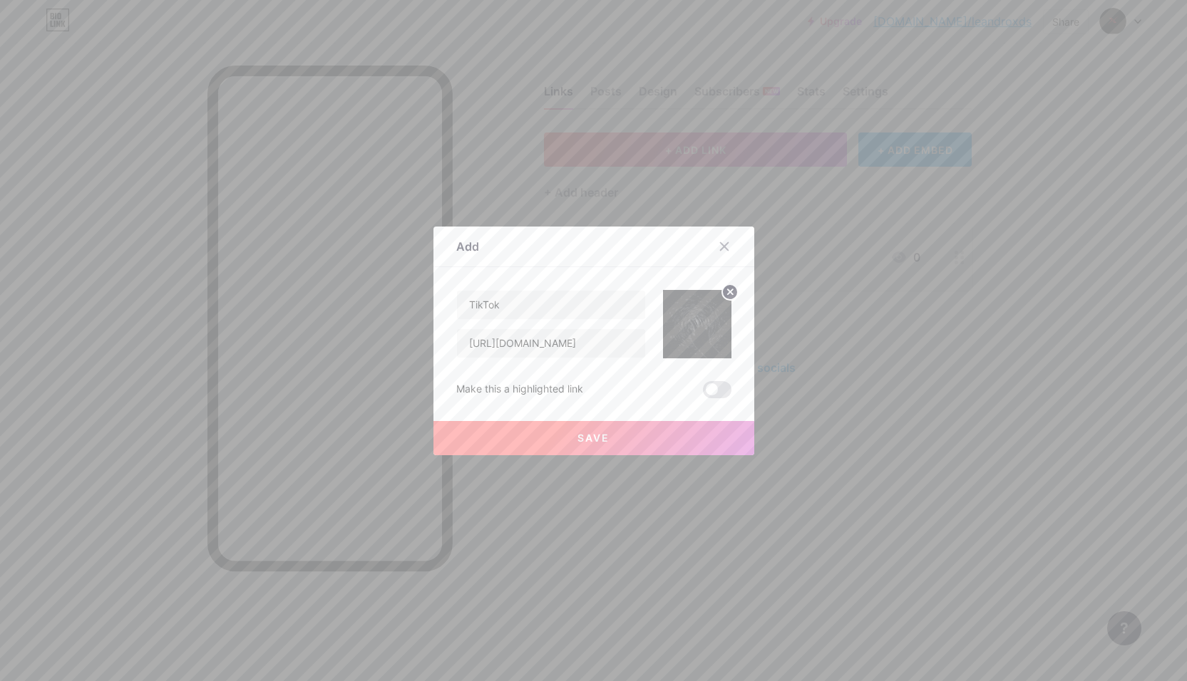
click at [599, 435] on span "Save" at bounding box center [593, 438] width 32 height 12
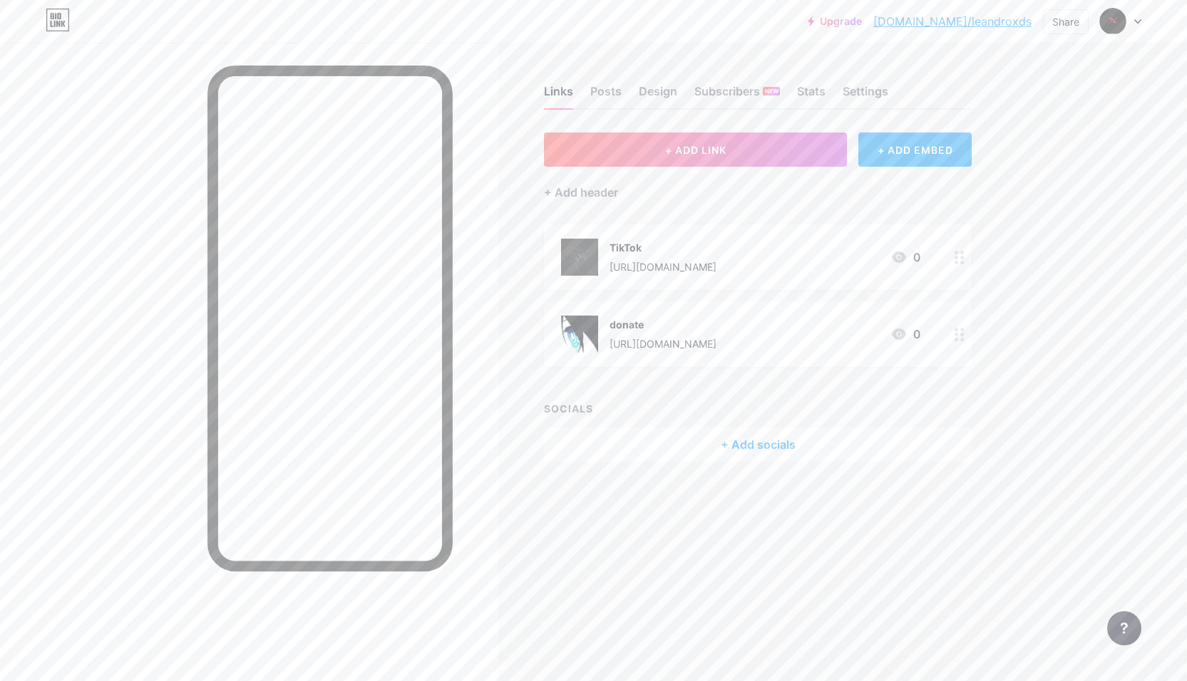
click at [678, 167] on div "+ Add header" at bounding box center [758, 184] width 428 height 35
click at [676, 152] on span "+ ADD LINK" at bounding box center [695, 150] width 61 height 12
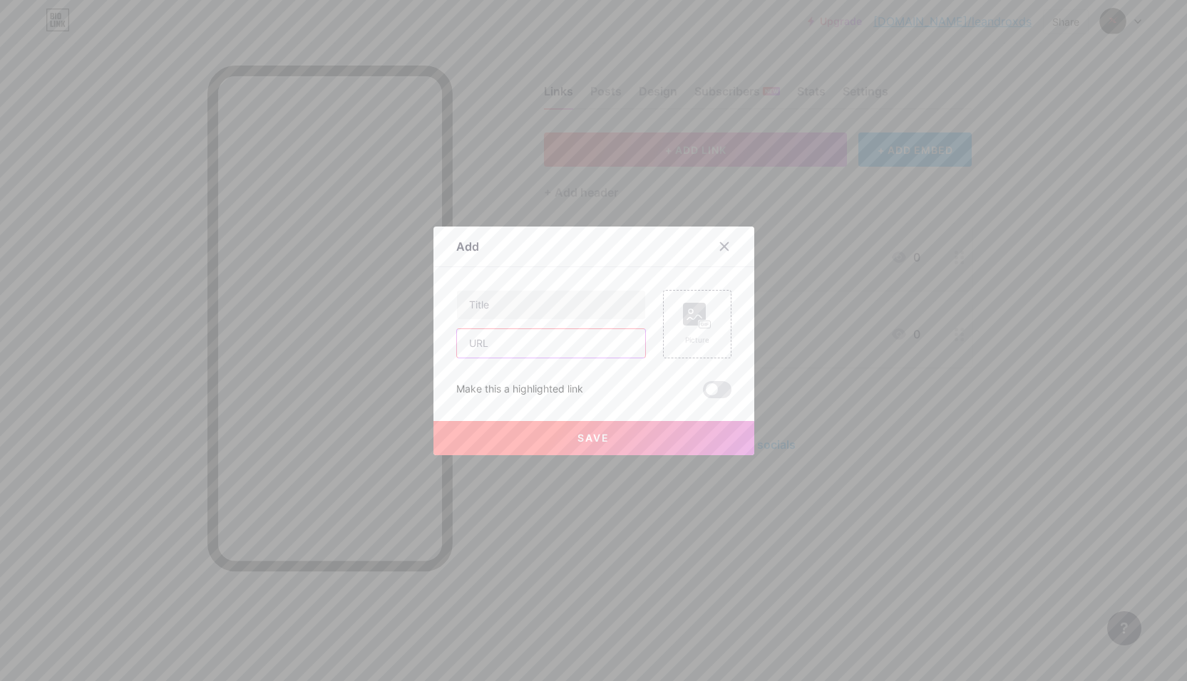
click at [498, 347] on input "text" at bounding box center [551, 343] width 188 height 29
paste input "[URL][DOMAIN_NAME]"
type input "[URL][DOMAIN_NAME]"
click at [511, 321] on div "[URL][DOMAIN_NAME]" at bounding box center [551, 324] width 190 height 68
click at [505, 302] on input "text" at bounding box center [551, 305] width 188 height 29
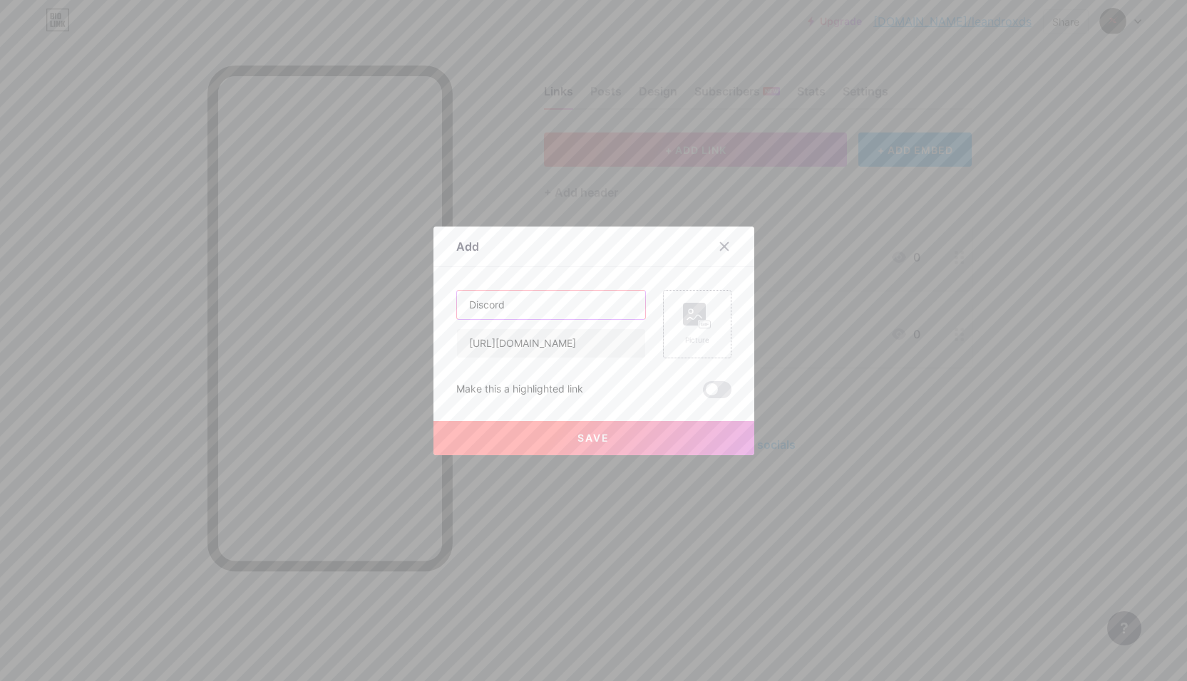
type input "Discord"
click at [699, 323] on rect at bounding box center [704, 324] width 11 height 7
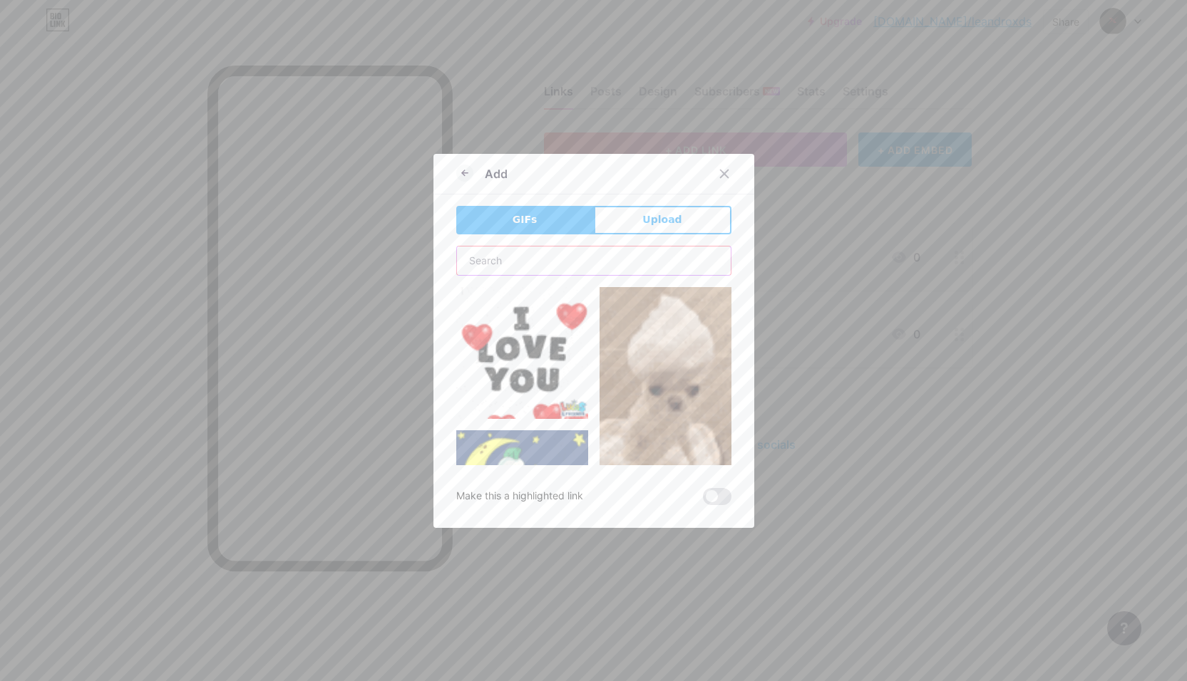
click at [515, 268] on input "text" at bounding box center [594, 261] width 274 height 29
type input "discord"
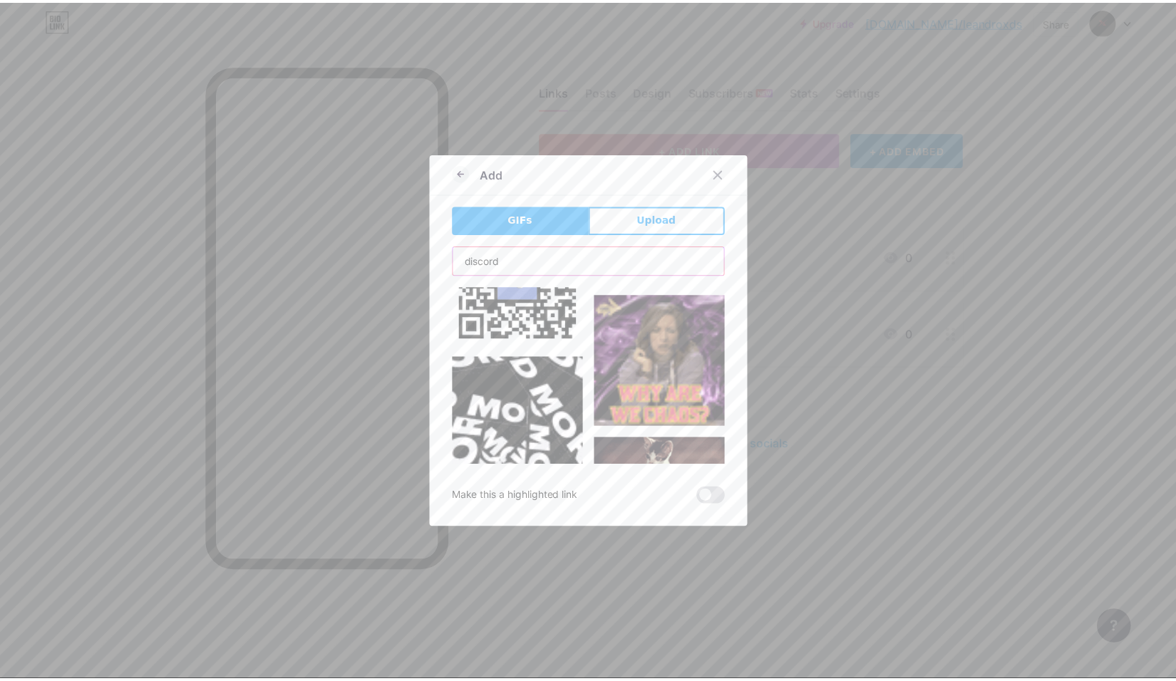
scroll to position [6805, 0]
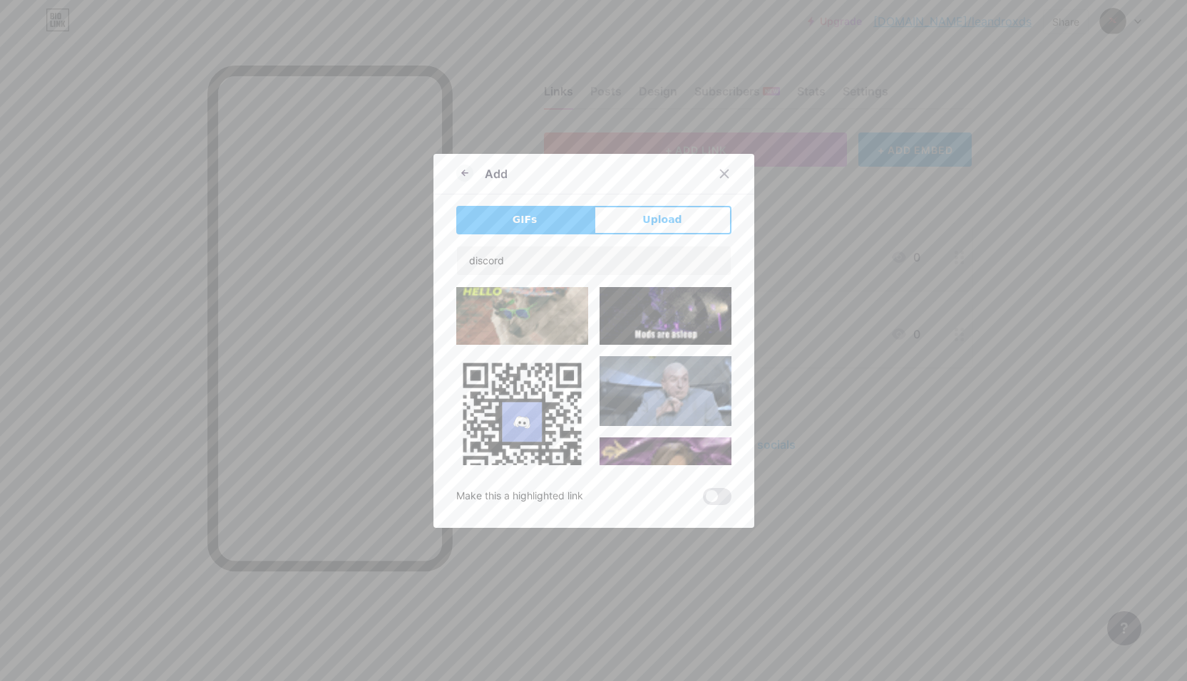
click at [531, 500] on img at bounding box center [522, 566] width 132 height 132
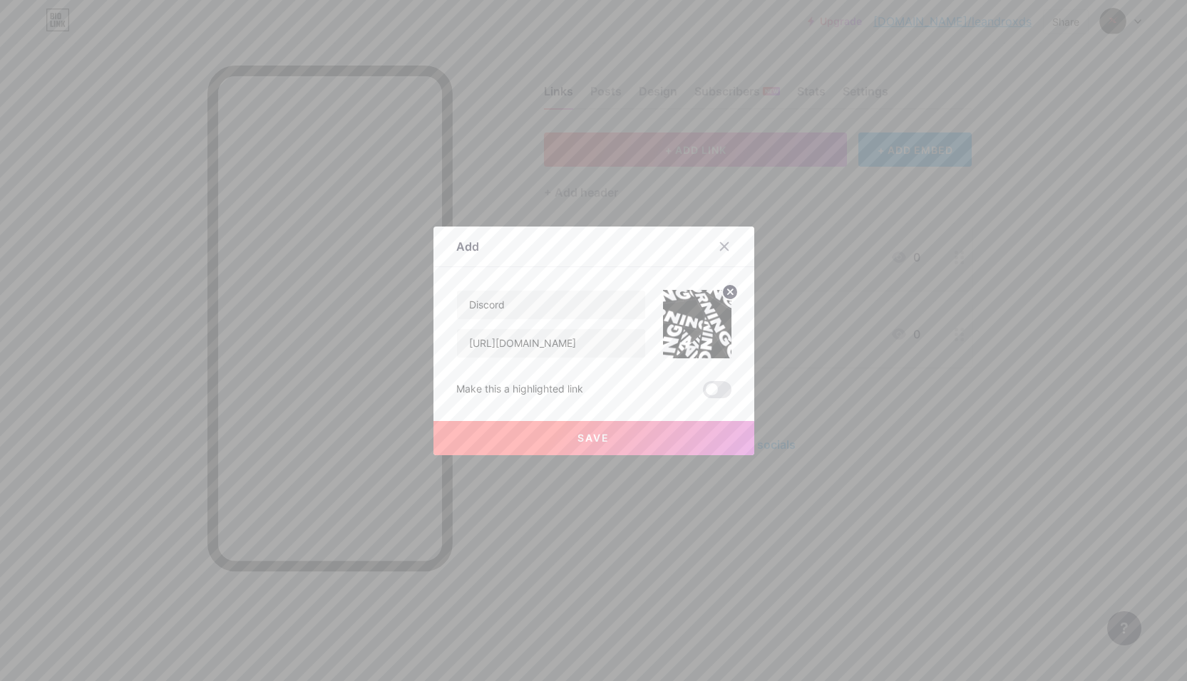
click at [622, 432] on button "Save" at bounding box center [593, 438] width 321 height 34
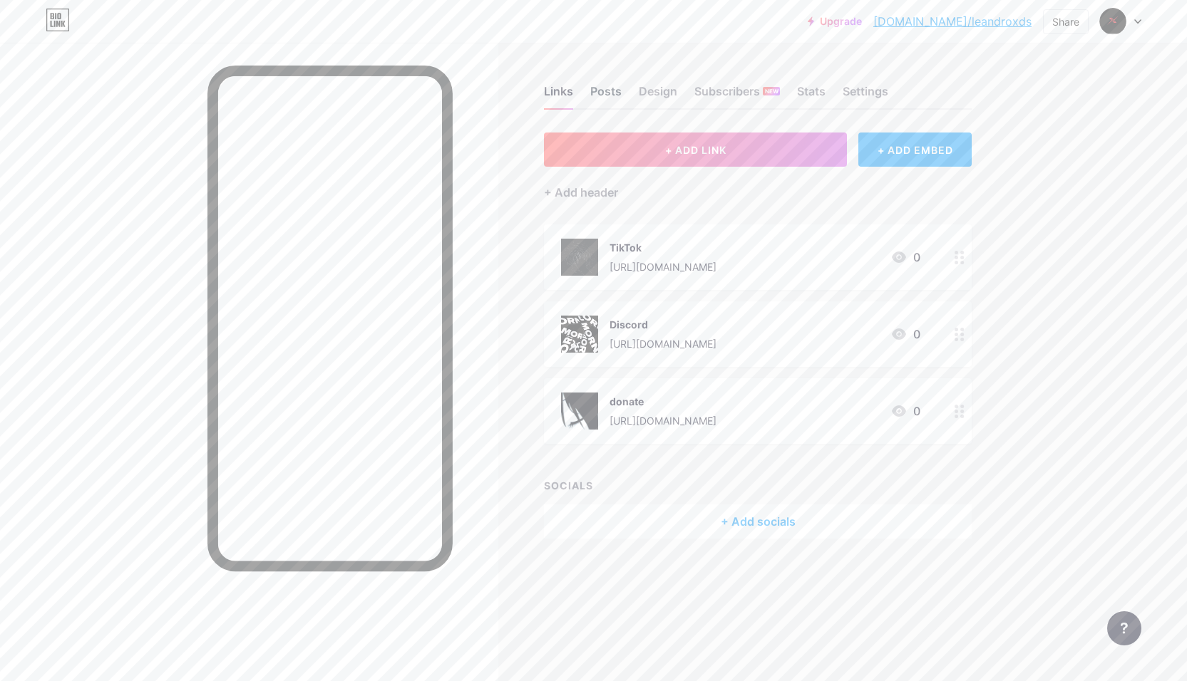
click at [602, 94] on div "Posts" at bounding box center [605, 96] width 31 height 26
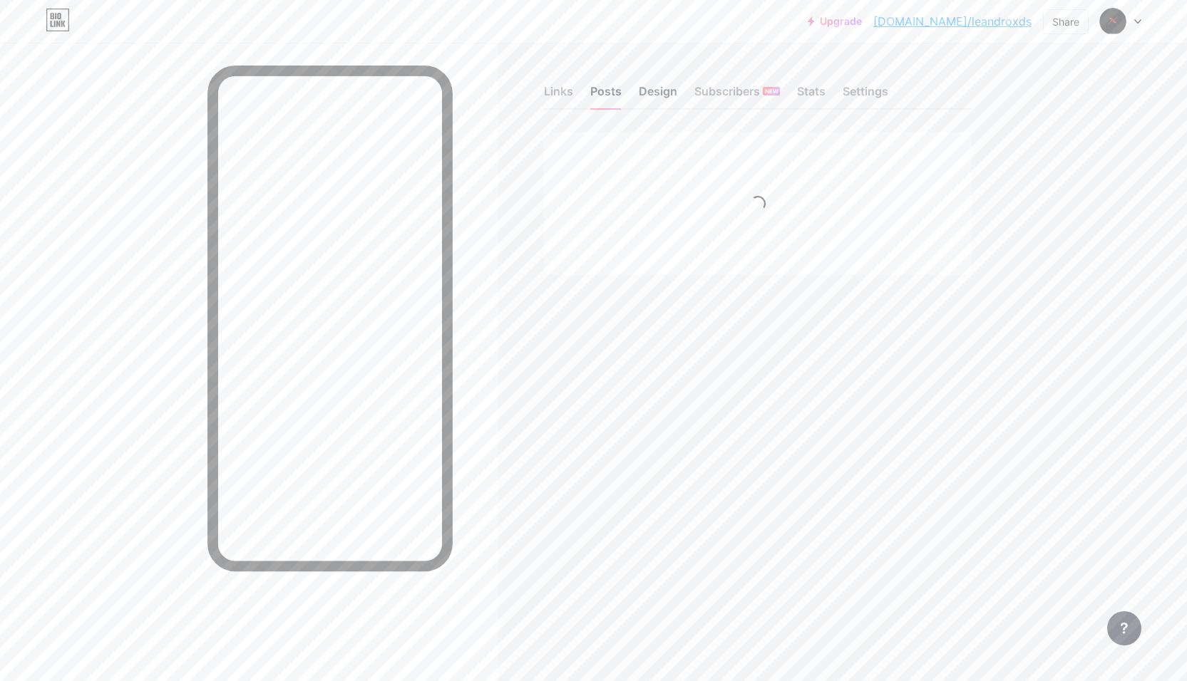
click at [658, 96] on div "Design" at bounding box center [658, 96] width 38 height 26
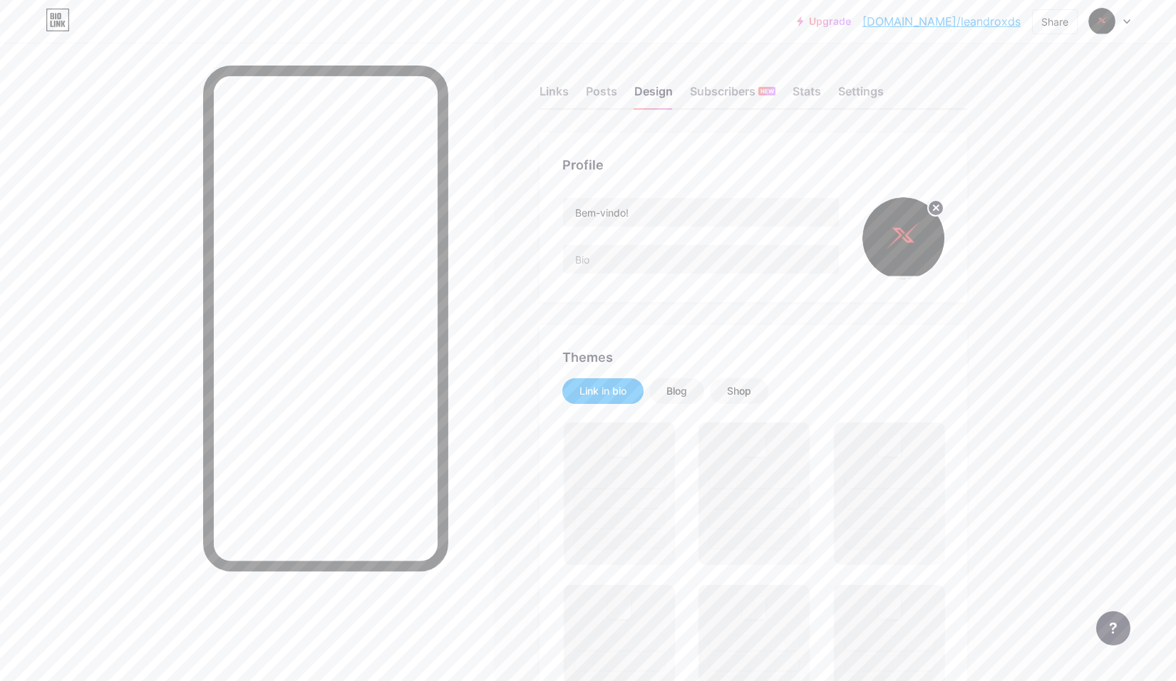
click at [943, 207] on circle at bounding box center [936, 208] width 16 height 16
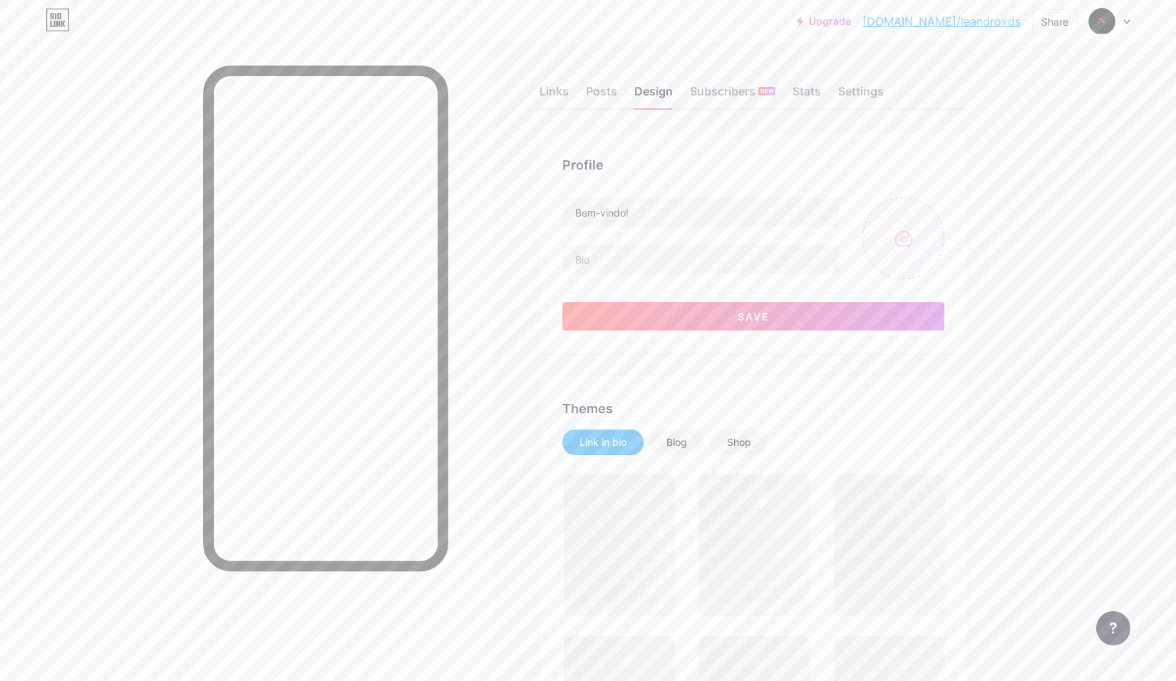
click at [915, 236] on input "file" at bounding box center [904, 238] width 82 height 82
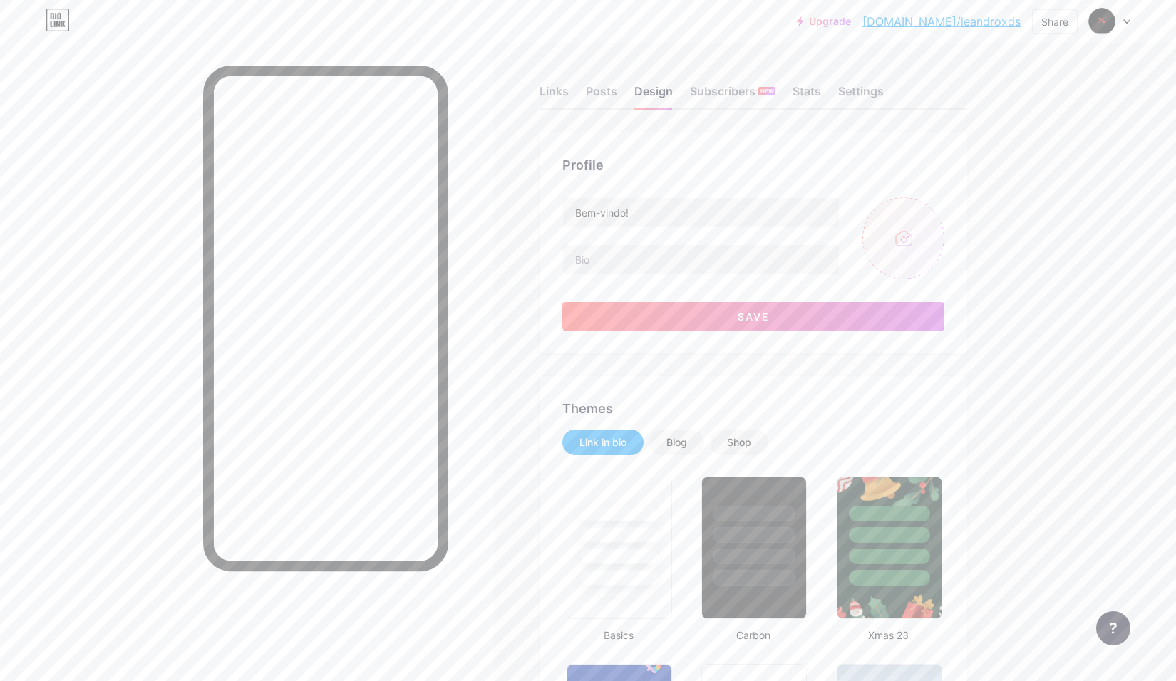
type input "C:\fakepath\Captura de ecrã [DATE] 213021.png"
click at [939, 203] on circle at bounding box center [936, 208] width 16 height 16
click at [885, 226] on input "file" at bounding box center [904, 238] width 82 height 82
type input "C:\fakepath\4775c46e4c53d114fd7a1136701515cf.jpg"
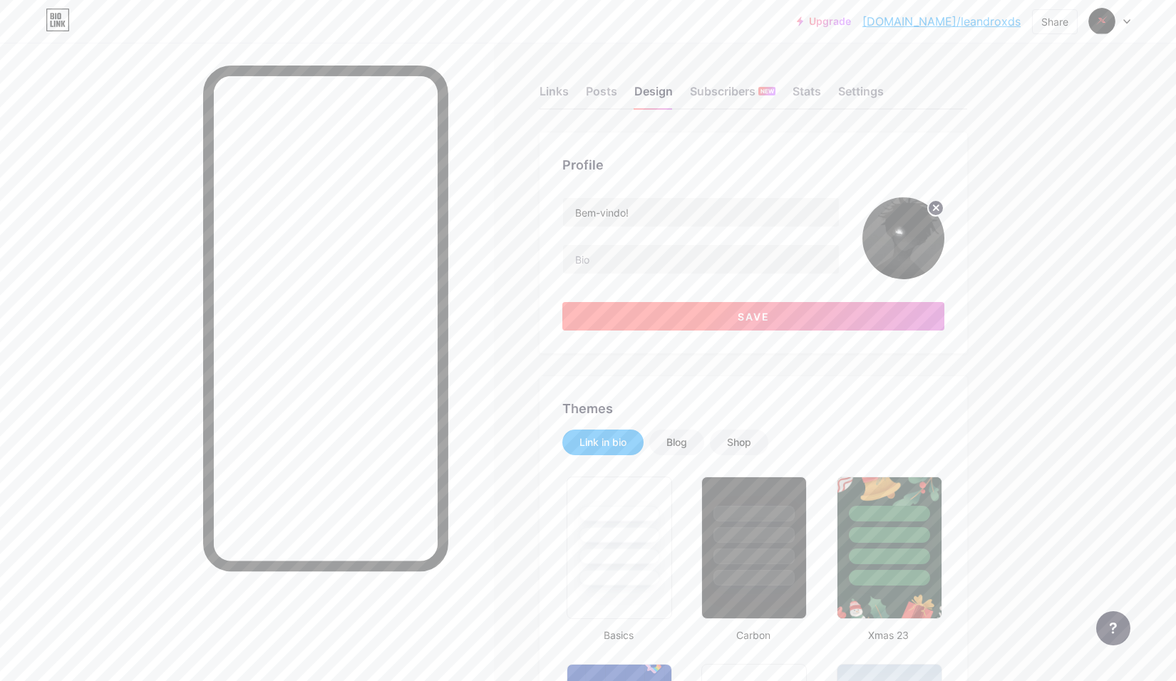
click at [676, 319] on button "Save" at bounding box center [753, 316] width 382 height 29
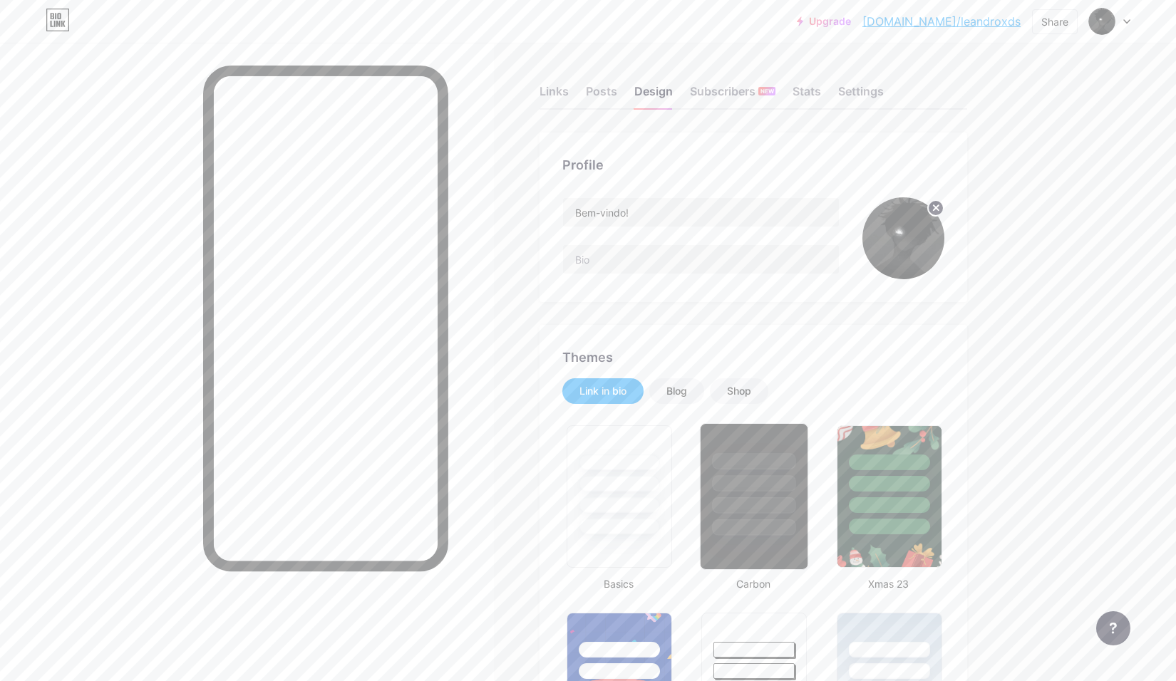
click at [736, 490] on div at bounding box center [754, 483] width 83 height 16
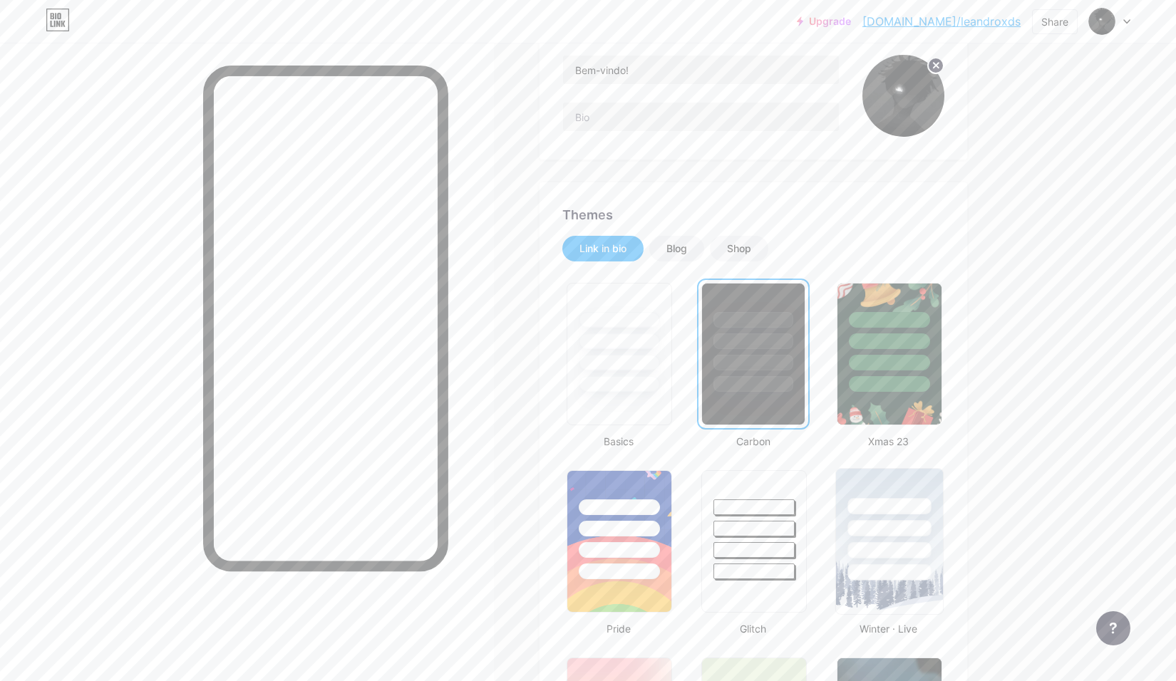
click at [891, 522] on div at bounding box center [889, 528] width 83 height 16
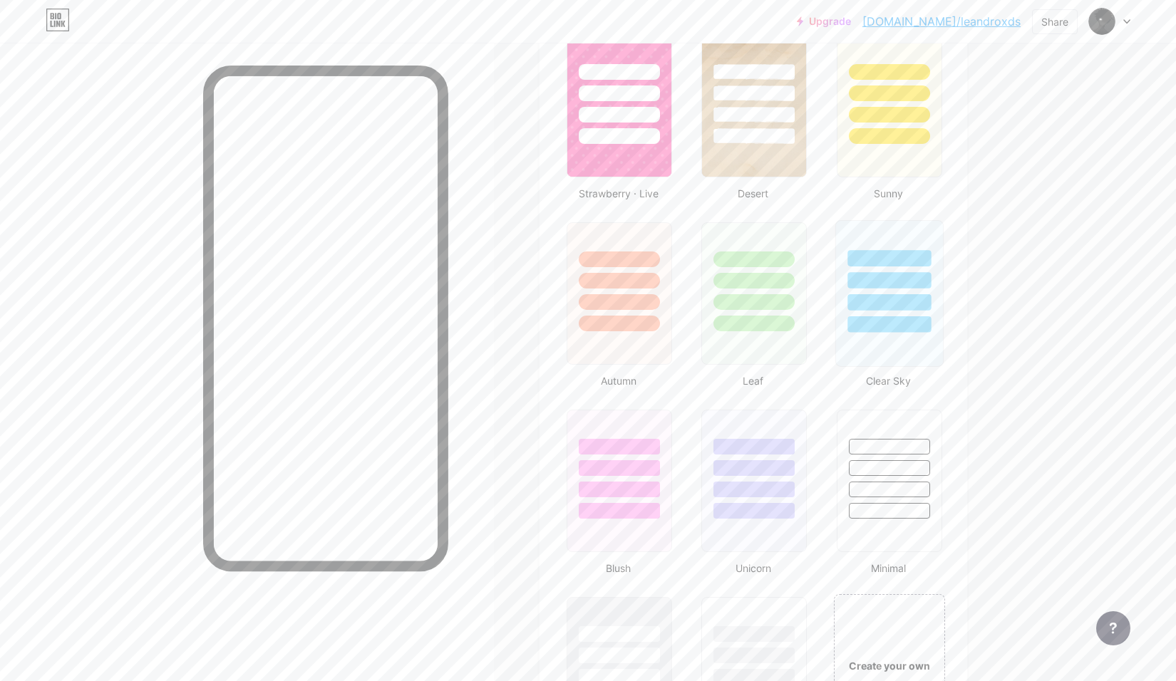
scroll to position [1426, 0]
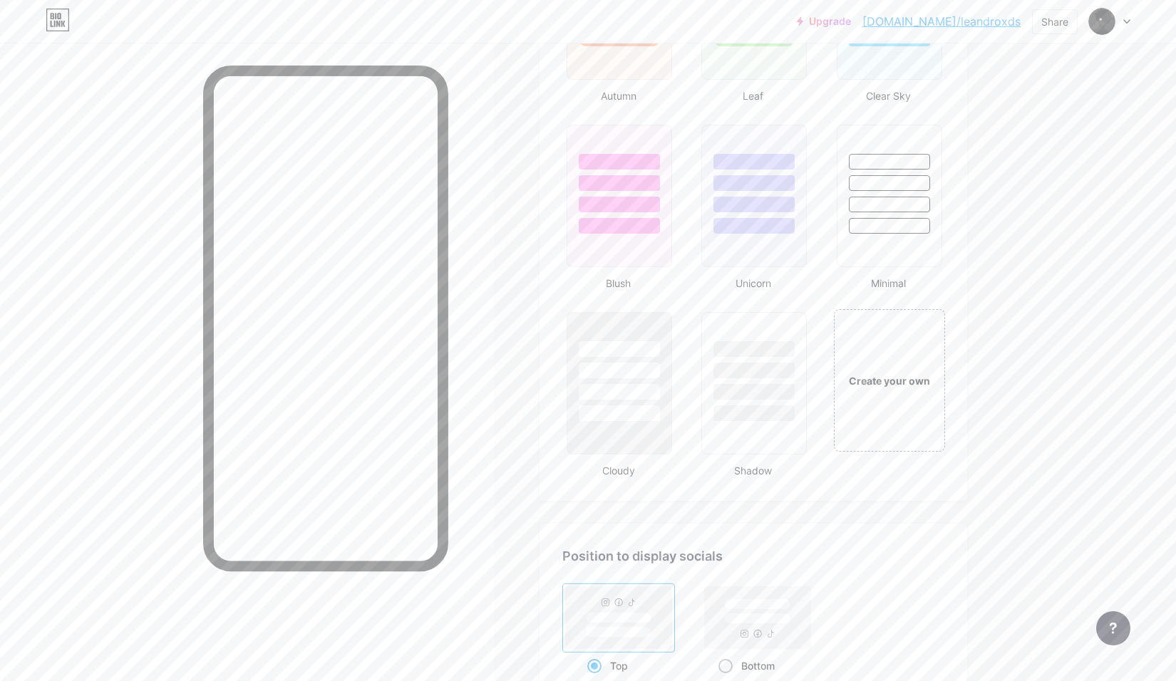
click at [771, 618] on rect at bounding box center [758, 619] width 66 height 11
click at [728, 679] on input "Bottom" at bounding box center [723, 683] width 9 height 9
radio input "true"
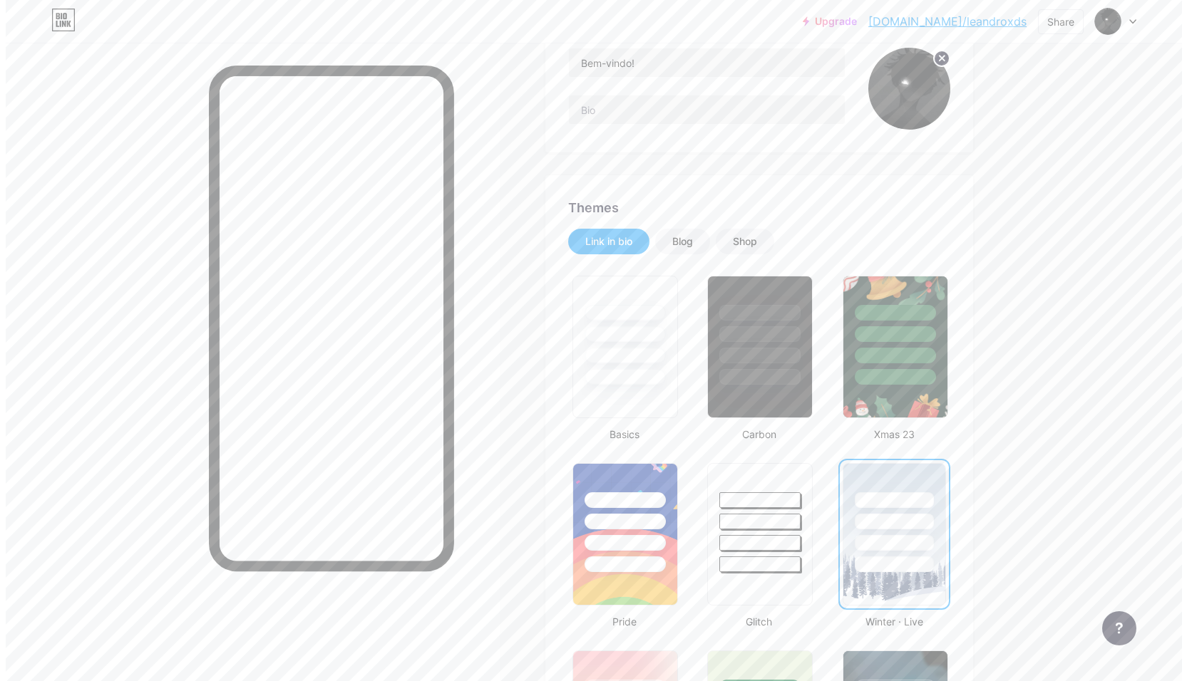
scroll to position [0, 0]
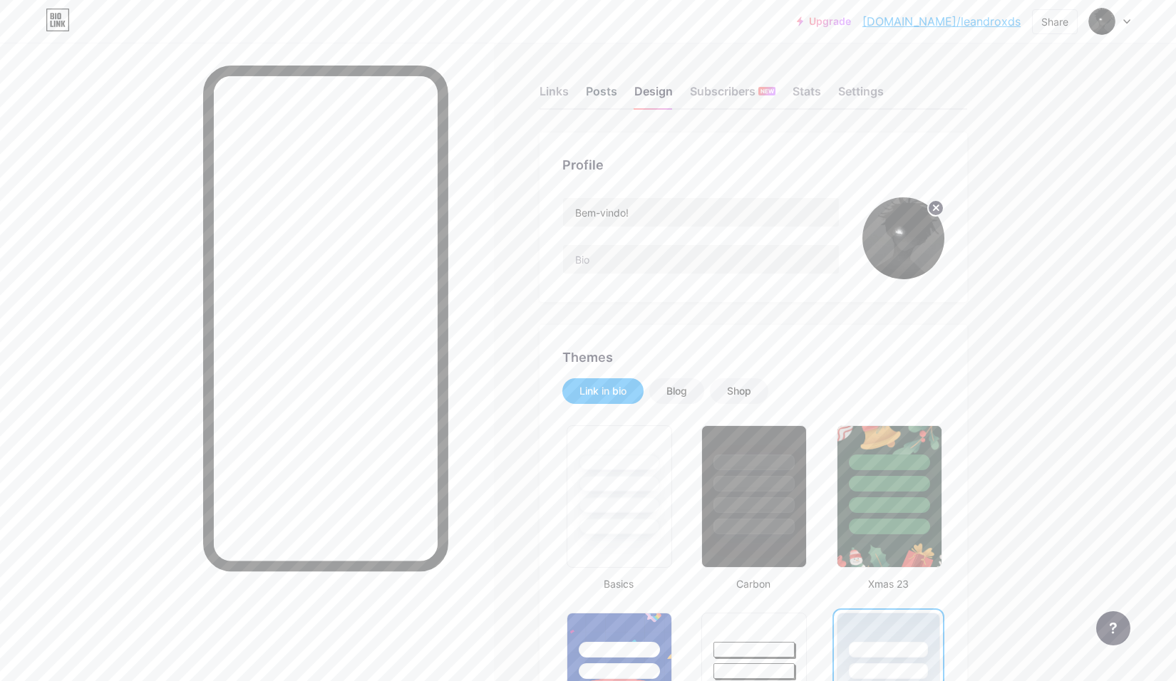
click at [609, 95] on div "Posts" at bounding box center [601, 96] width 31 height 26
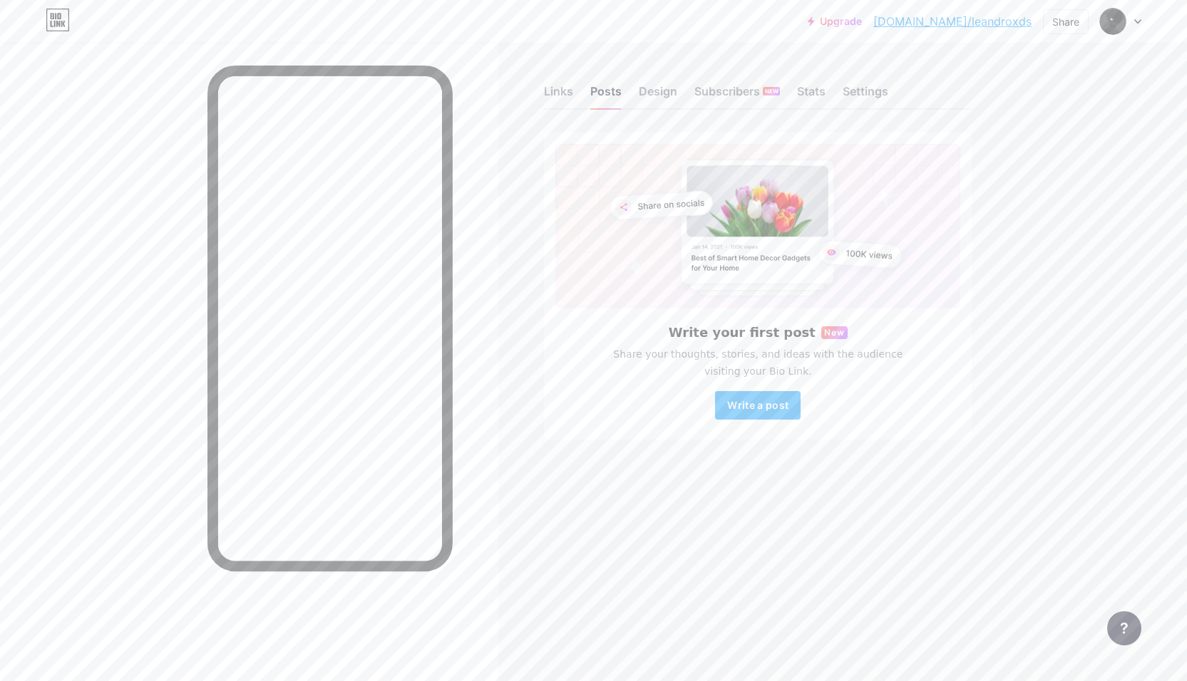
click at [635, 98] on div "Links Posts Design Subscribers NEW Stats Settings" at bounding box center [758, 85] width 428 height 50
click at [560, 86] on div "Links" at bounding box center [558, 96] width 29 height 26
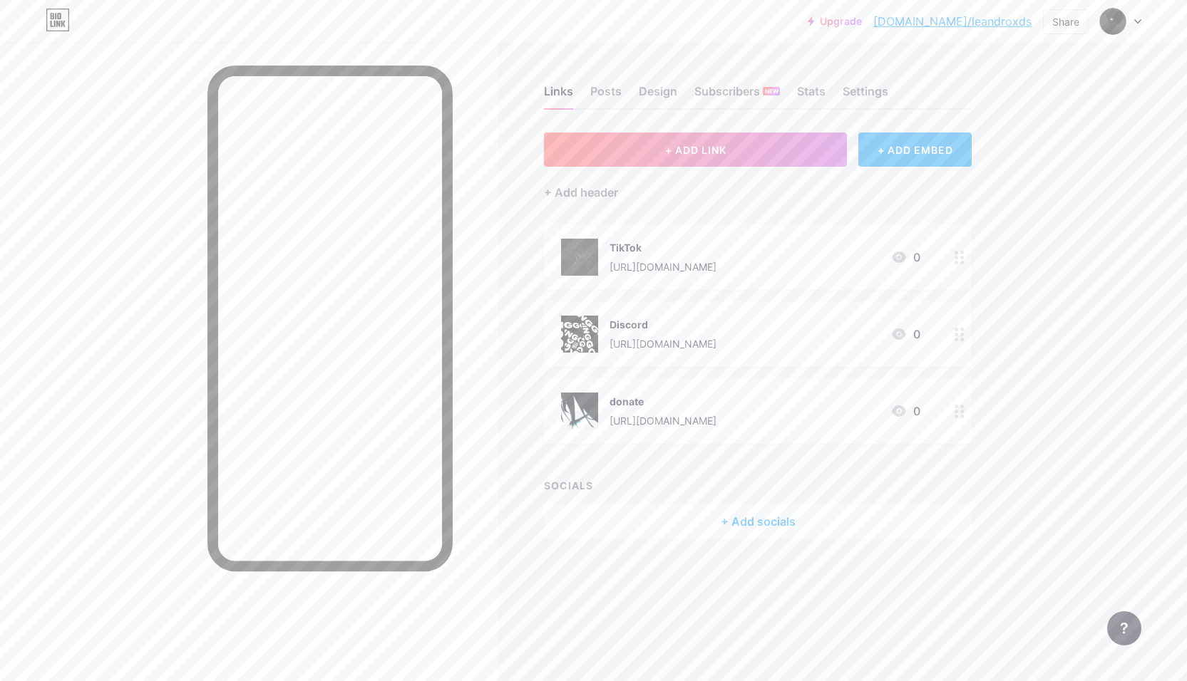
click at [75, 324] on div at bounding box center [249, 383] width 498 height 681
click at [684, 144] on span "+ ADD LINK" at bounding box center [695, 150] width 61 height 12
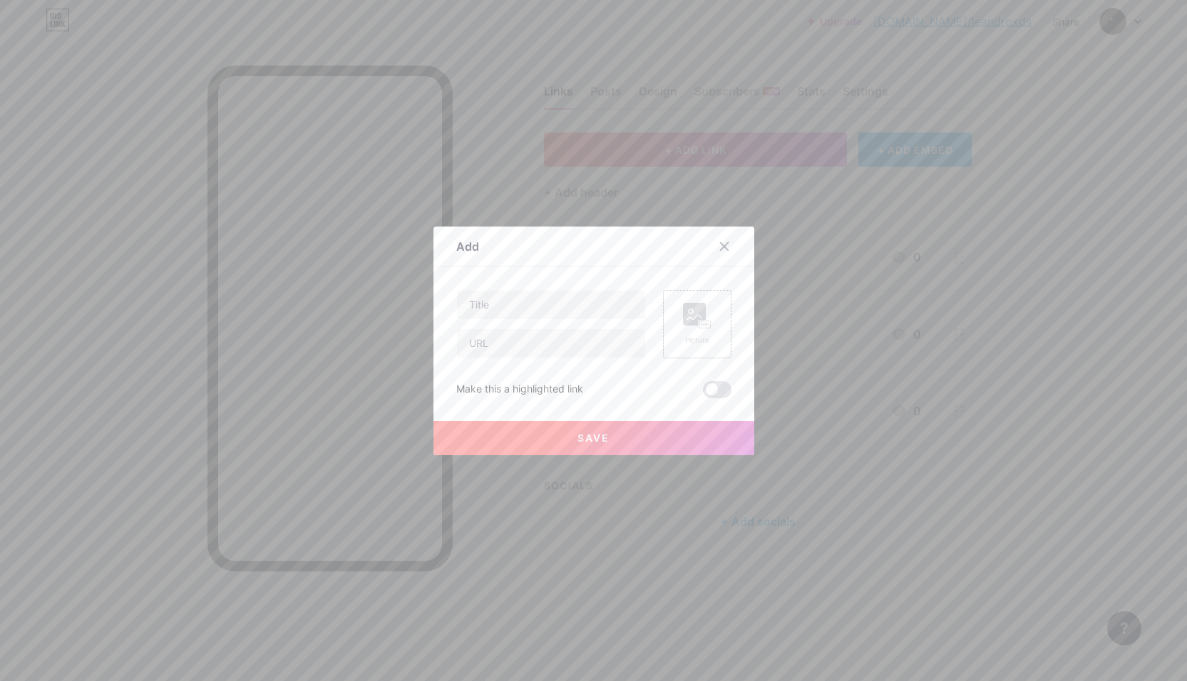
click at [705, 341] on div "Picture" at bounding box center [697, 324] width 68 height 68
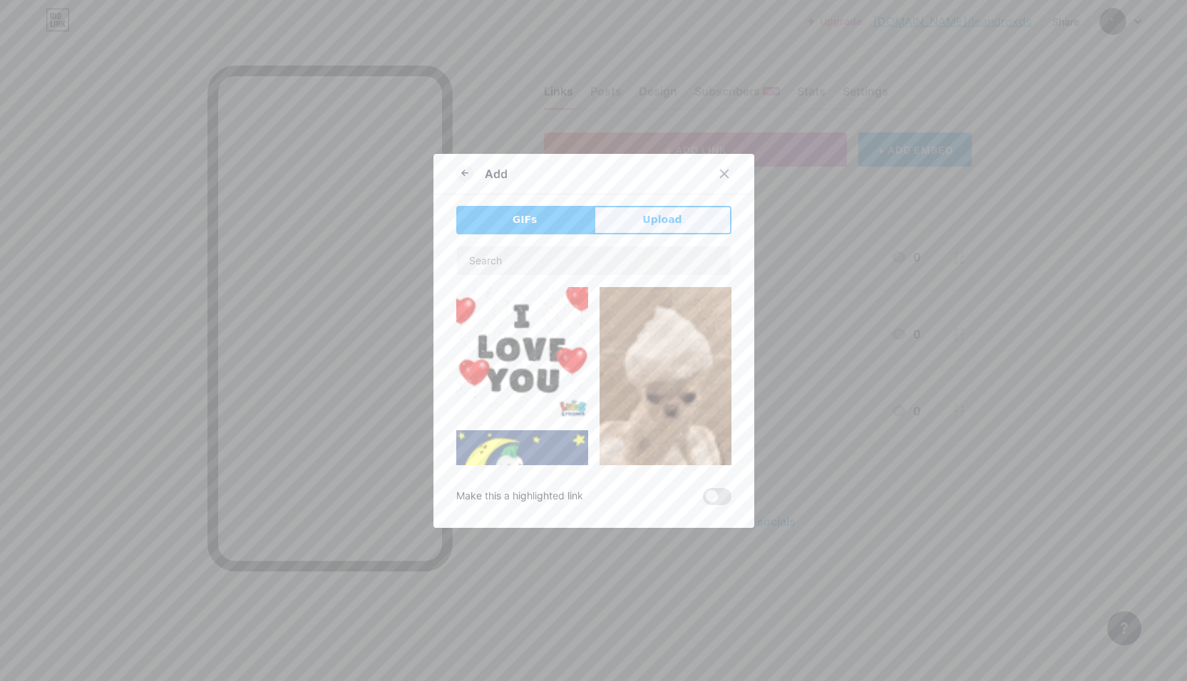
click at [637, 222] on button "Upload" at bounding box center [663, 220] width 138 height 29
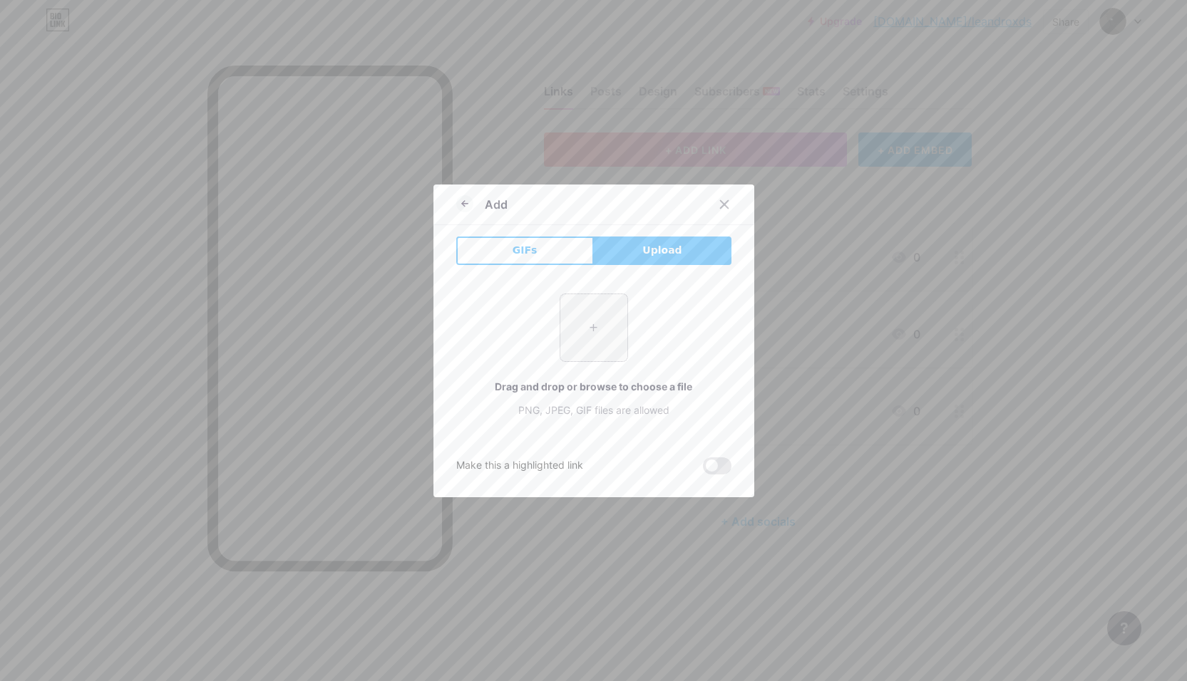
click at [618, 307] on input "file" at bounding box center [593, 327] width 67 height 67
type input "C:\fakepath\GC20Fmlmdw9BbMkIploaded_PMeOgUEh.gif"
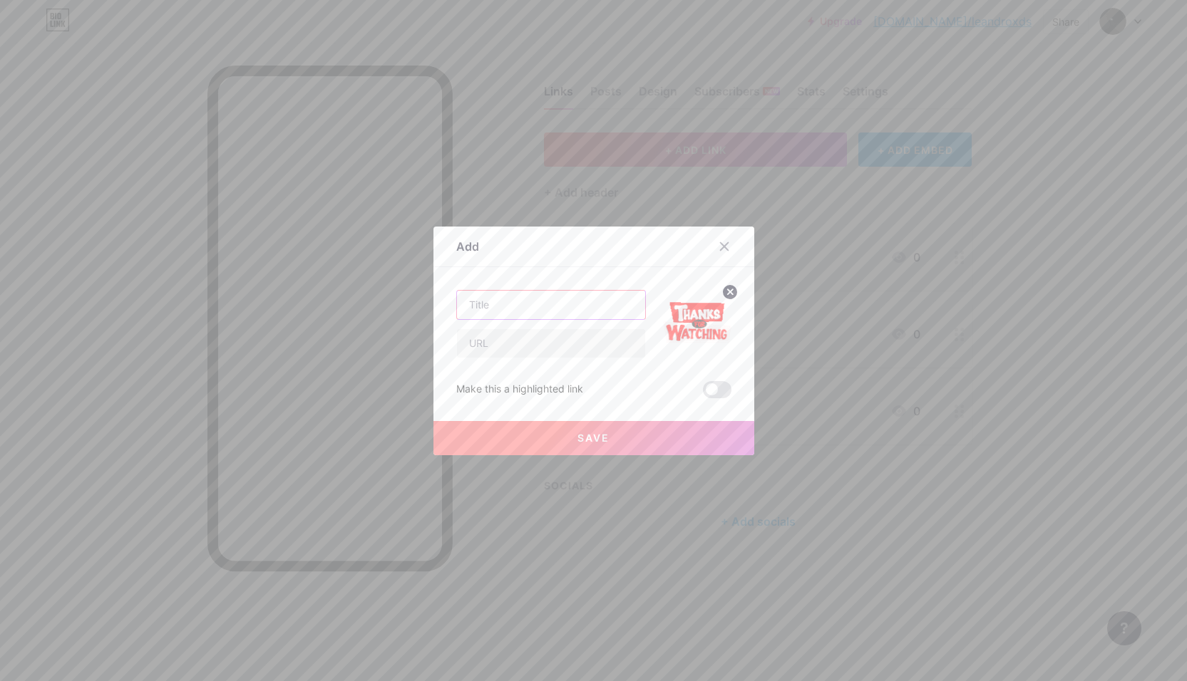
click at [510, 309] on input "text" at bounding box center [551, 305] width 188 height 29
type input "Youtube"
click at [505, 339] on input "text" at bounding box center [551, 343] width 188 height 29
paste input "[URL][DOMAIN_NAME]"
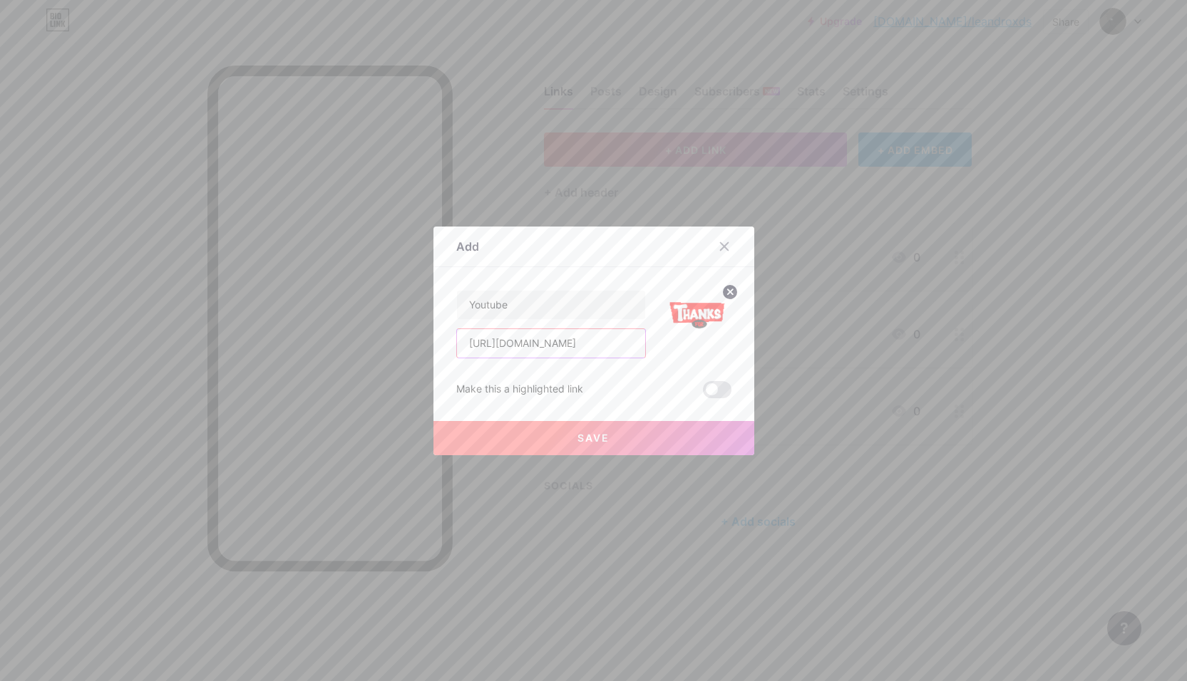
type input "[URL][DOMAIN_NAME]"
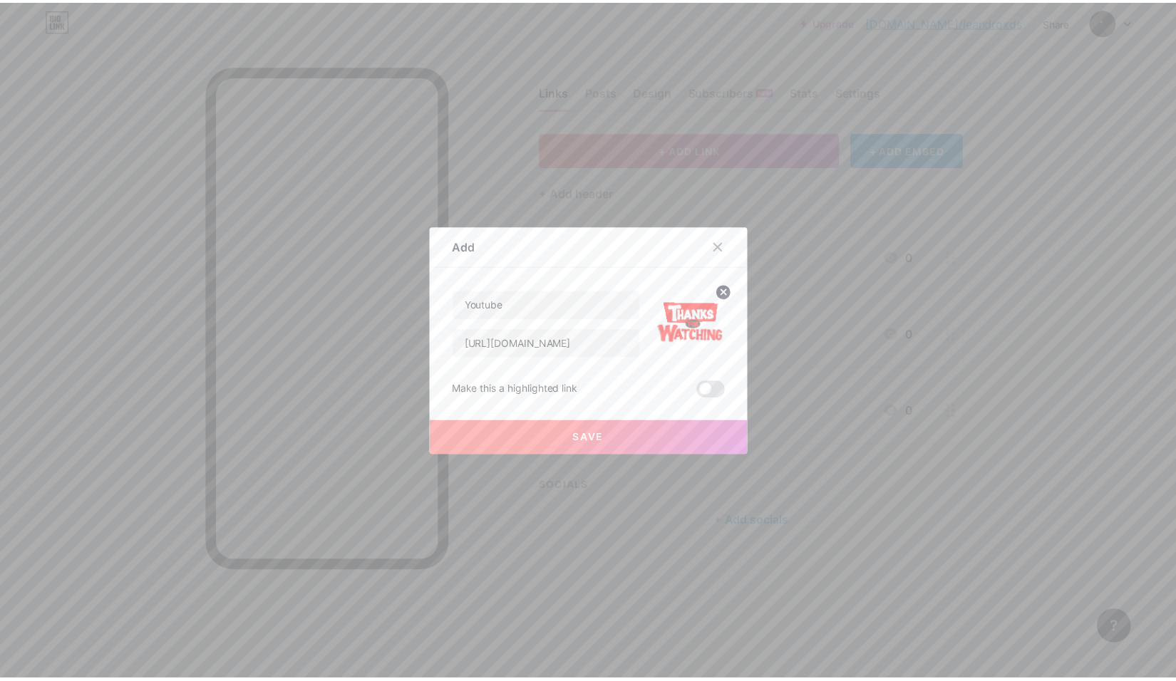
scroll to position [0, 0]
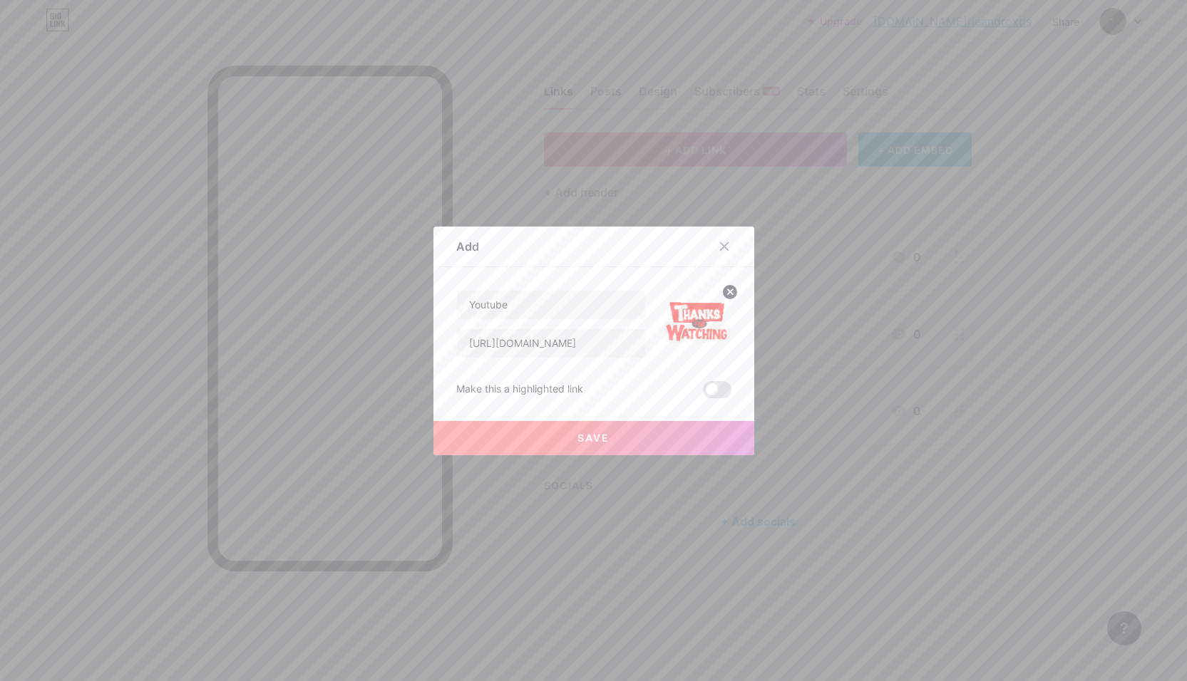
click at [520, 436] on button "Save" at bounding box center [593, 438] width 321 height 34
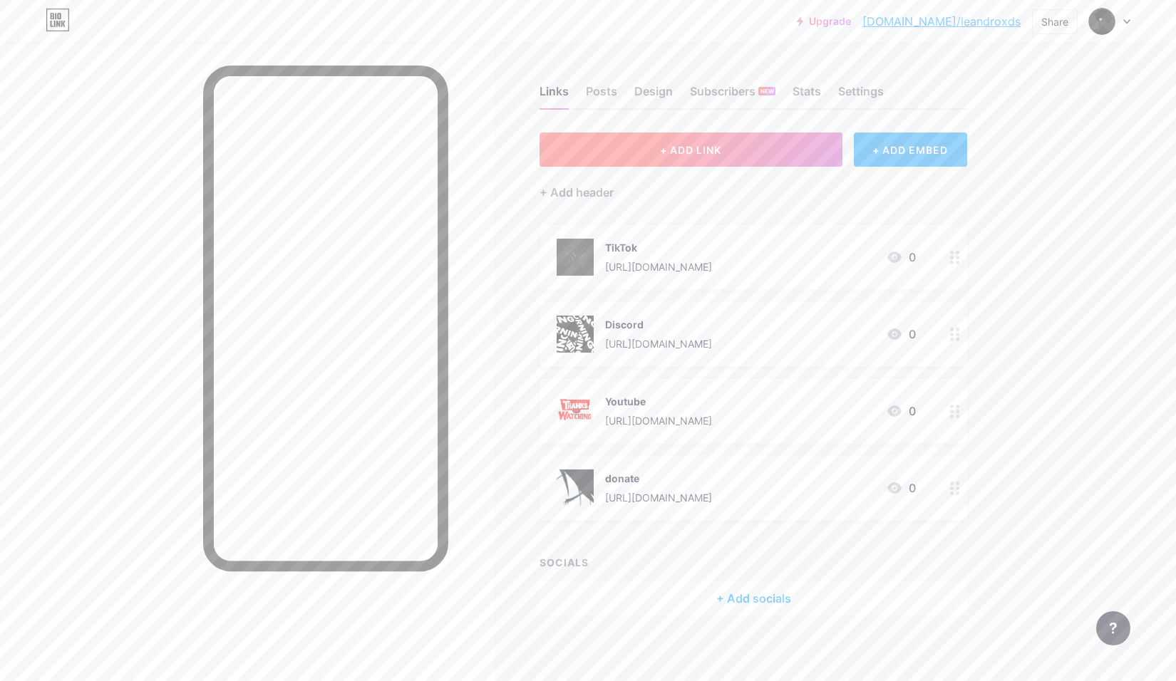
click at [633, 148] on button "+ ADD LINK" at bounding box center [691, 150] width 303 height 34
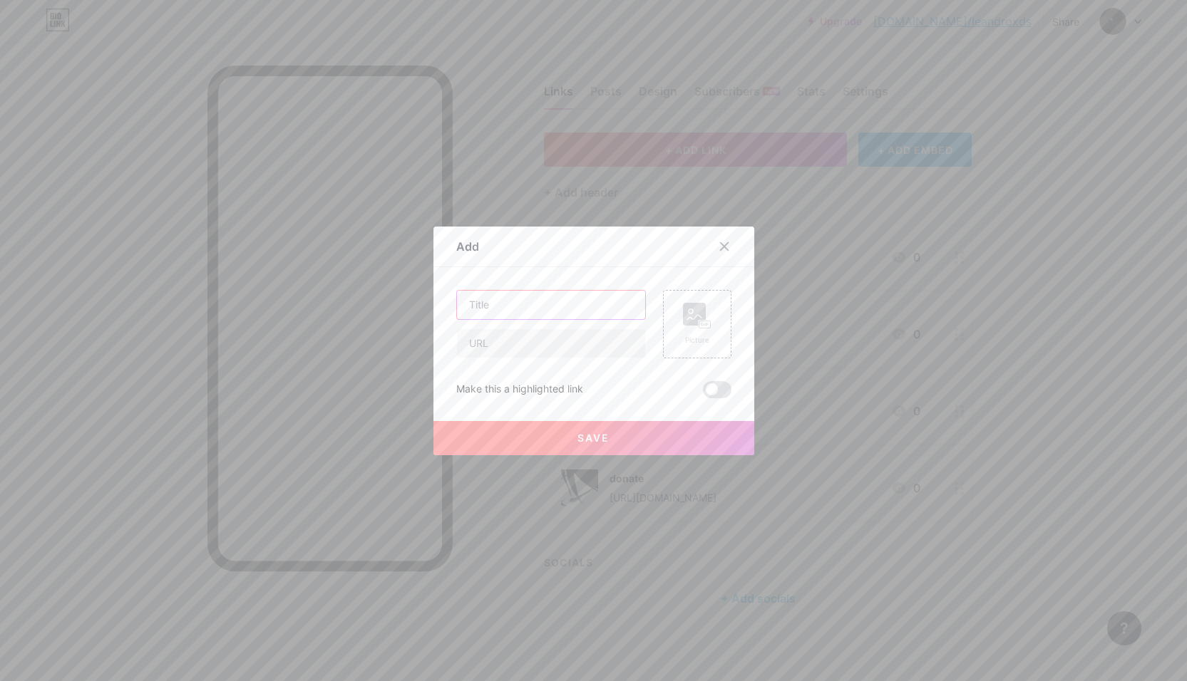
click at [495, 302] on input "text" at bounding box center [551, 305] width 188 height 29
type input "Twitch"
click at [692, 321] on rect at bounding box center [694, 314] width 23 height 23
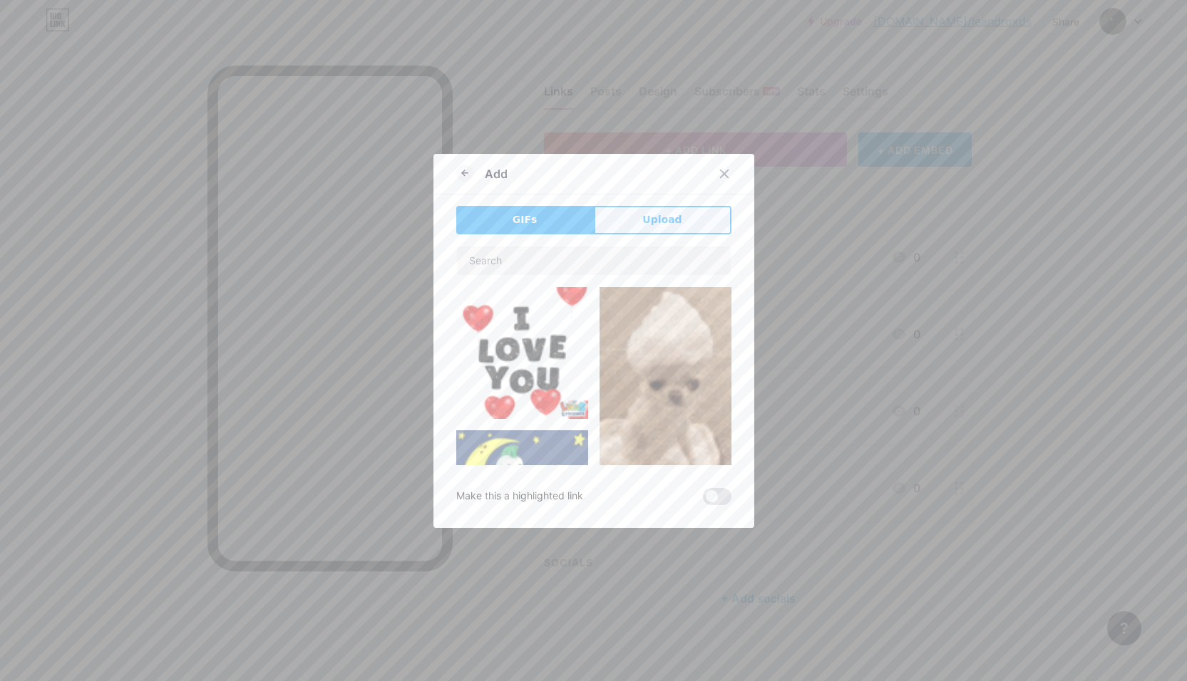
click at [649, 212] on button "Upload" at bounding box center [663, 220] width 138 height 29
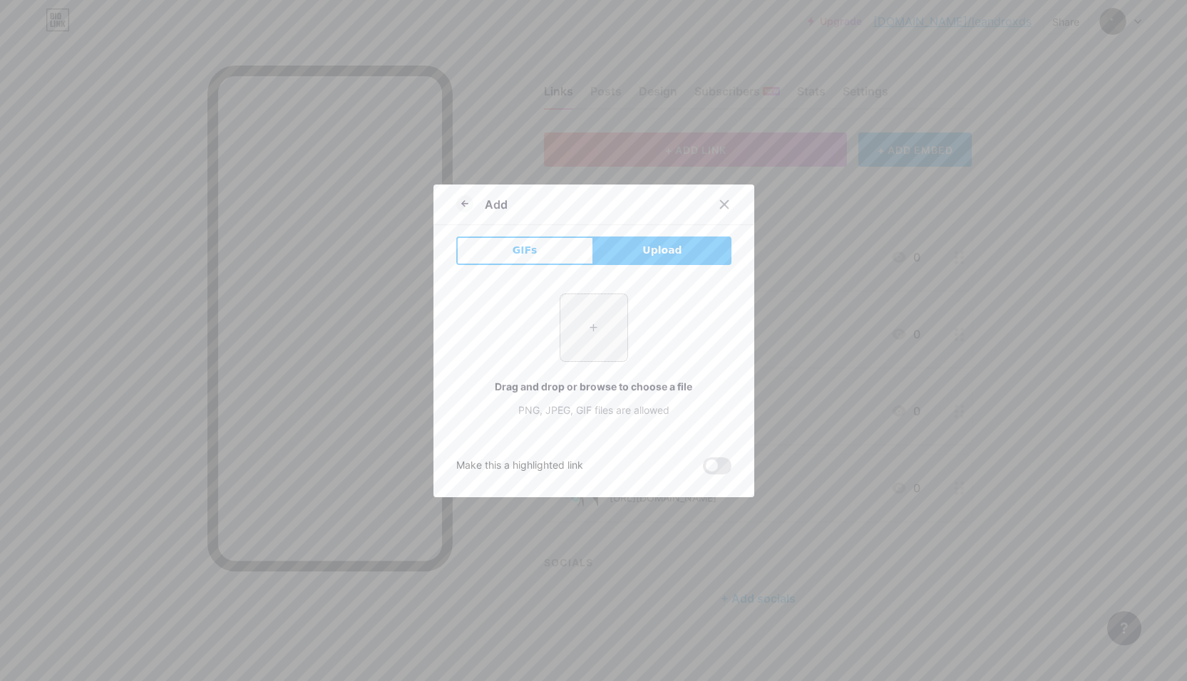
click at [580, 316] on input "file" at bounding box center [593, 327] width 67 height 67
type input "C:\fakepath\Oufl2MIDrWw8R6v7ploaded_Vsc8Hcun.gif"
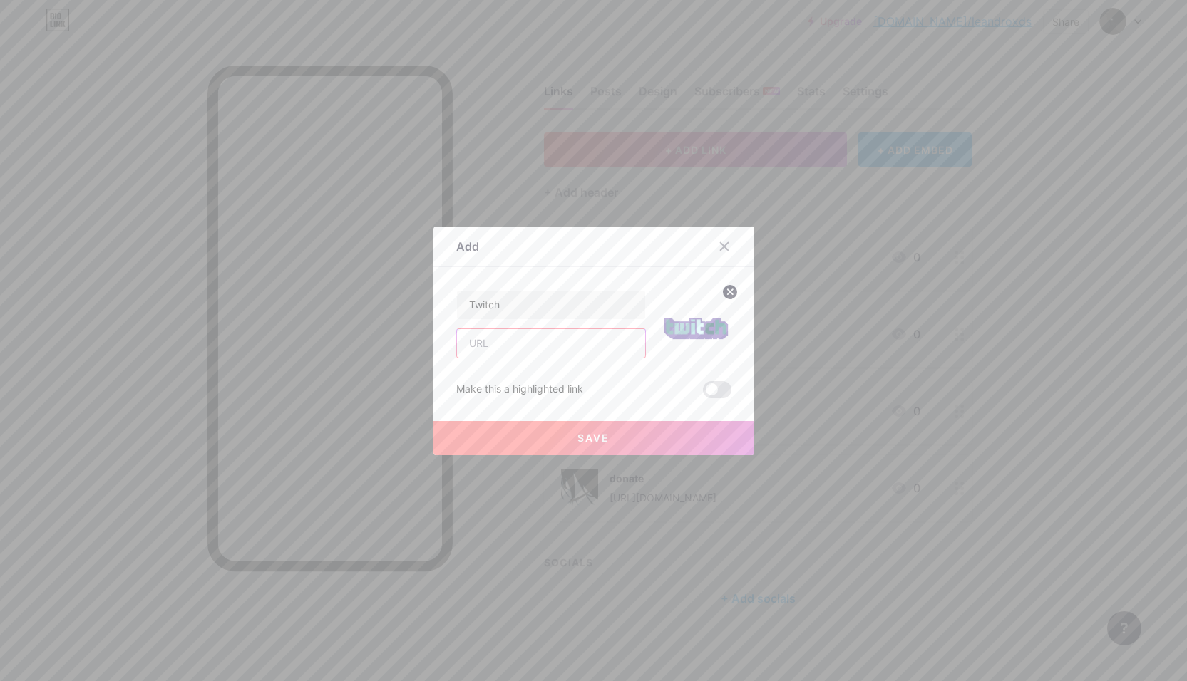
click at [489, 343] on input "text" at bounding box center [551, 343] width 188 height 29
paste input "[URL][DOMAIN_NAME]"
type input "[URL][DOMAIN_NAME]"
click at [487, 431] on button "Save" at bounding box center [593, 438] width 321 height 34
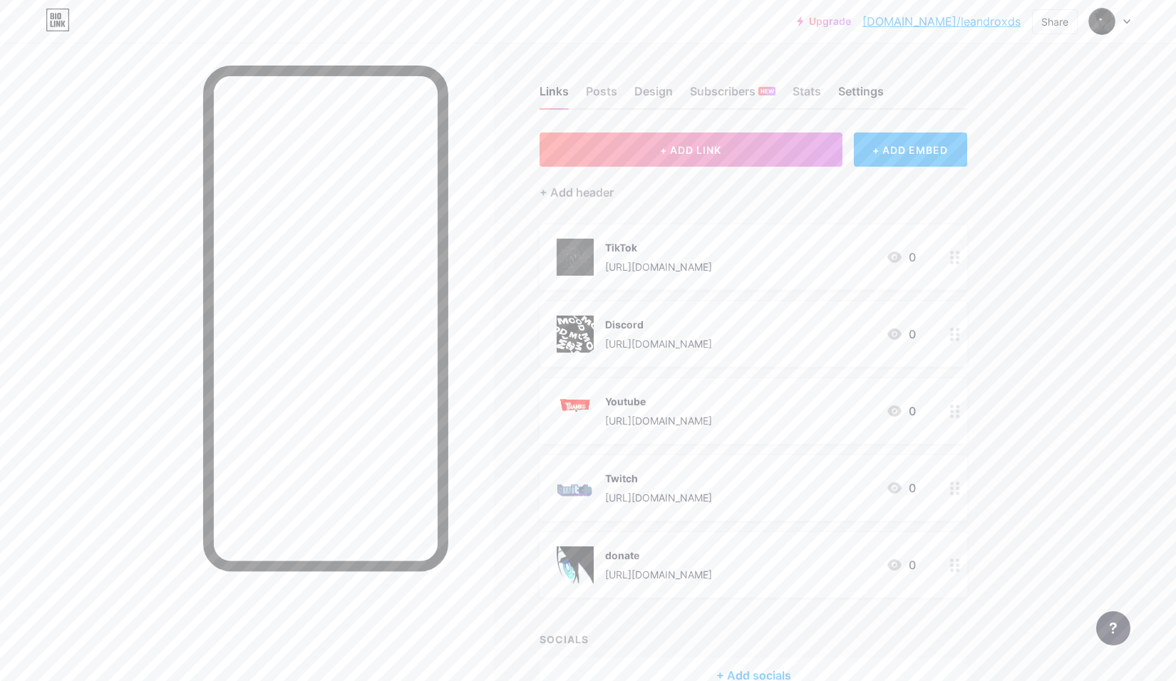
click at [850, 92] on div "Settings" at bounding box center [861, 96] width 46 height 26
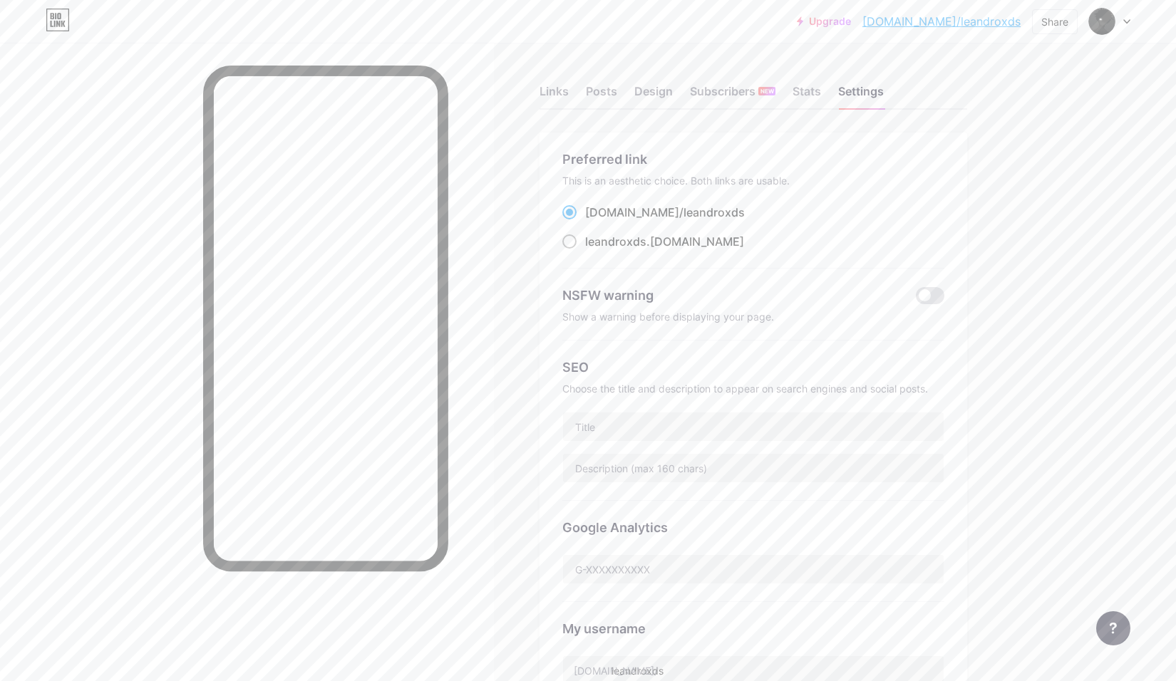
click at [577, 240] on span at bounding box center [569, 242] width 14 height 14
click at [585, 250] on input "leandroxds .[DOMAIN_NAME]" at bounding box center [589, 254] width 9 height 9
radio input "true"
copy label "leandroxds .[DOMAIN_NAME]"
drag, startPoint x: 699, startPoint y: 248, endPoint x: 587, endPoint y: 247, distance: 112.6
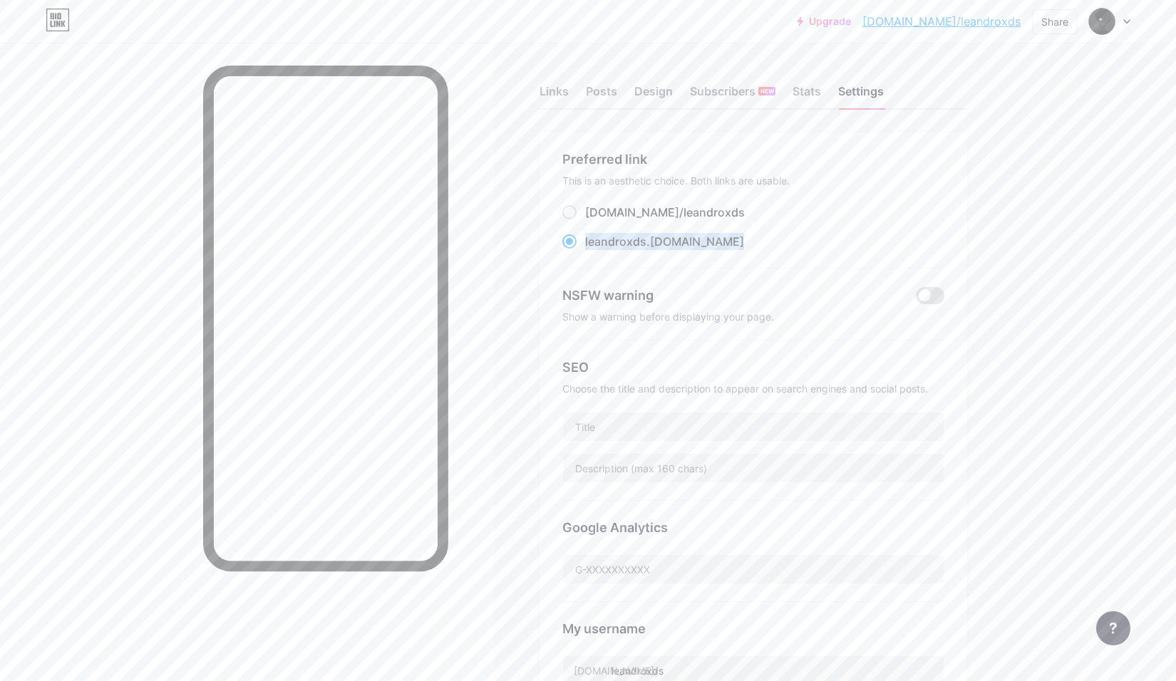
click at [587, 247] on div "leandroxds .[DOMAIN_NAME]" at bounding box center [753, 242] width 382 height 18
click at [587, 212] on label "[DOMAIN_NAME]/ leandroxds" at bounding box center [653, 212] width 182 height 17
click at [587, 221] on input "[DOMAIN_NAME]/ leandroxds" at bounding box center [589, 225] width 9 height 9
radio input "true"
drag, startPoint x: 708, startPoint y: 204, endPoint x: 692, endPoint y: 206, distance: 15.8
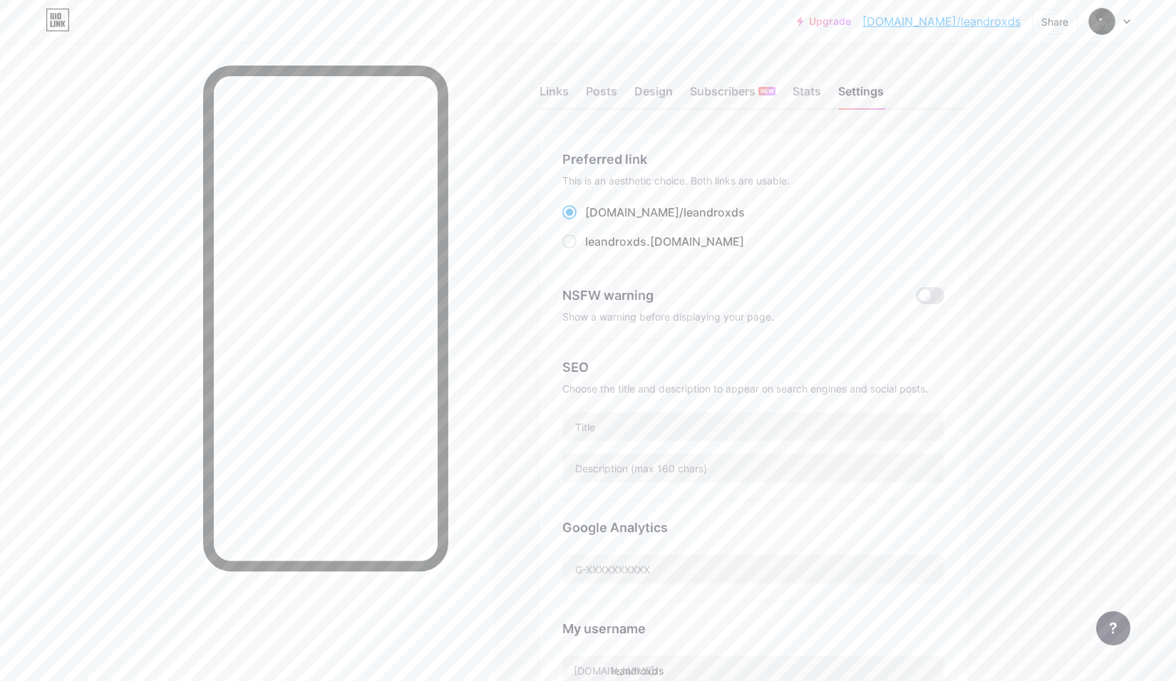
click at [692, 206] on div "[DOMAIN_NAME]/ leandroxds" at bounding box center [753, 213] width 382 height 18
drag, startPoint x: 692, startPoint y: 206, endPoint x: 694, endPoint y: 217, distance: 10.9
click at [694, 217] on div "[DOMAIN_NAME]/ leandroxds" at bounding box center [753, 213] width 382 height 18
copy label "[DOMAIN_NAME]/ leandroxds"
drag, startPoint x: 689, startPoint y: 211, endPoint x: 587, endPoint y: 218, distance: 102.2
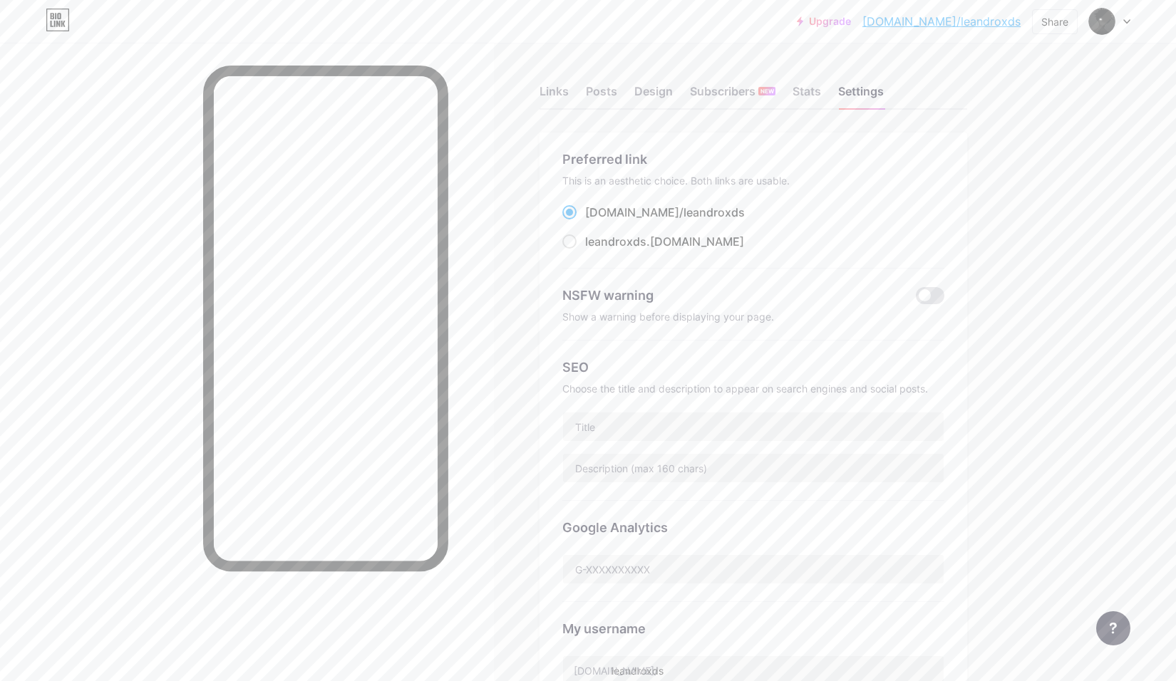
click at [587, 218] on div "[DOMAIN_NAME]/ leandroxds" at bounding box center [753, 213] width 382 height 18
